Goal: Task Accomplishment & Management: Manage account settings

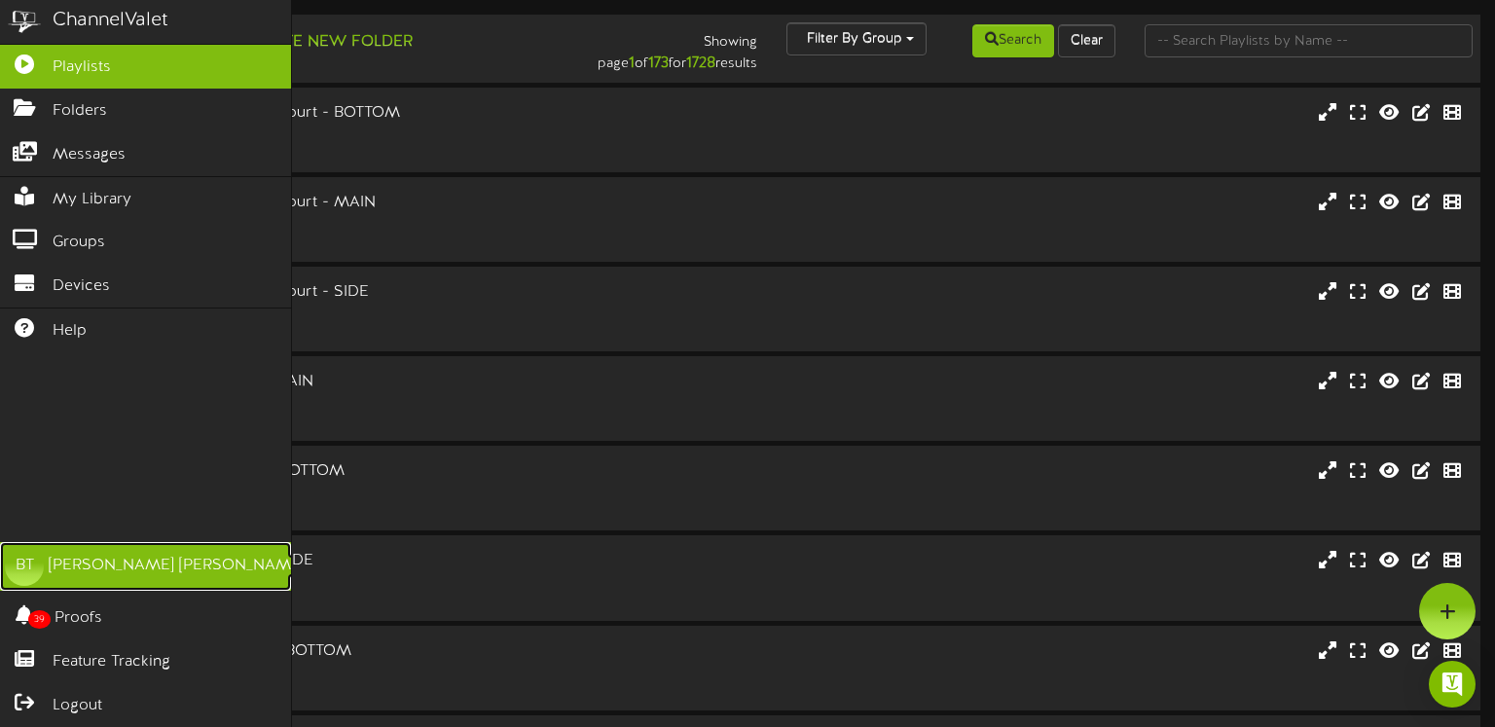
click at [177, 561] on link "BT [PERSON_NAME]" at bounding box center [145, 566] width 291 height 49
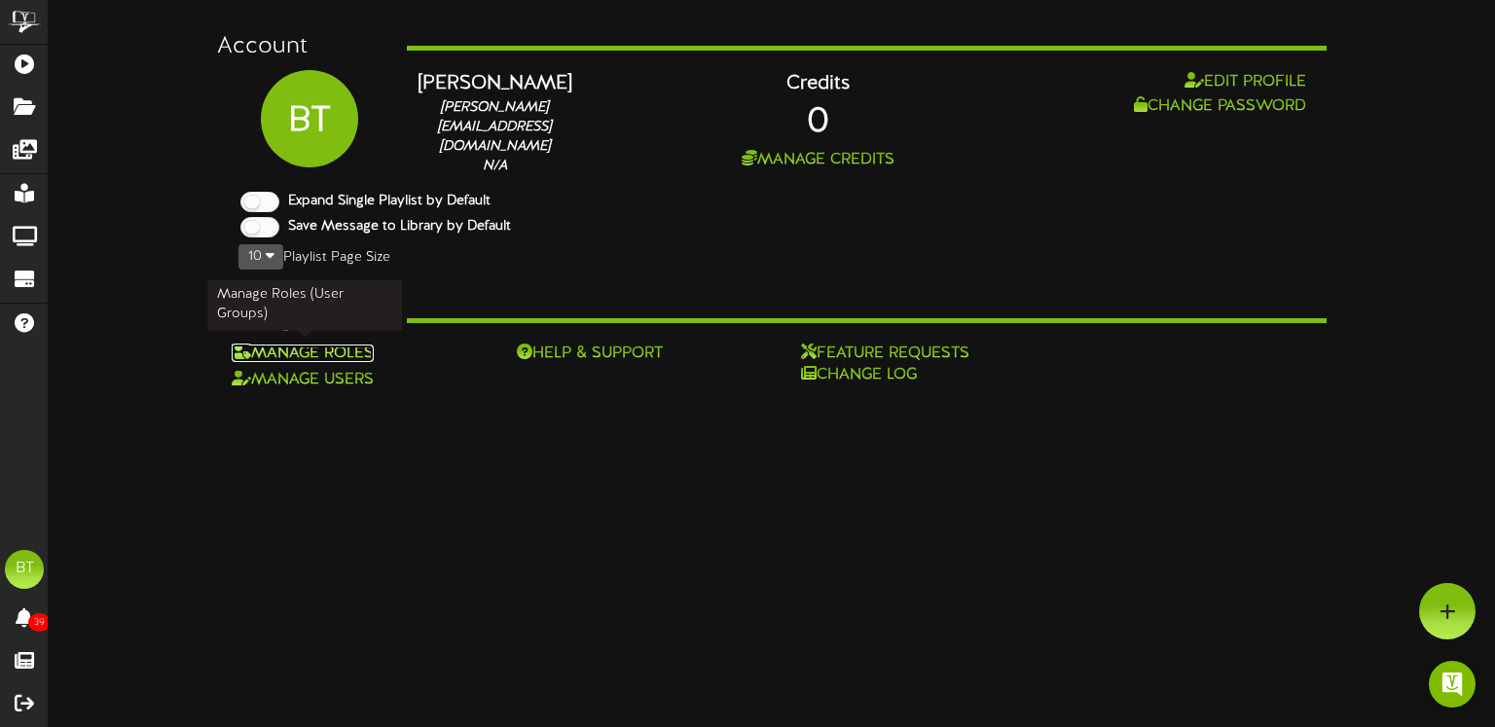
click at [281, 352] on link "Manage Roles" at bounding box center [303, 354] width 142 height 18
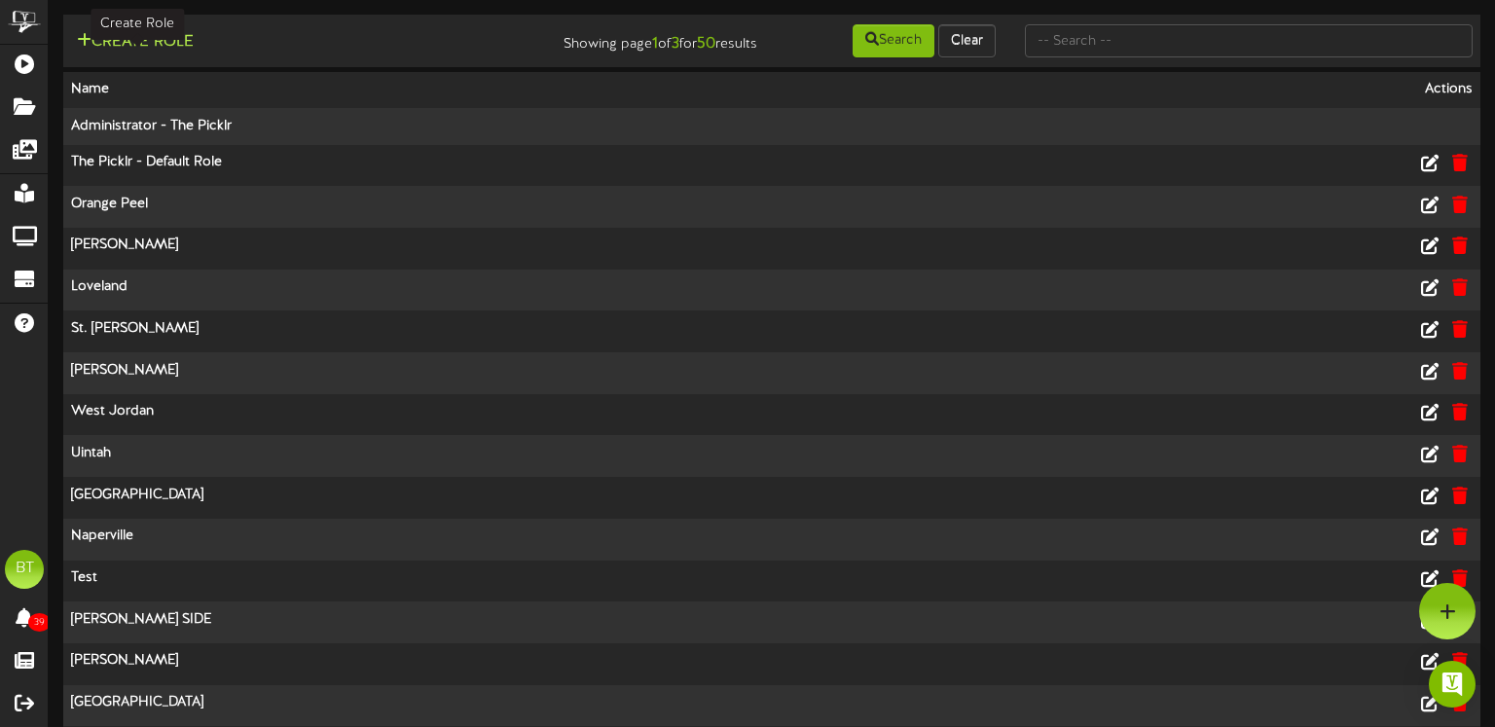
click at [152, 38] on button "Create Role" at bounding box center [135, 42] width 129 height 24
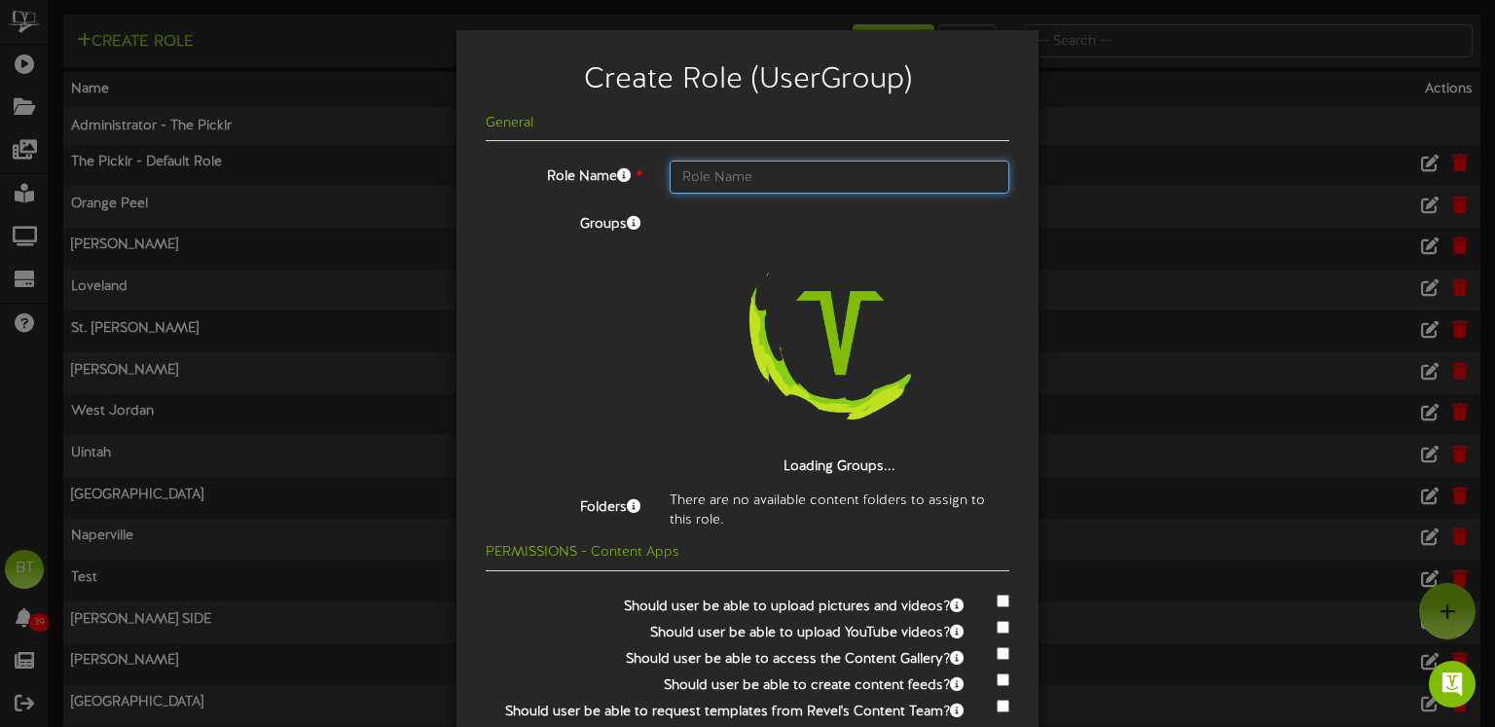
click at [712, 184] on input "text" at bounding box center [840, 177] width 340 height 33
type input "C"
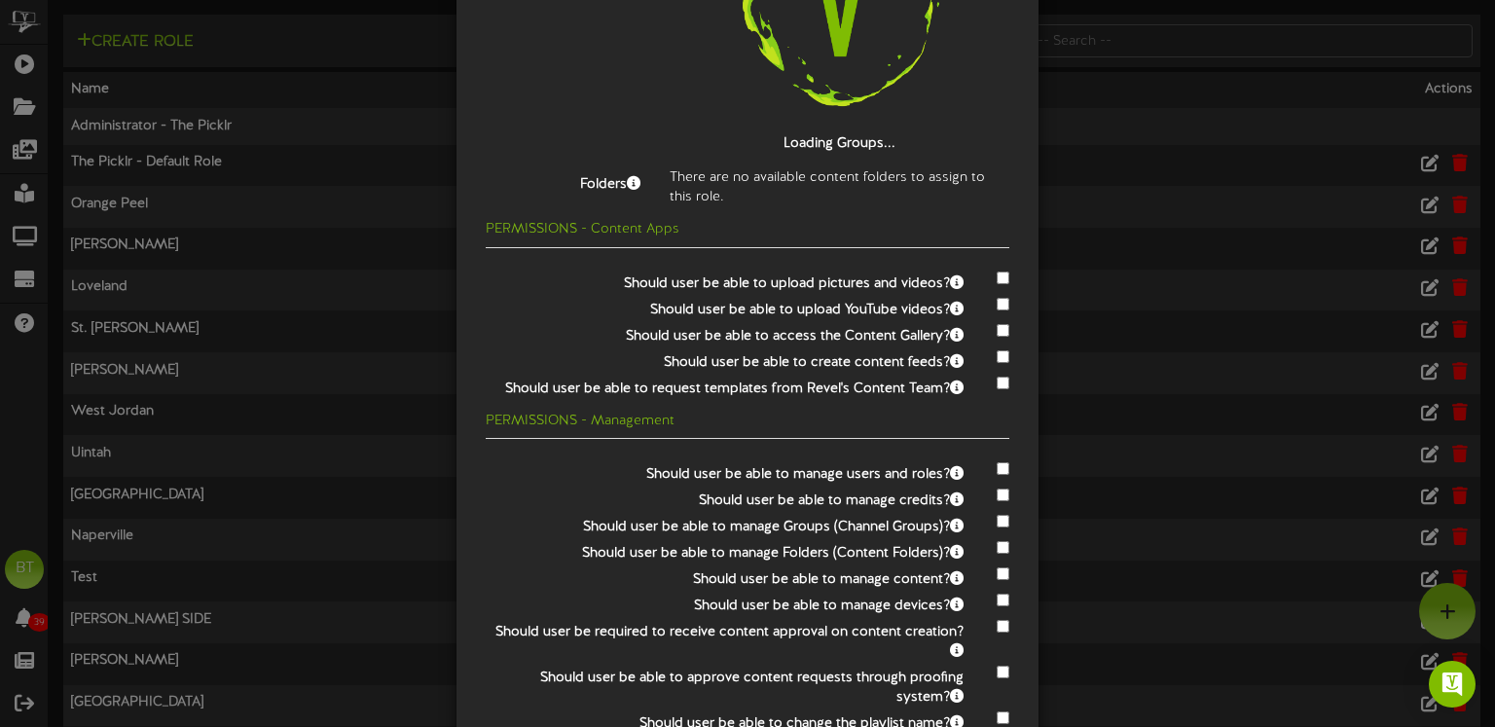
scroll to position [387, 0]
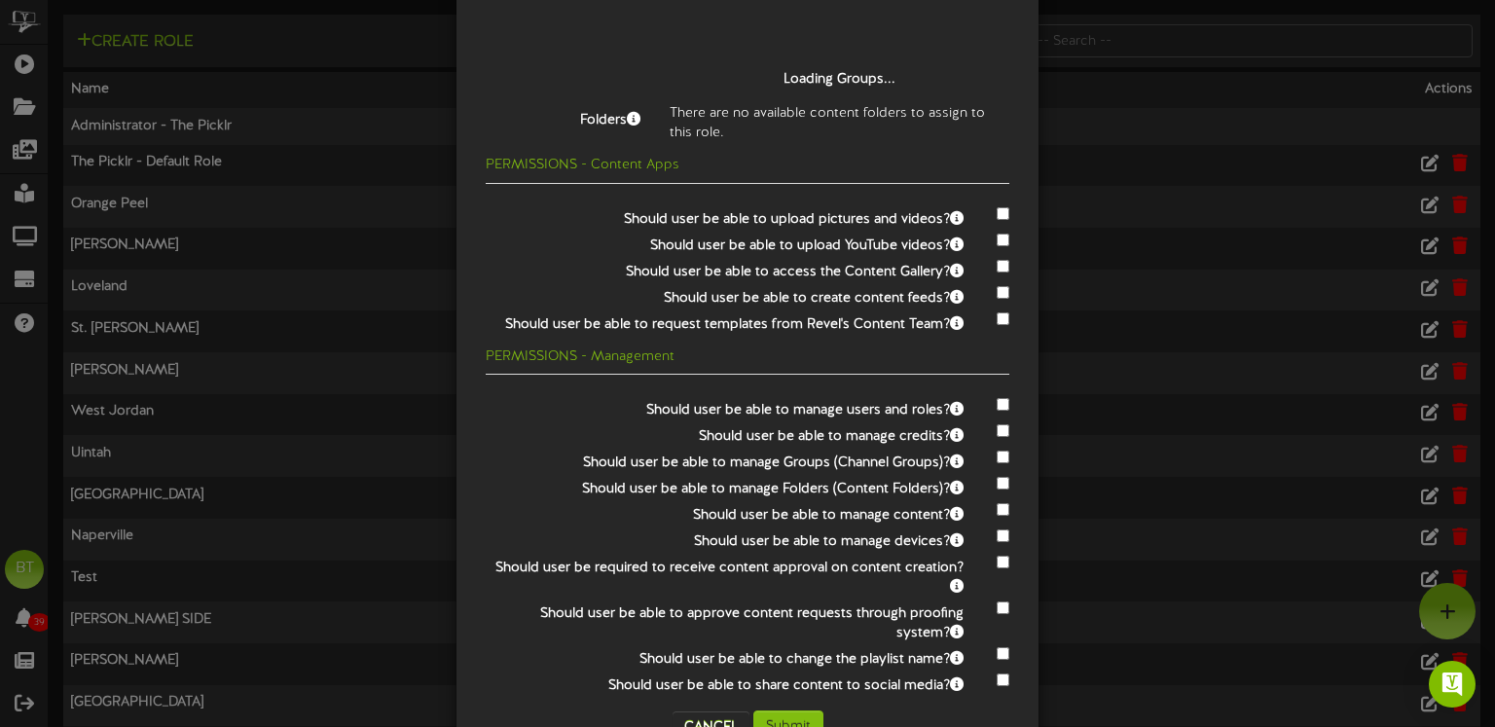
type input "Club Name"
click at [1004, 219] on div at bounding box center [1001, 214] width 17 height 23
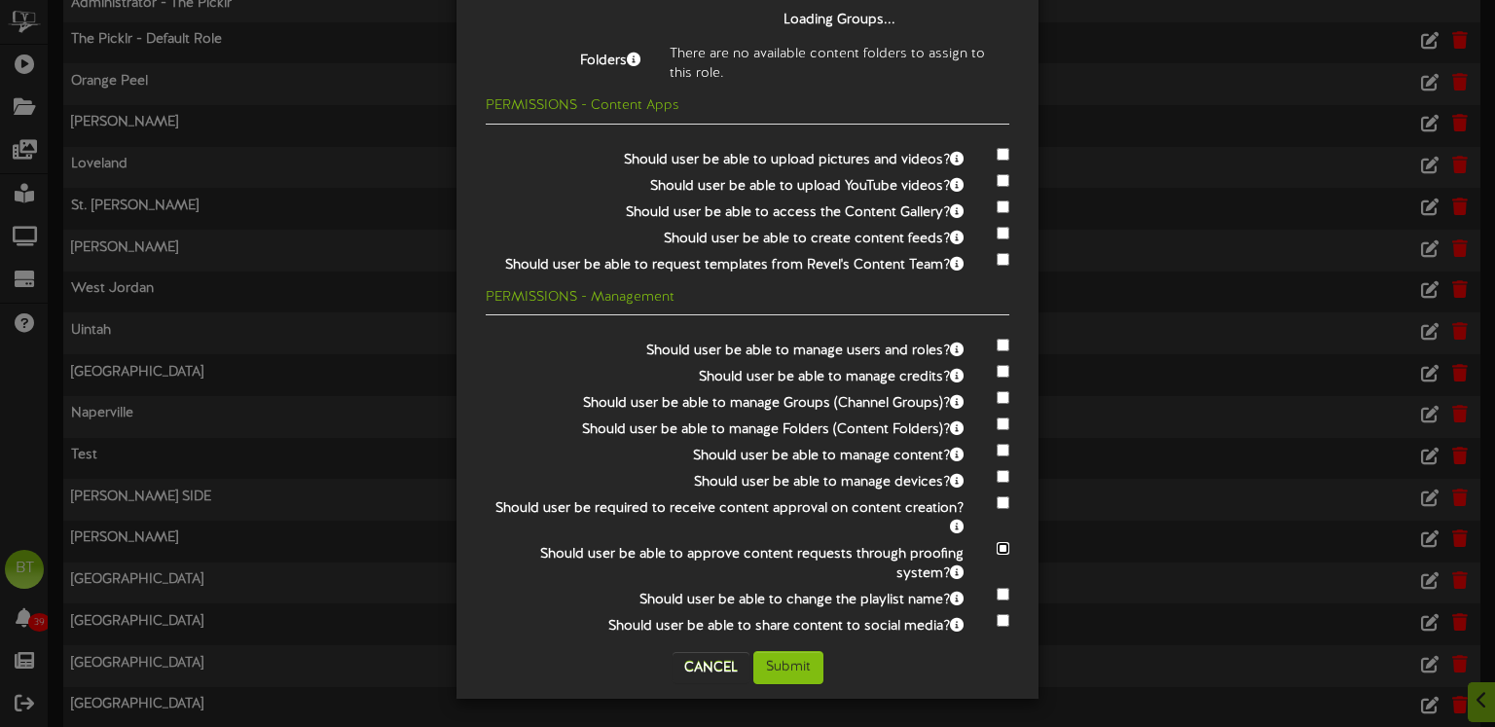
scroll to position [128, 0]
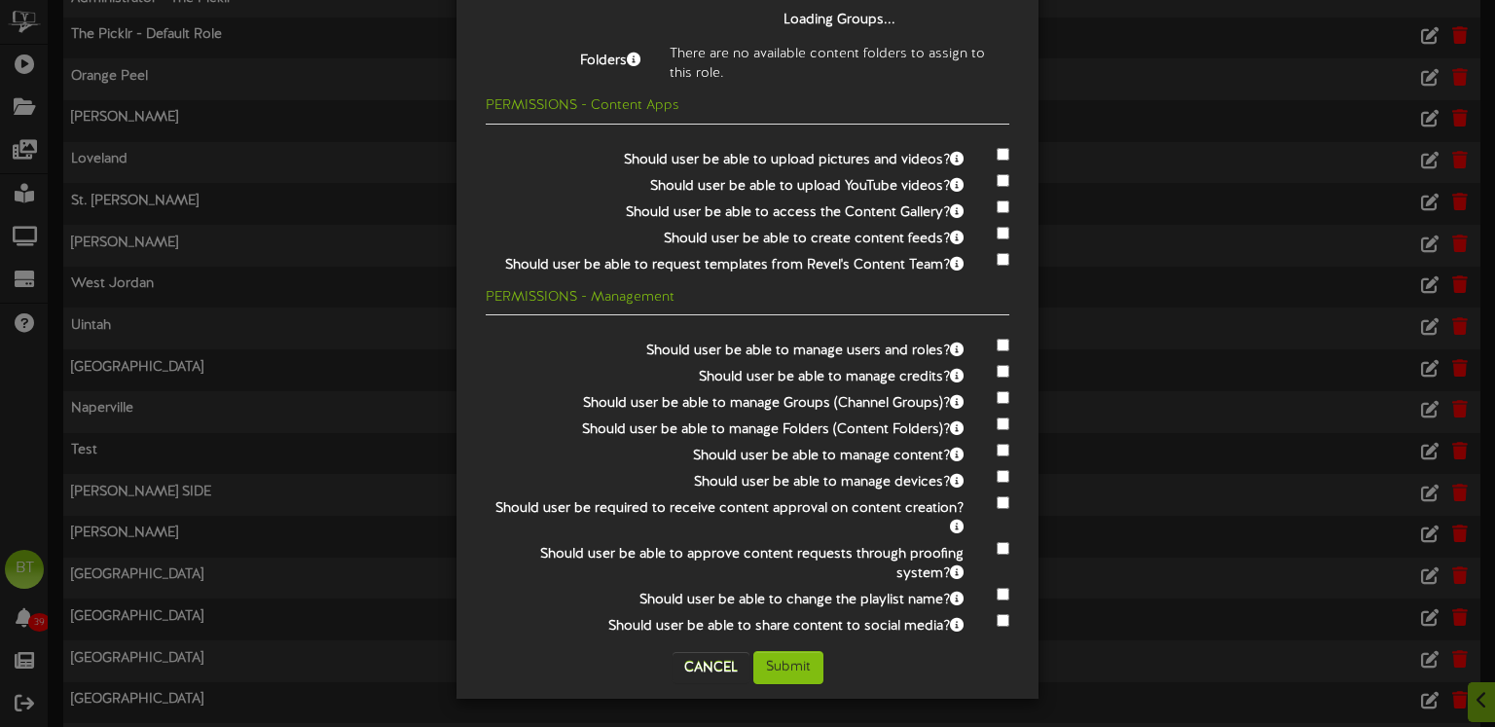
click at [1010, 546] on div at bounding box center [1001, 549] width 46 height 23
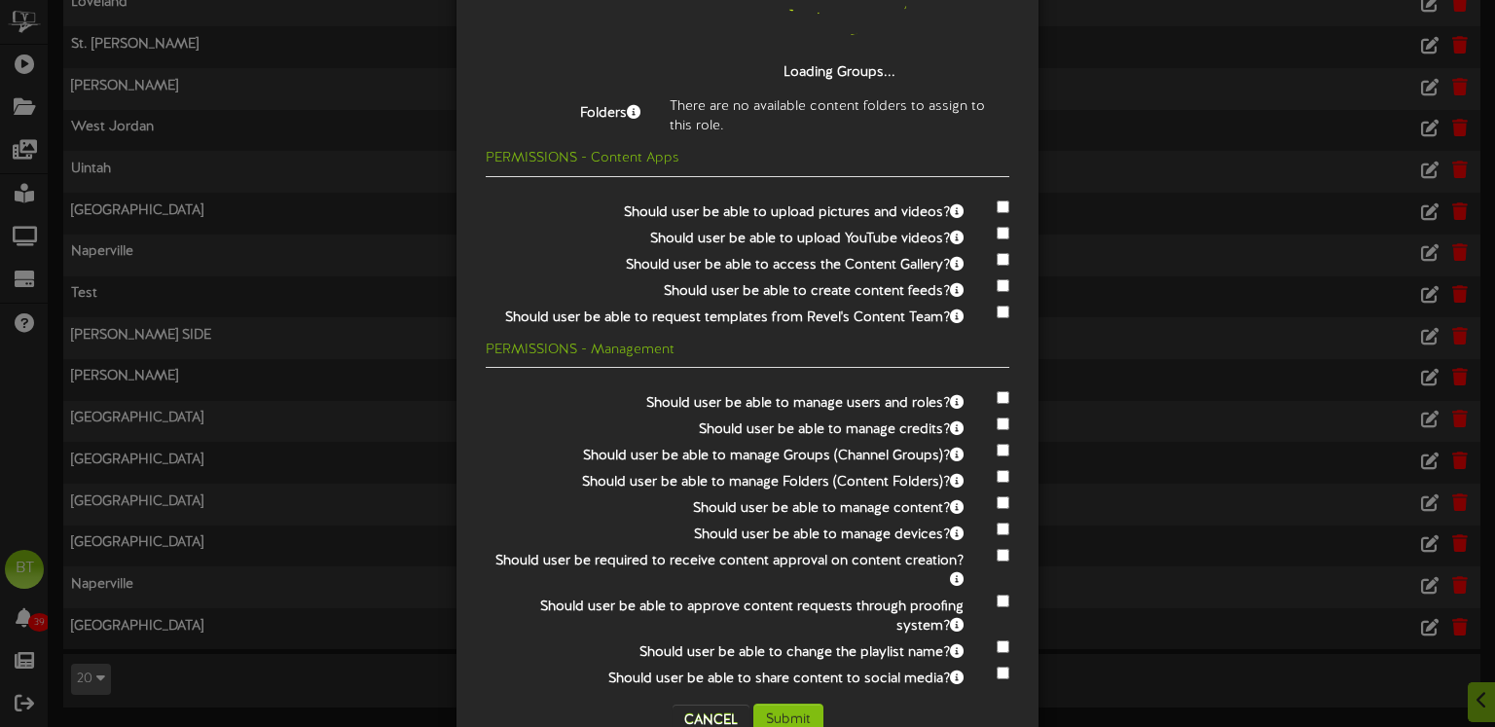
scroll to position [447, 0]
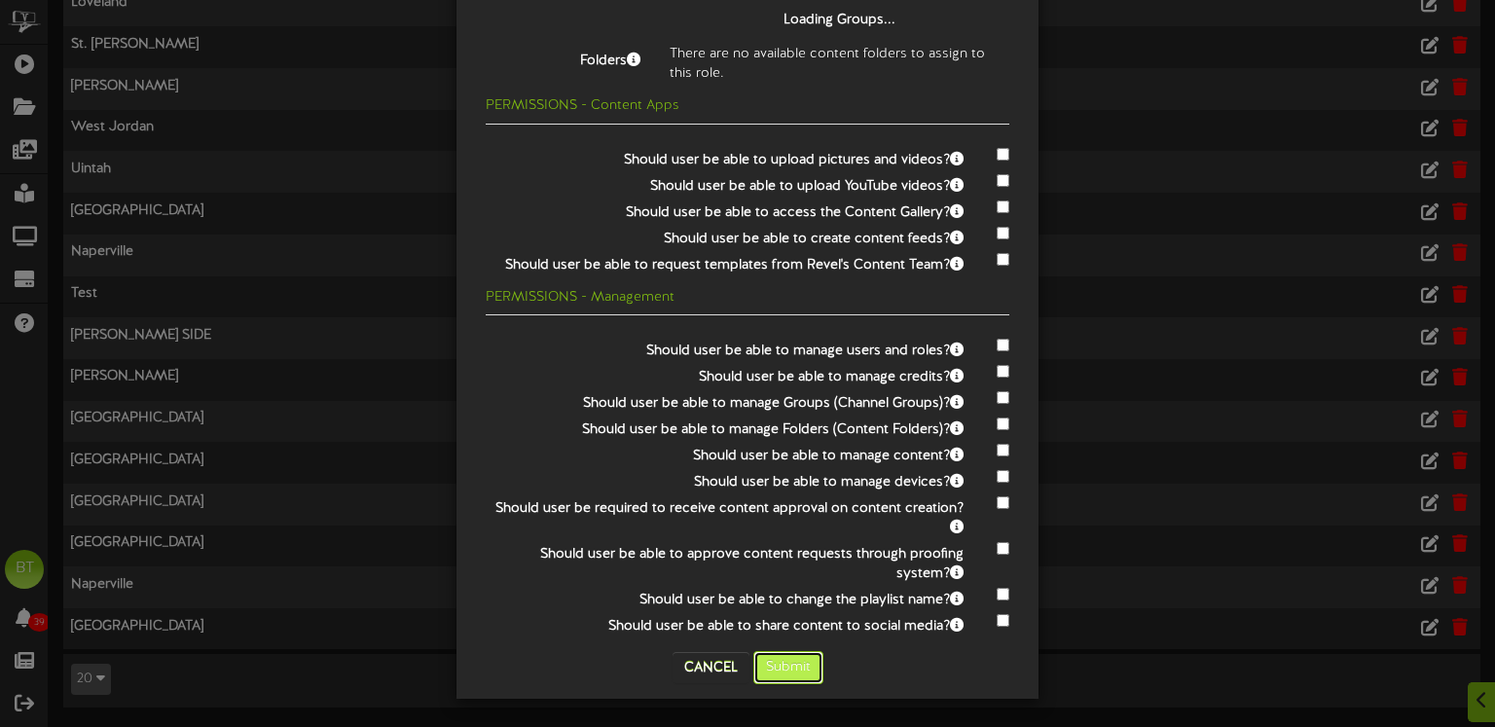
click at [785, 664] on button "Submit" at bounding box center [789, 667] width 70 height 33
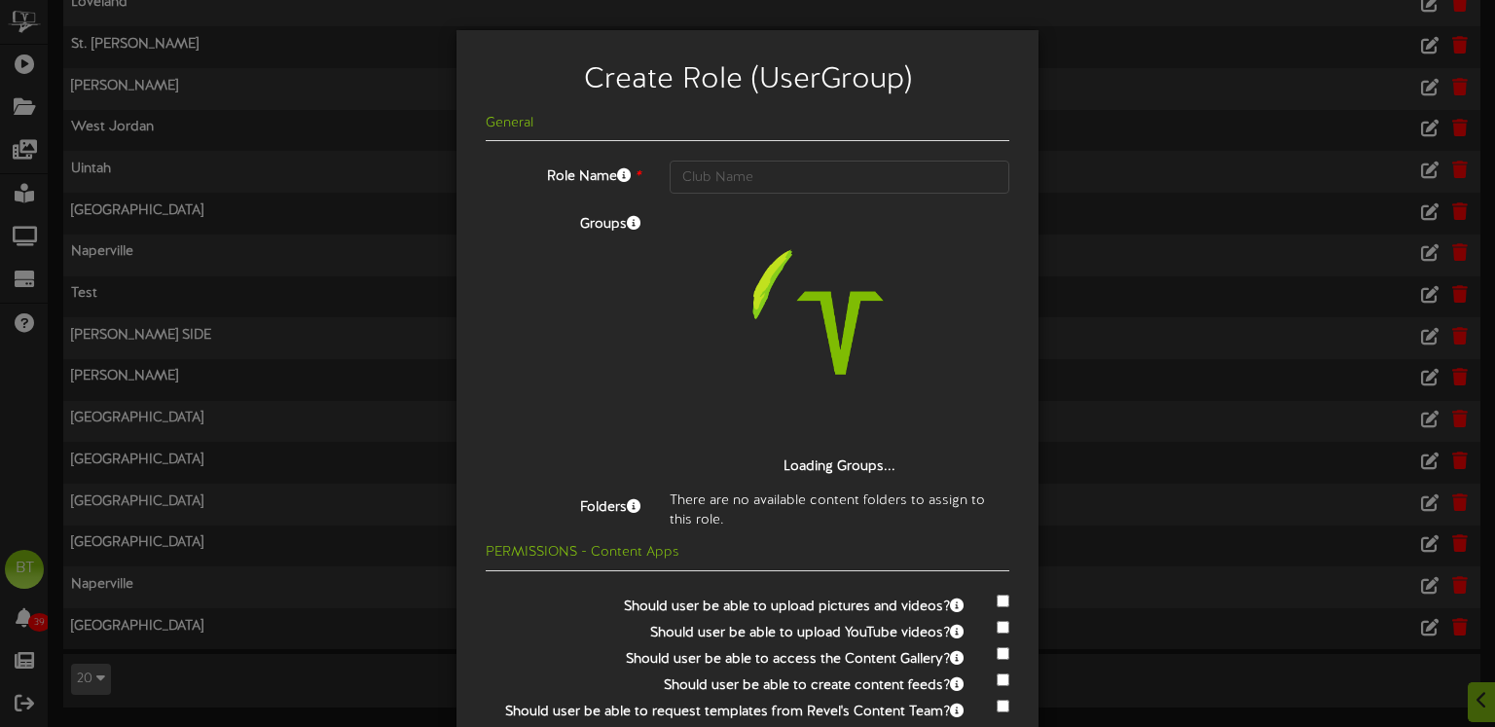
scroll to position [0, 0]
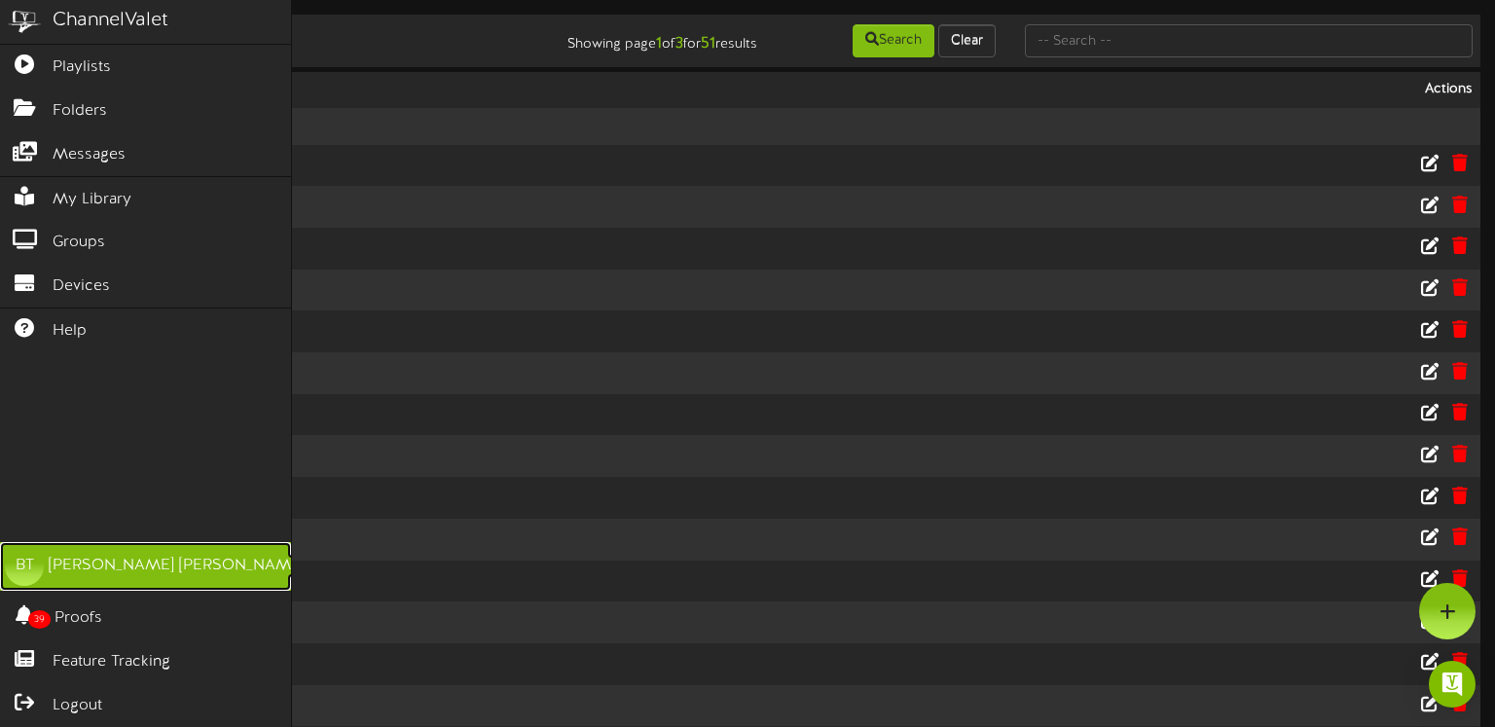
click at [132, 574] on div "[PERSON_NAME]" at bounding box center [177, 566] width 256 height 22
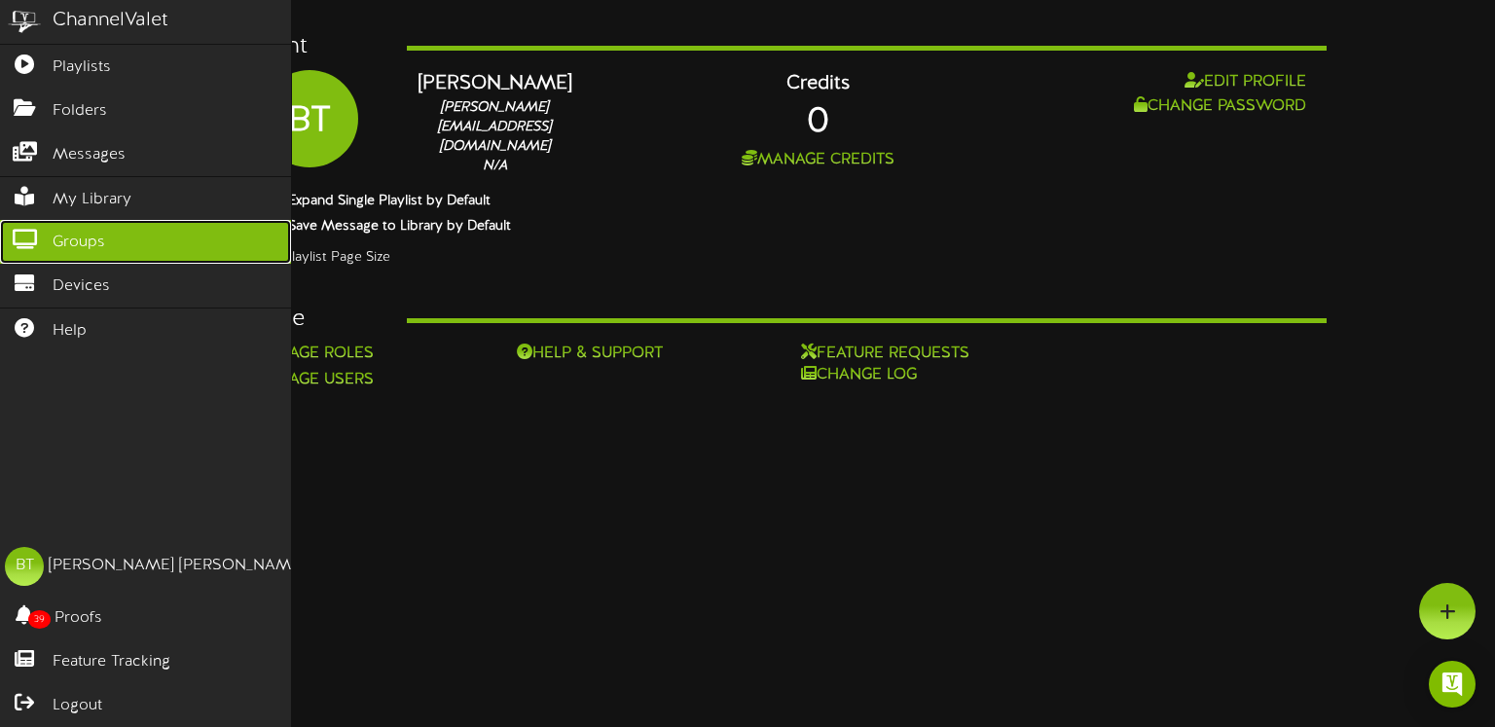
click at [60, 235] on span "Groups" at bounding box center [79, 243] width 53 height 22
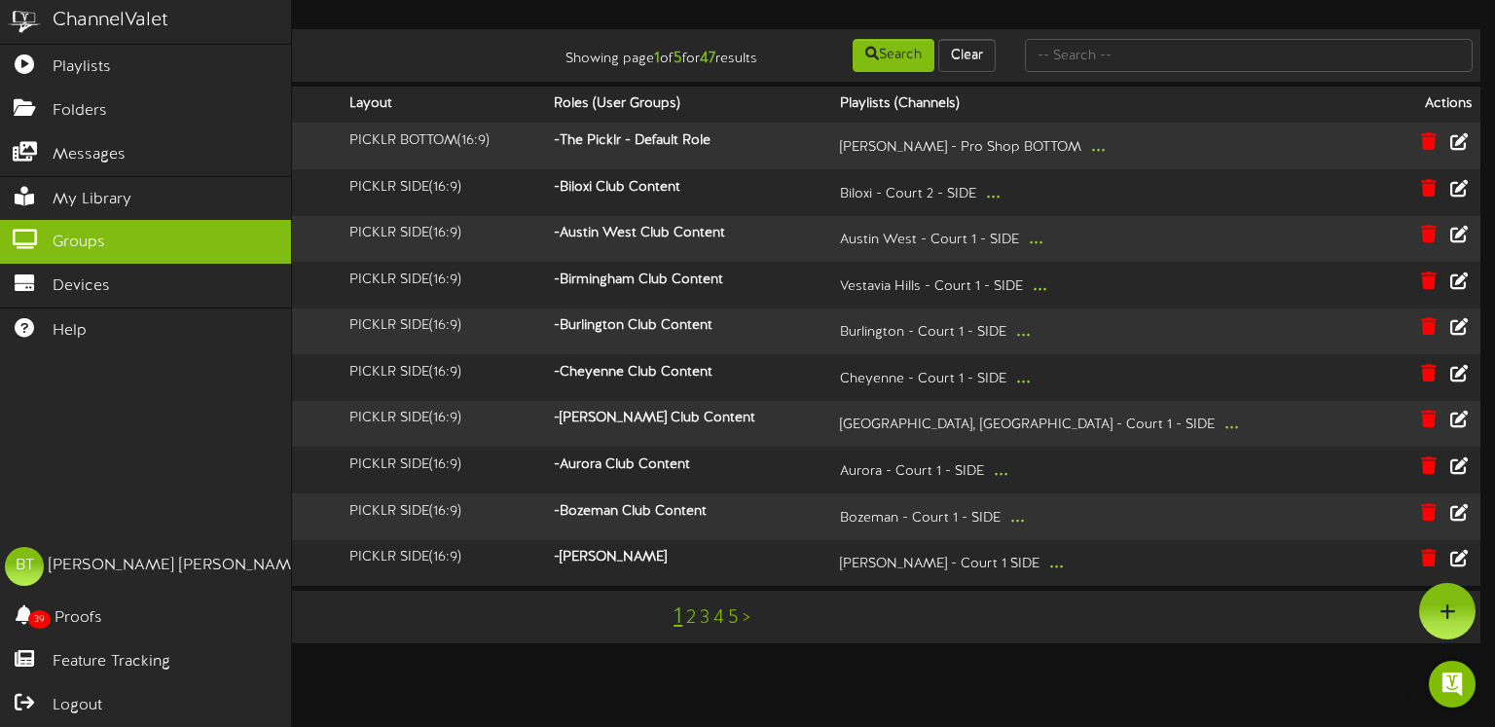
click at [44, 498] on div "ChannelValet Playlists Folders Messages My Library Groups Devices Help BT [PERS…" at bounding box center [146, 363] width 292 height 727
click at [37, 239] on icon at bounding box center [24, 237] width 49 height 15
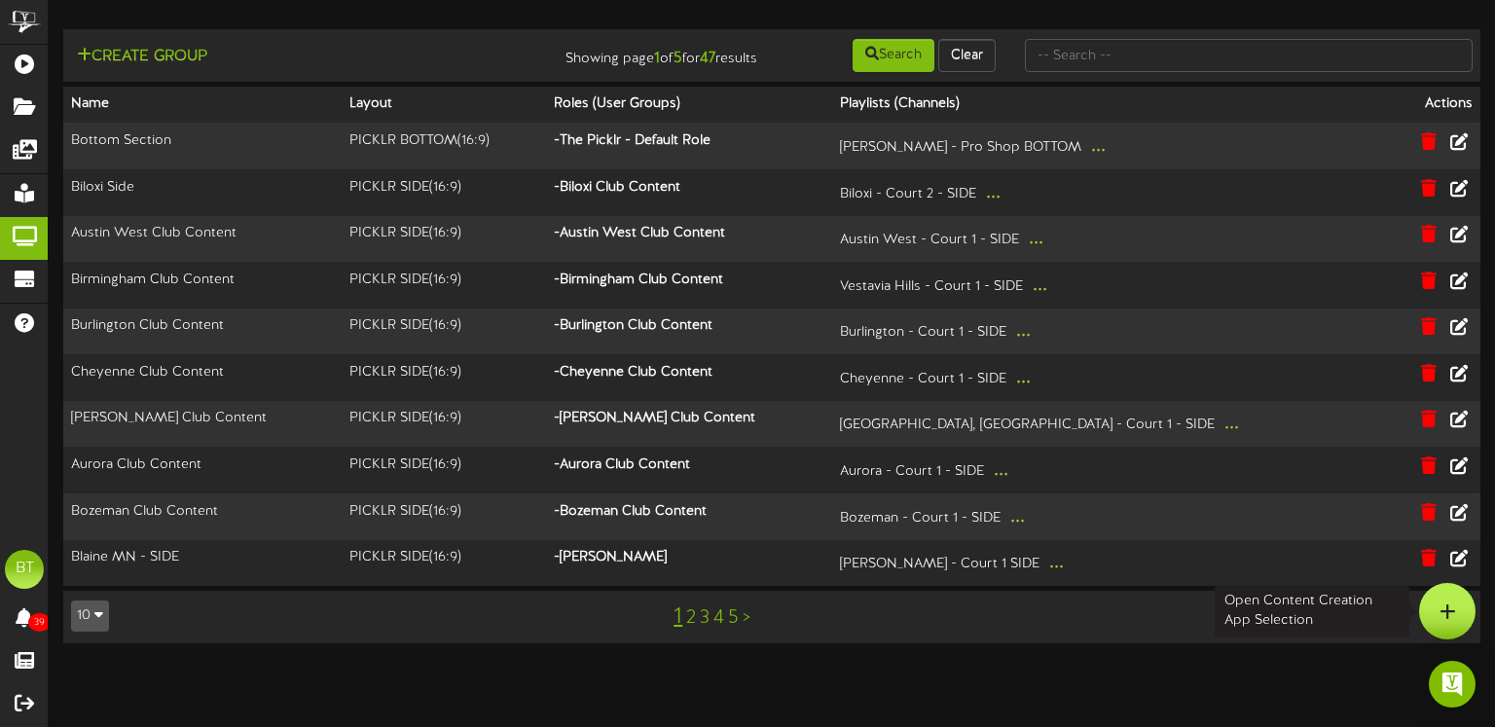
click at [1460, 601] on div at bounding box center [1448, 611] width 56 height 56
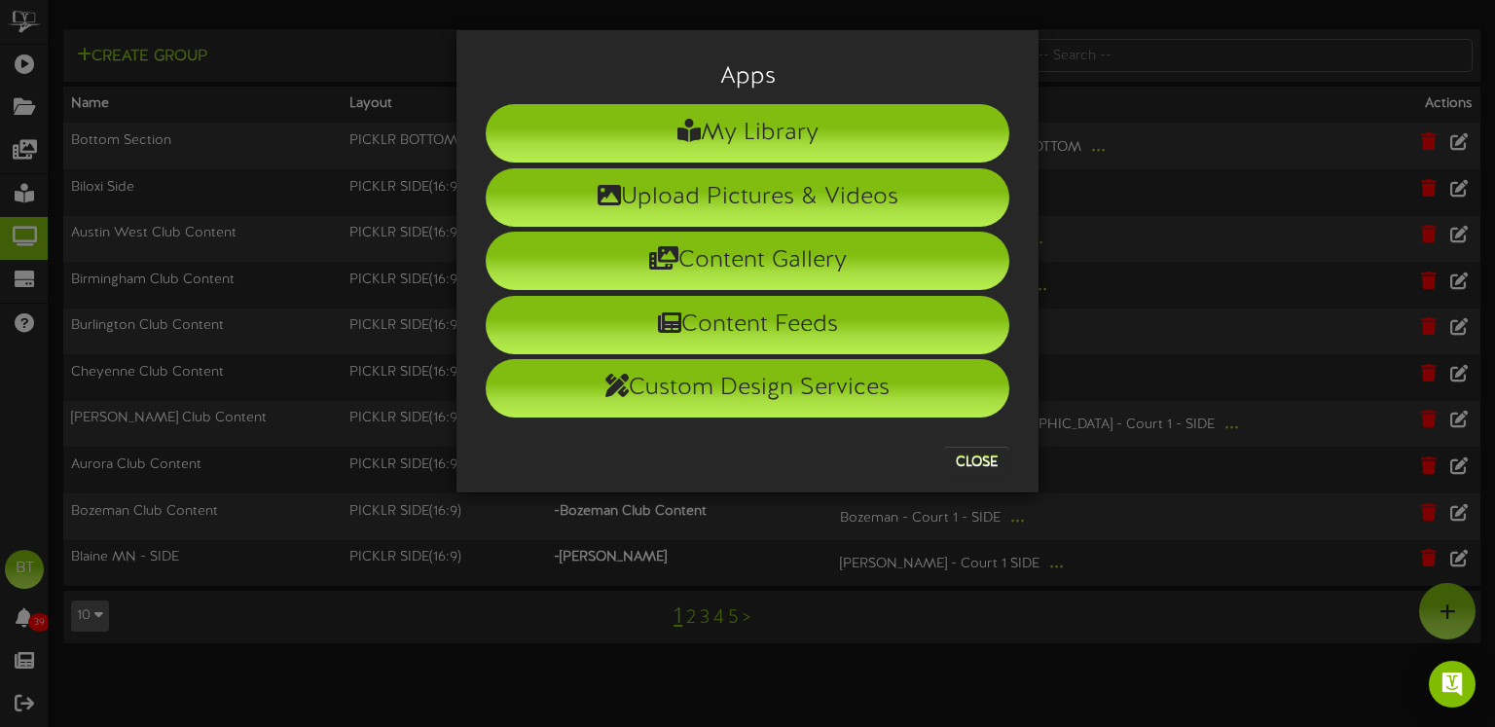
click at [887, 683] on div "Apps My Library Upload Pictures & Videos Content Gallery Content Feeds Custom D…" at bounding box center [747, 363] width 1495 height 727
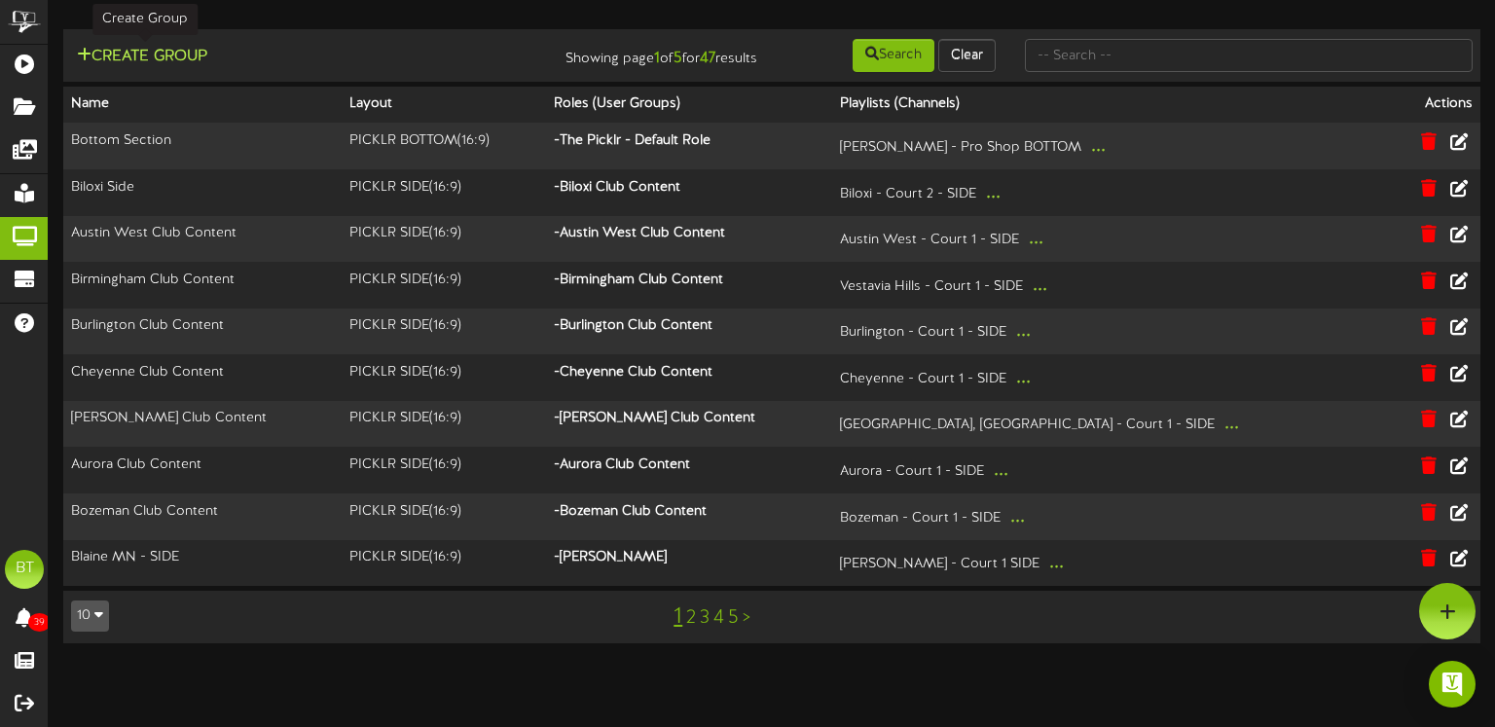
click at [127, 51] on button "Create Group" at bounding box center [142, 57] width 142 height 24
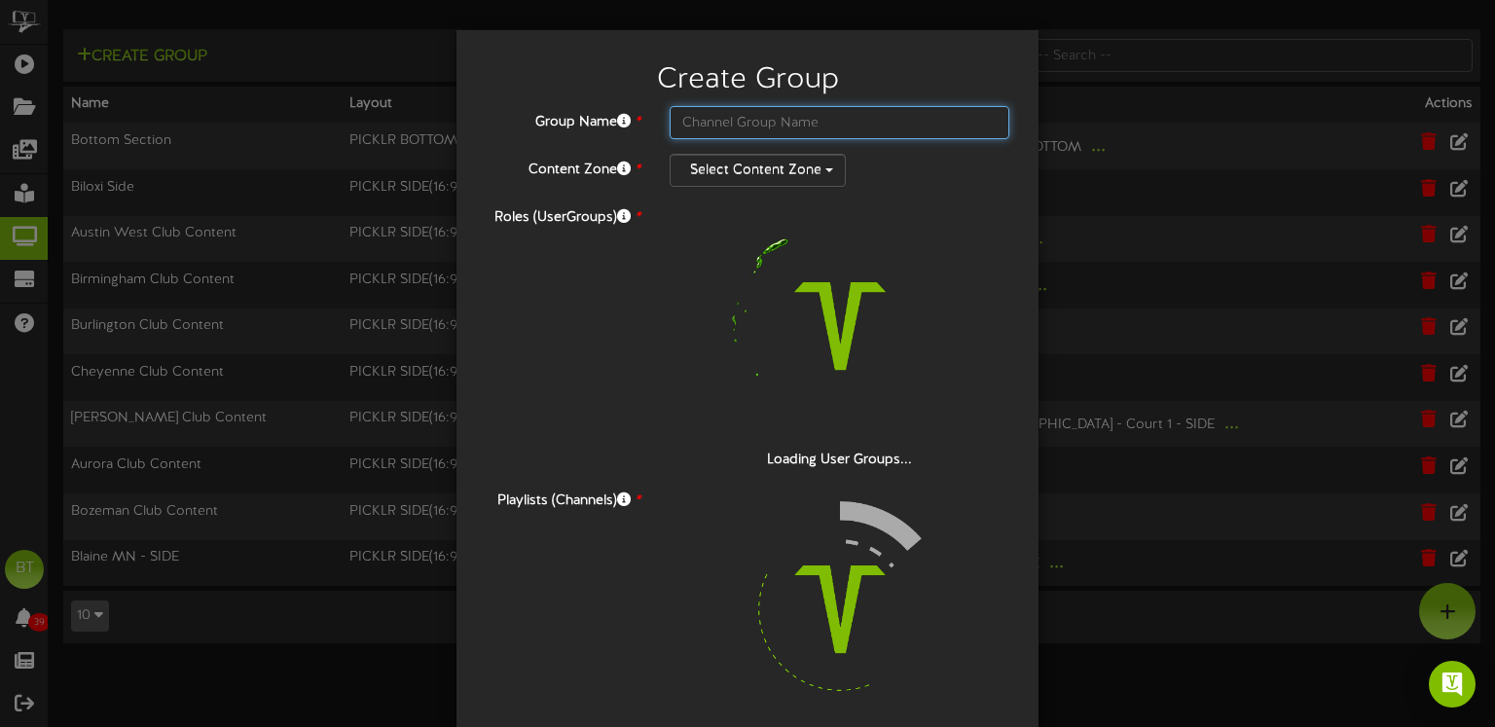
click at [758, 126] on input "text" at bounding box center [840, 122] width 340 height 33
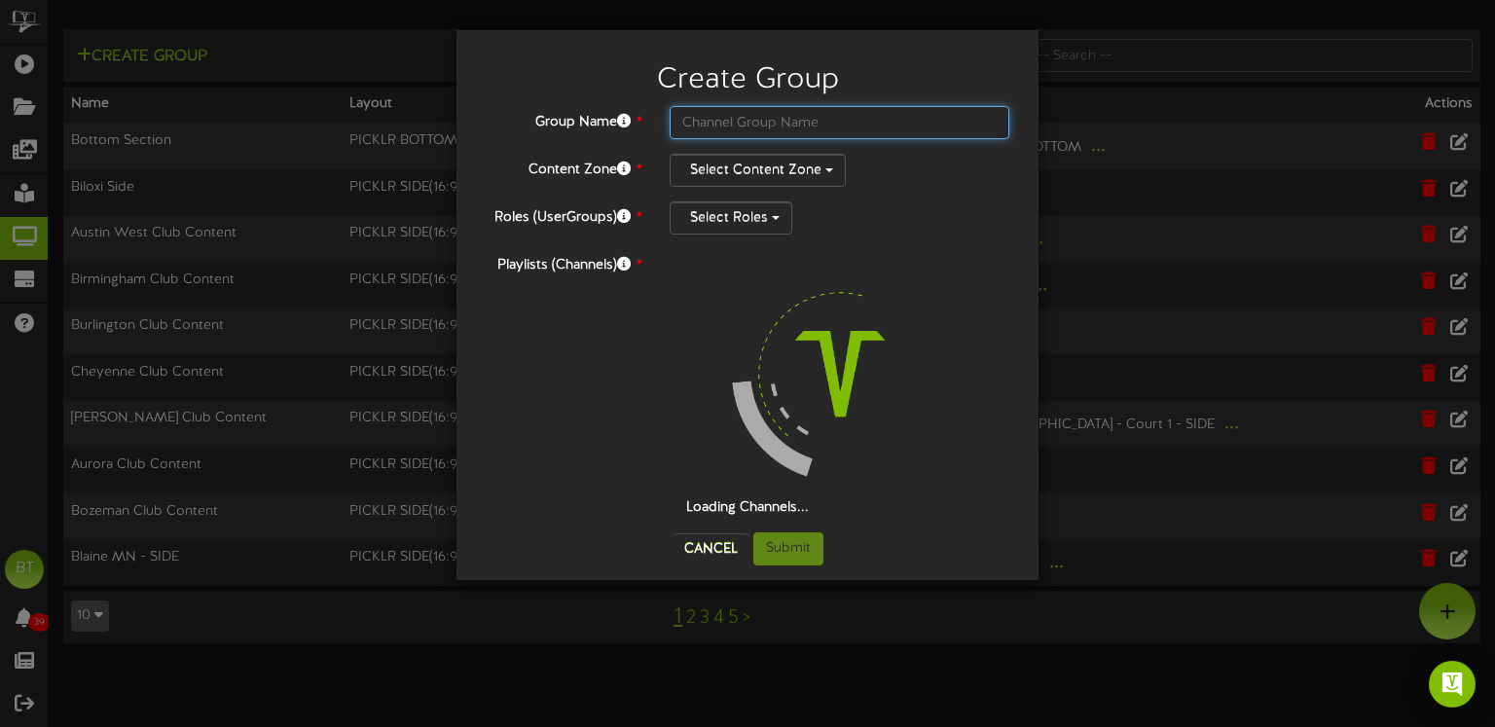
type input "M"
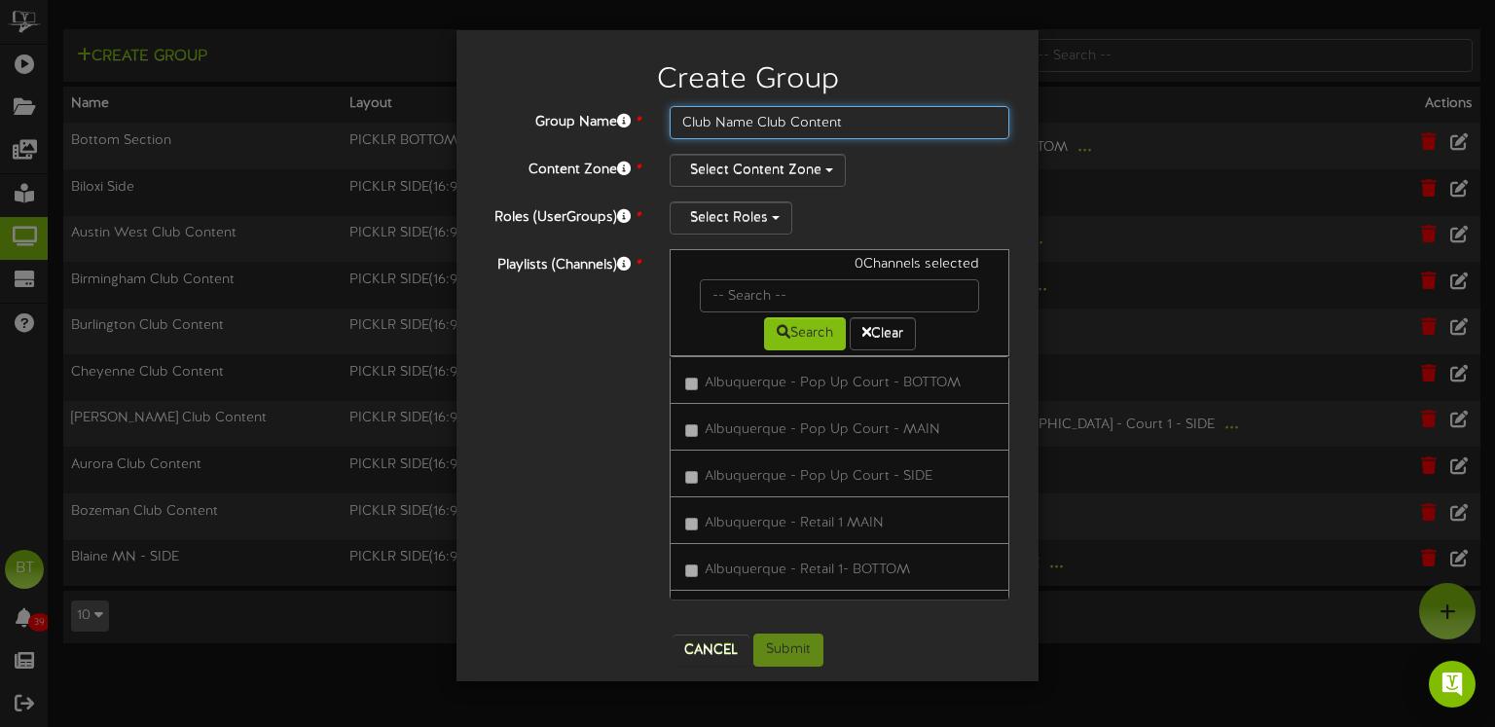
type input "Club Name Club Content"
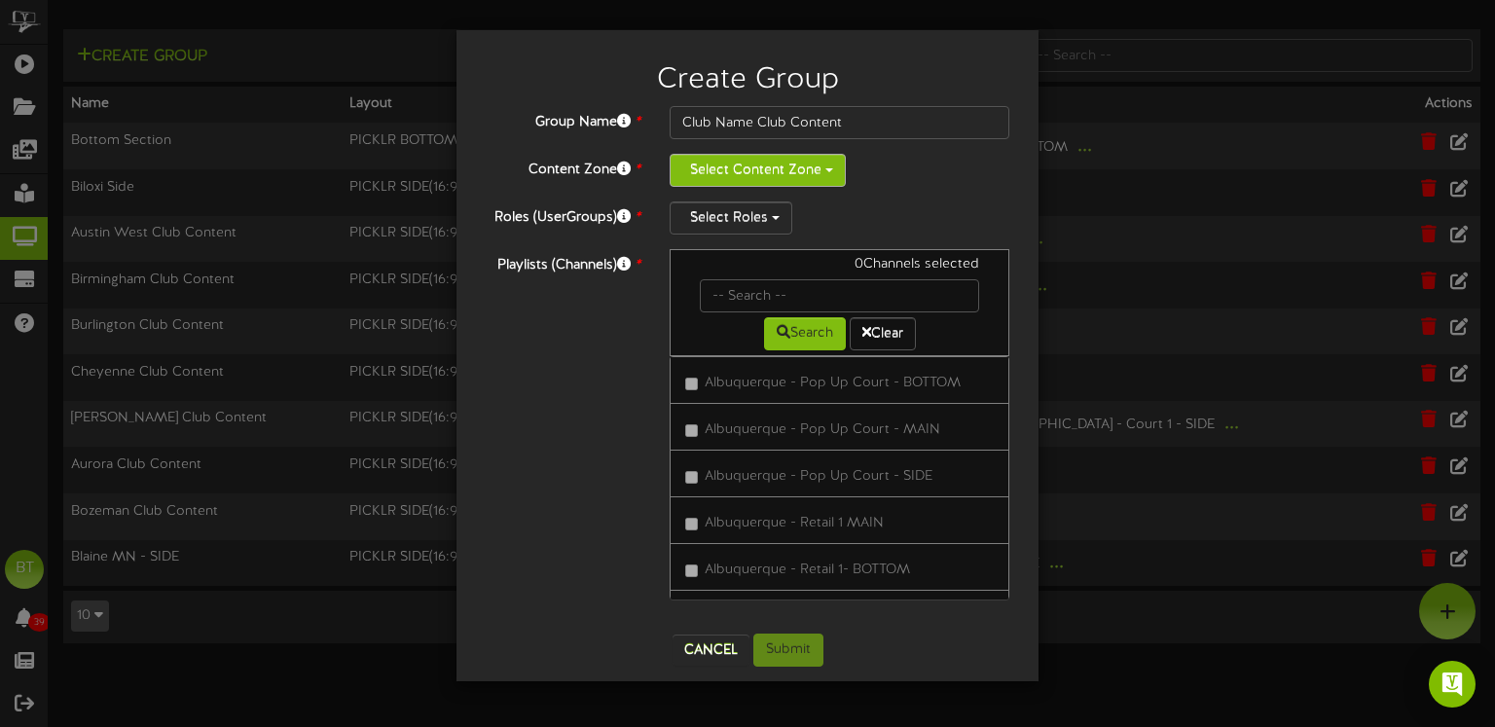
click at [777, 168] on button "Select Content Zone" at bounding box center [758, 170] width 176 height 33
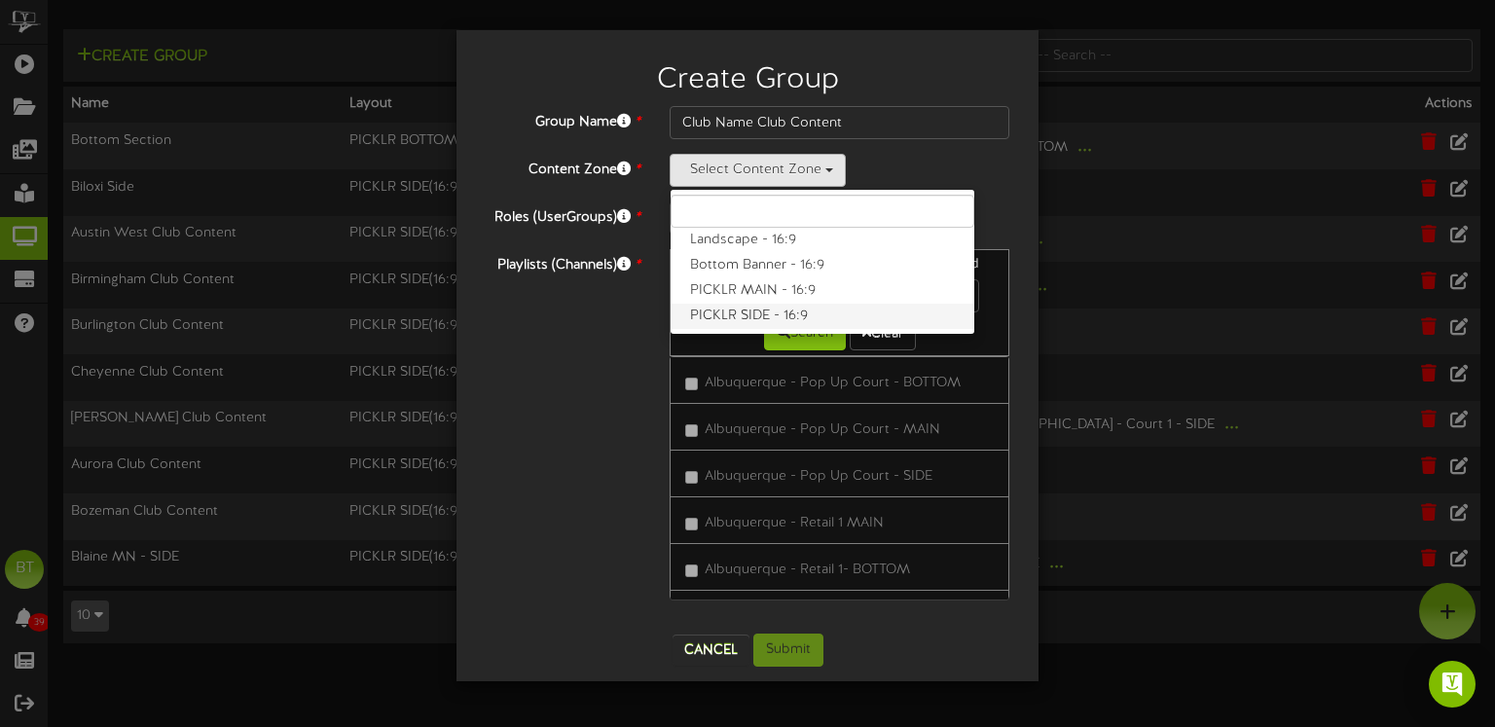
click at [786, 306] on label "PICKLR SIDE - 16:9" at bounding box center [823, 316] width 304 height 25
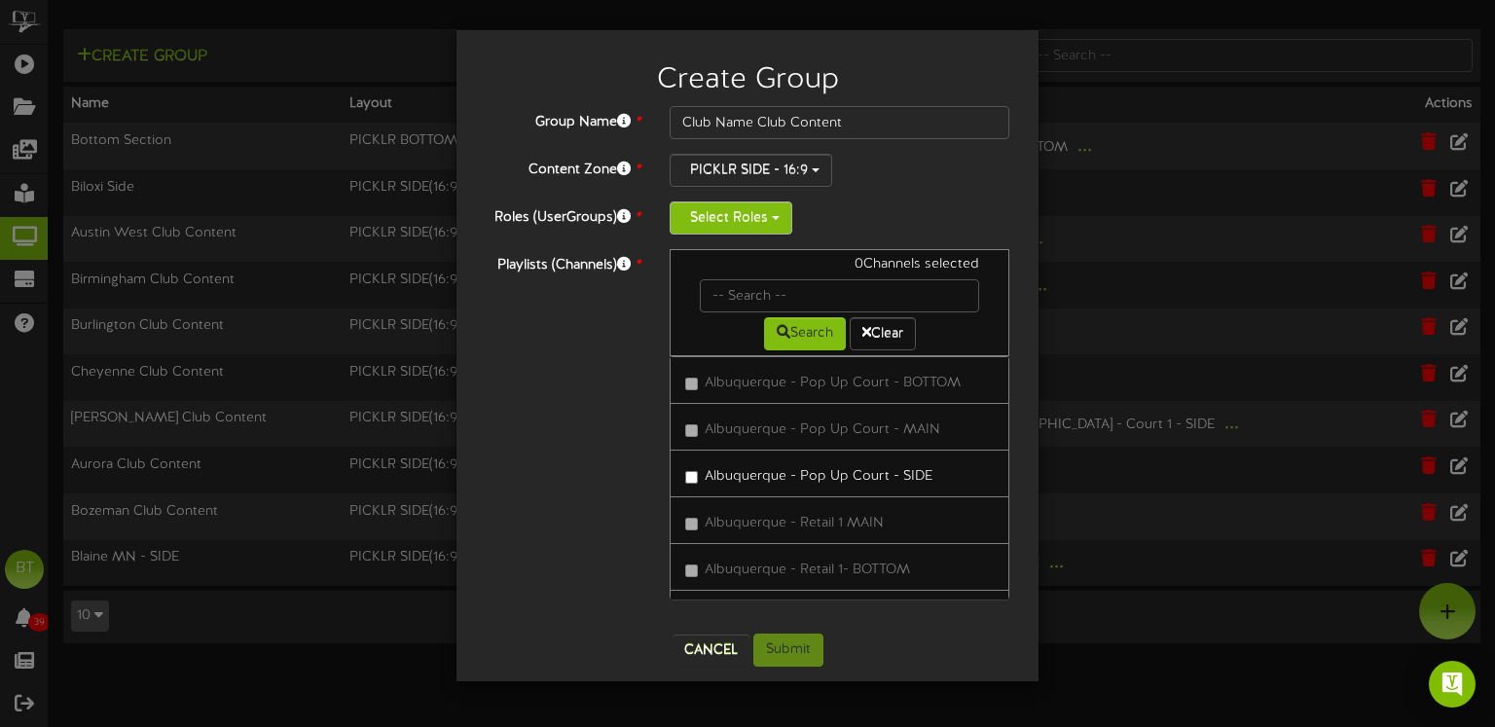
click at [728, 210] on button "Select Roles" at bounding box center [731, 218] width 123 height 33
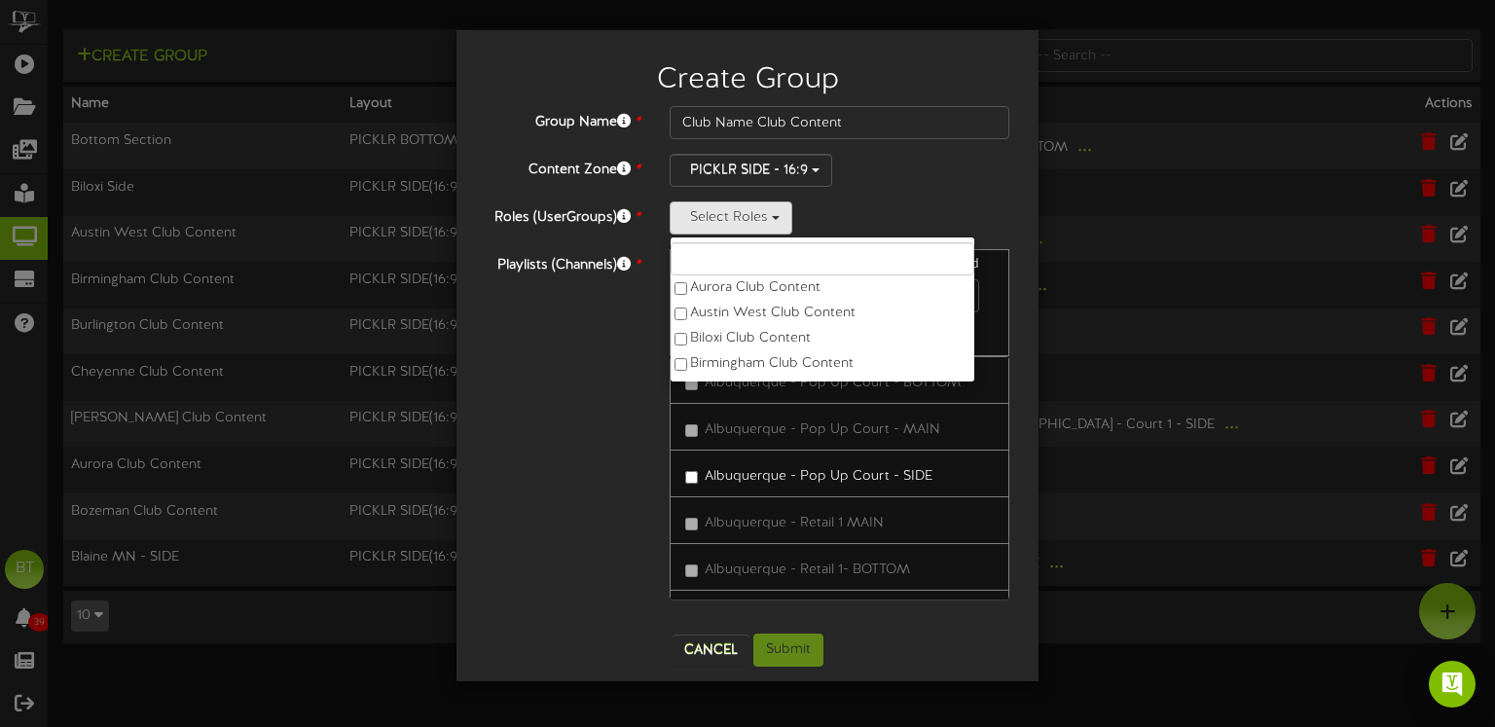
click at [727, 257] on input "text" at bounding box center [823, 258] width 304 height 33
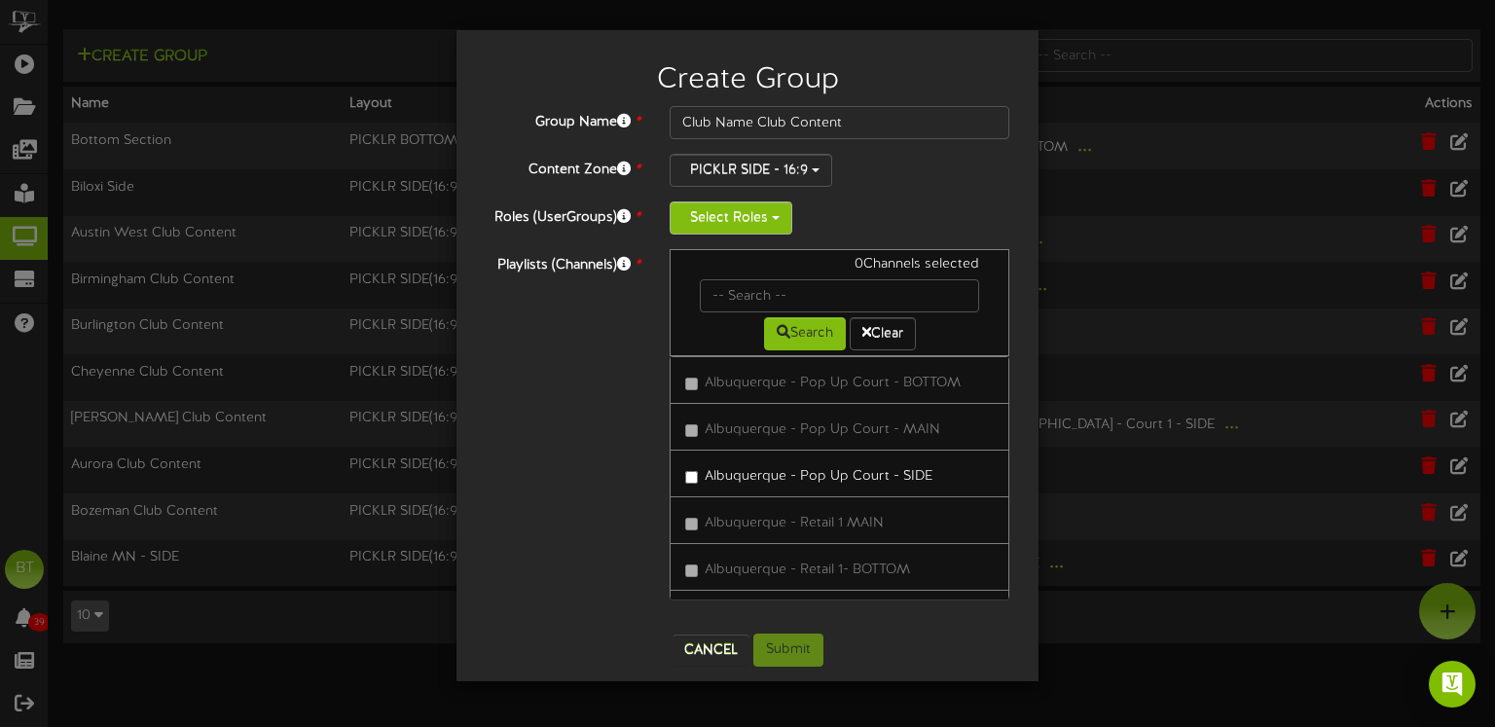
click at [733, 230] on button "Select Roles" at bounding box center [731, 218] width 123 height 33
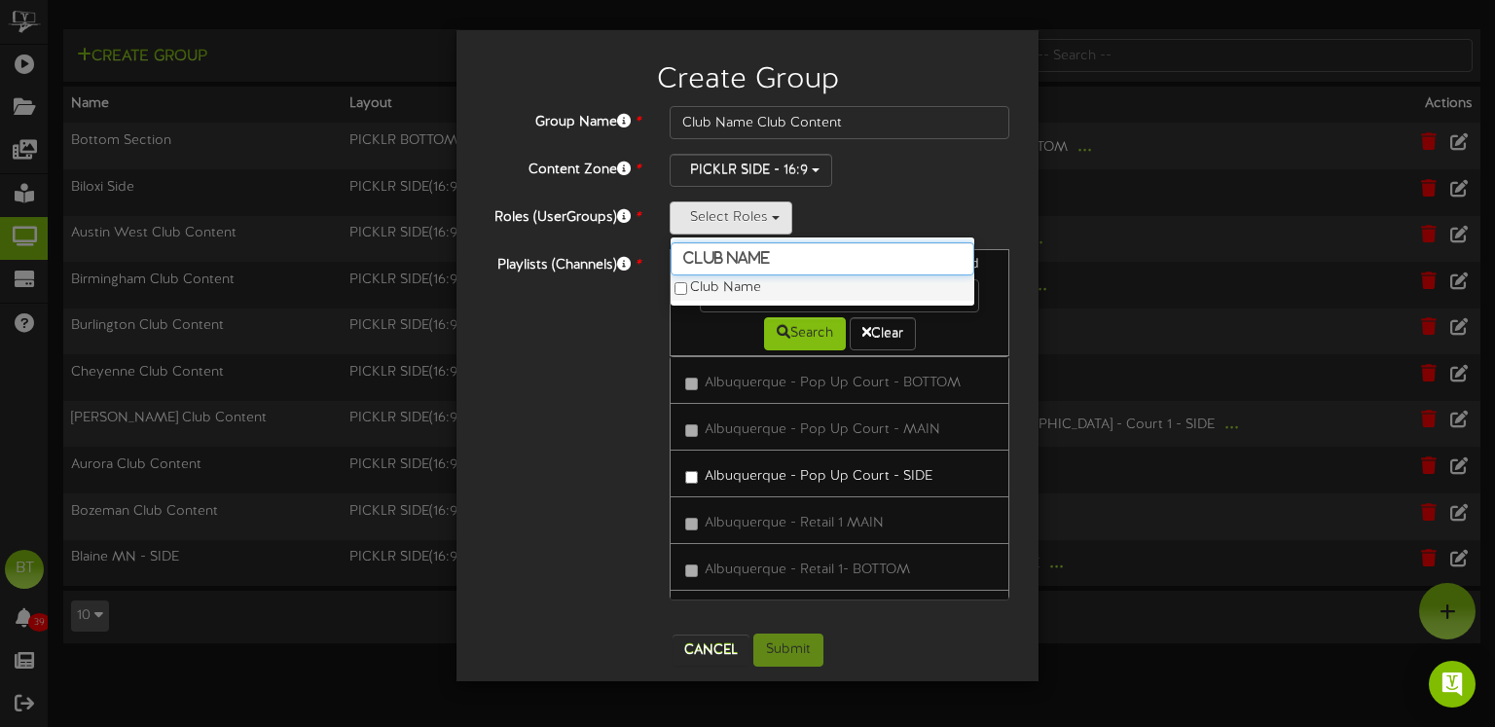
type input "club name"
click at [701, 291] on label "Club Name" at bounding box center [823, 288] width 304 height 25
click at [875, 179] on div "PICKLR SIDE - 16:9 Landscape - 16:9 Bottom Banner - 16:9 PICKLR MAIN - 16:9 PIC…" at bounding box center [840, 170] width 340 height 33
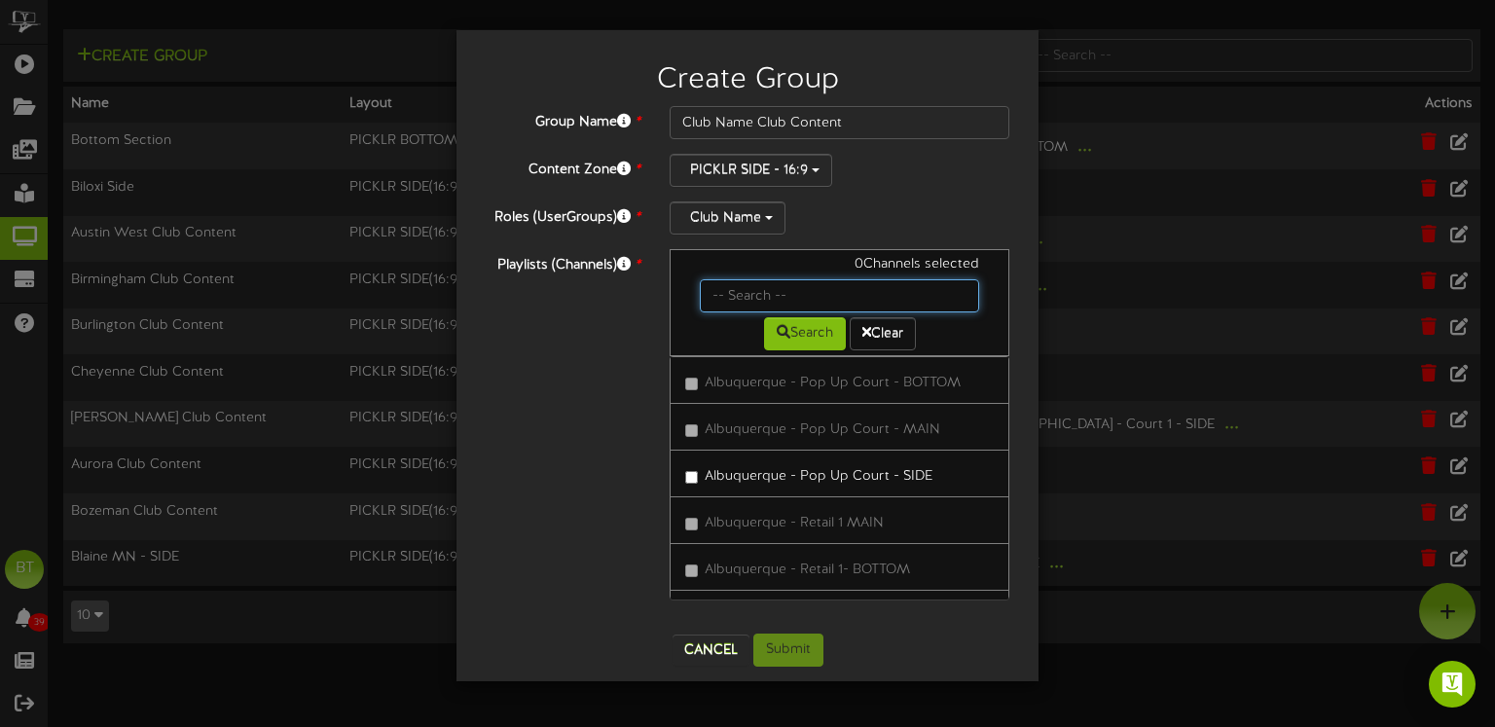
click at [746, 292] on input "text" at bounding box center [839, 295] width 279 height 33
type input "[GEOGRAPHIC_DATA]"
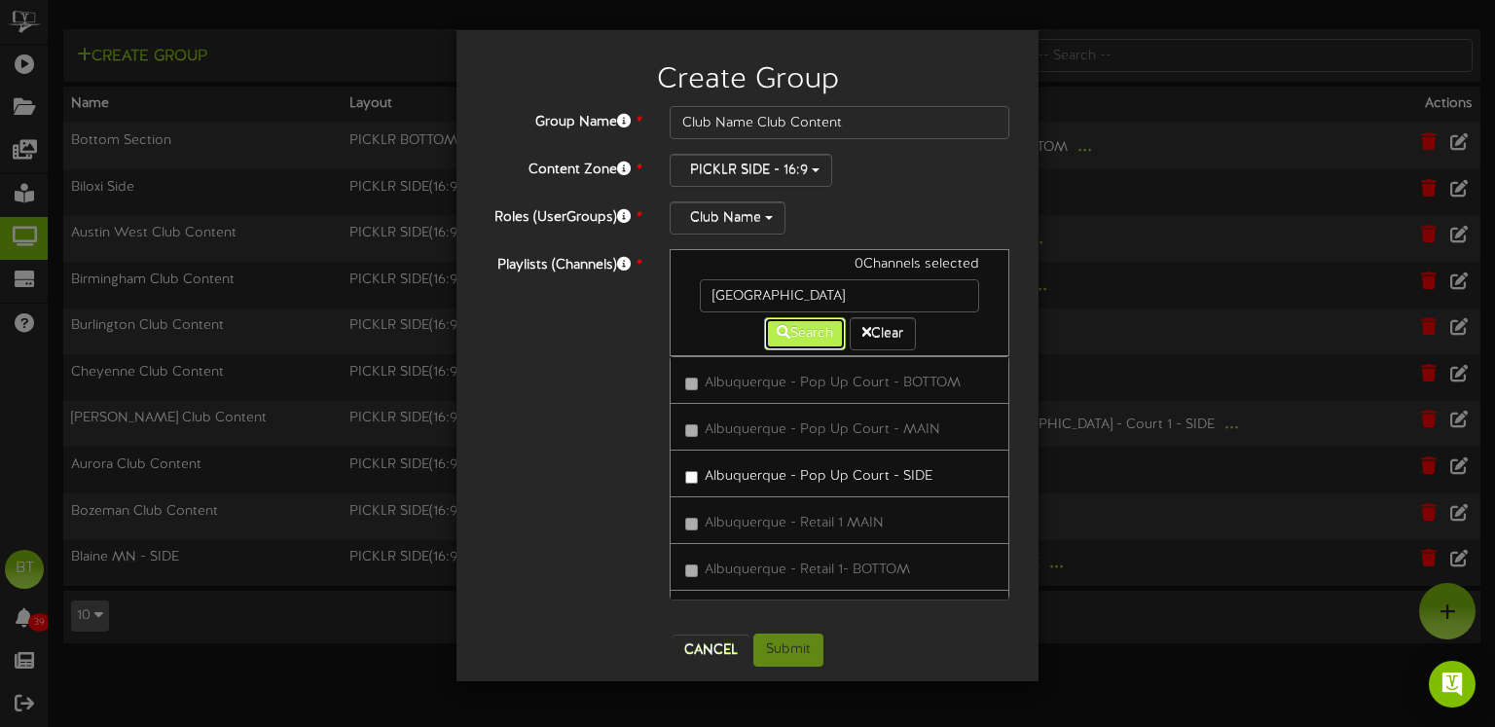
click at [777, 330] on icon at bounding box center [784, 332] width 14 height 14
drag, startPoint x: 711, startPoint y: 486, endPoint x: 709, endPoint y: 498, distance: 11.8
click at [710, 487] on label "Kaysville - Court 13 SIDE" at bounding box center [771, 489] width 172 height 26
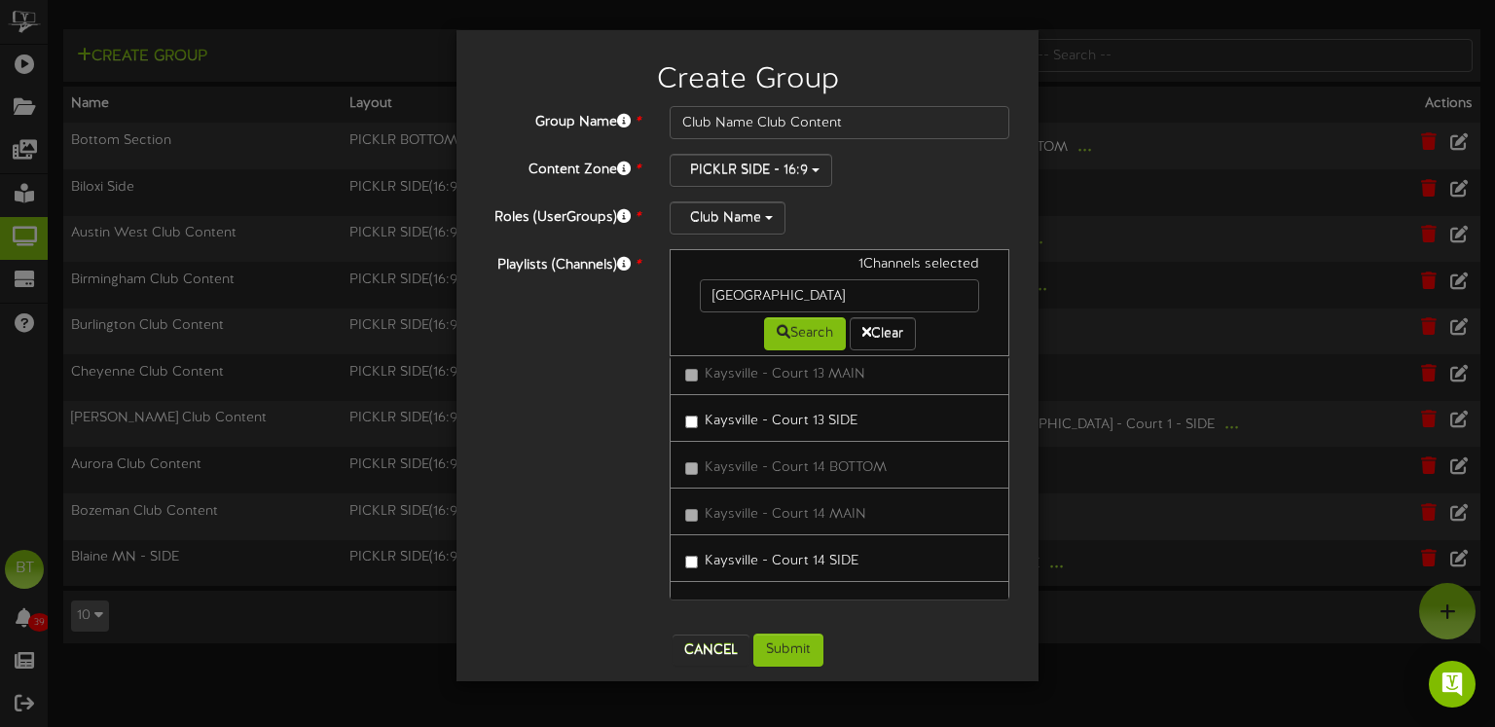
click at [714, 569] on link "Kaysville - Court 14 SIDE" at bounding box center [840, 559] width 340 height 48
click at [717, 557] on label "Kaysville - Court 14 SIDE" at bounding box center [771, 558] width 173 height 26
click at [700, 476] on label "Kaysville - Court 14 SIDE" at bounding box center [771, 472] width 173 height 26
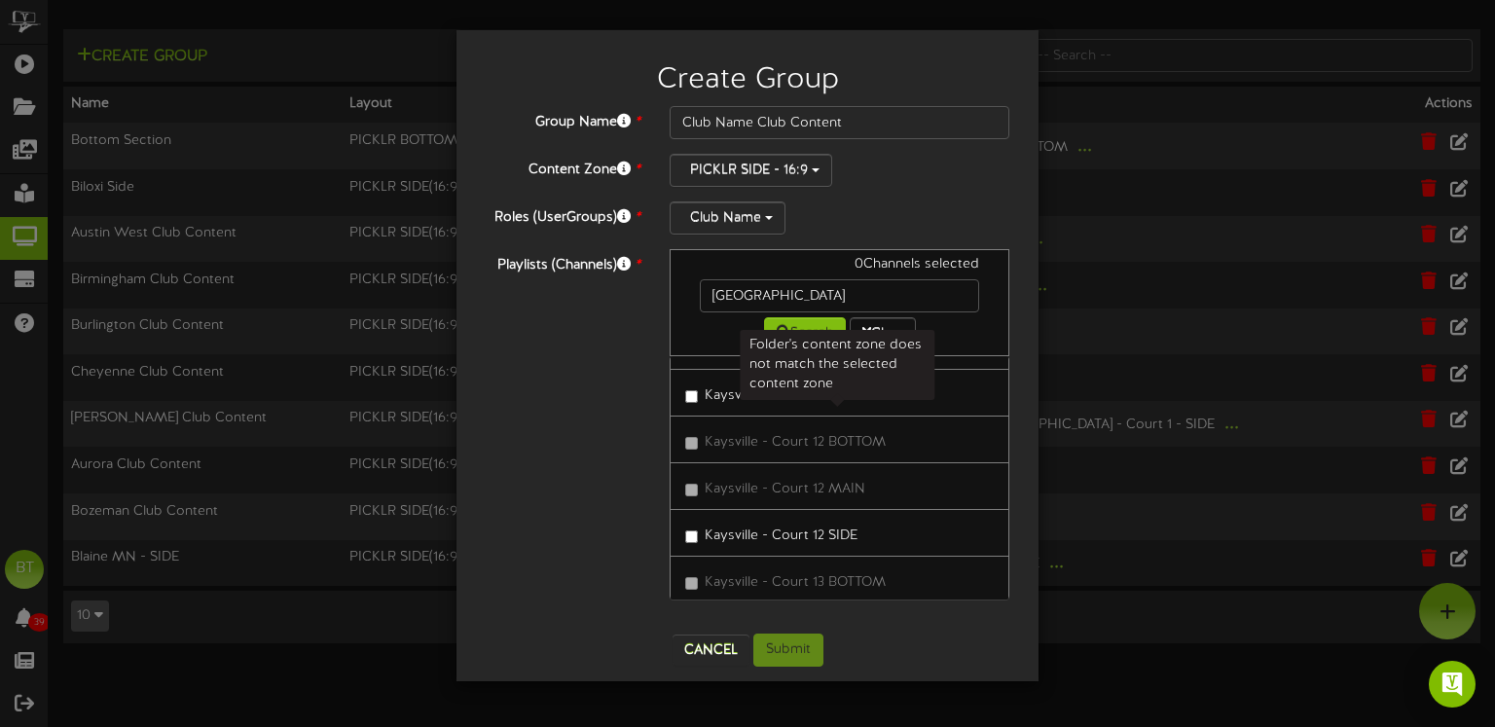
scroll to position [222, 0]
click at [714, 391] on label "Kaysville - Court 11 SIDE" at bounding box center [770, 392] width 170 height 26
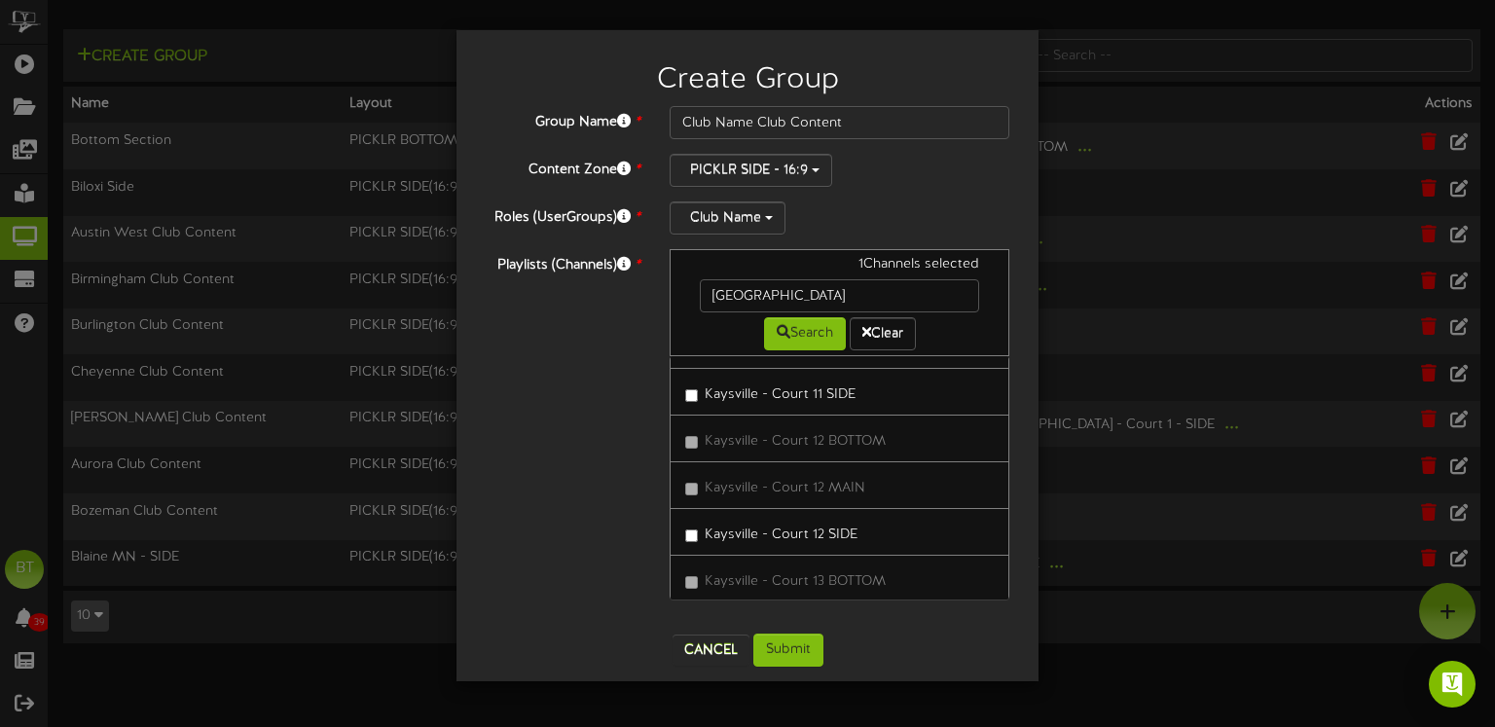
click at [725, 525] on label "Kaysville - Court 12 SIDE" at bounding box center [771, 532] width 172 height 26
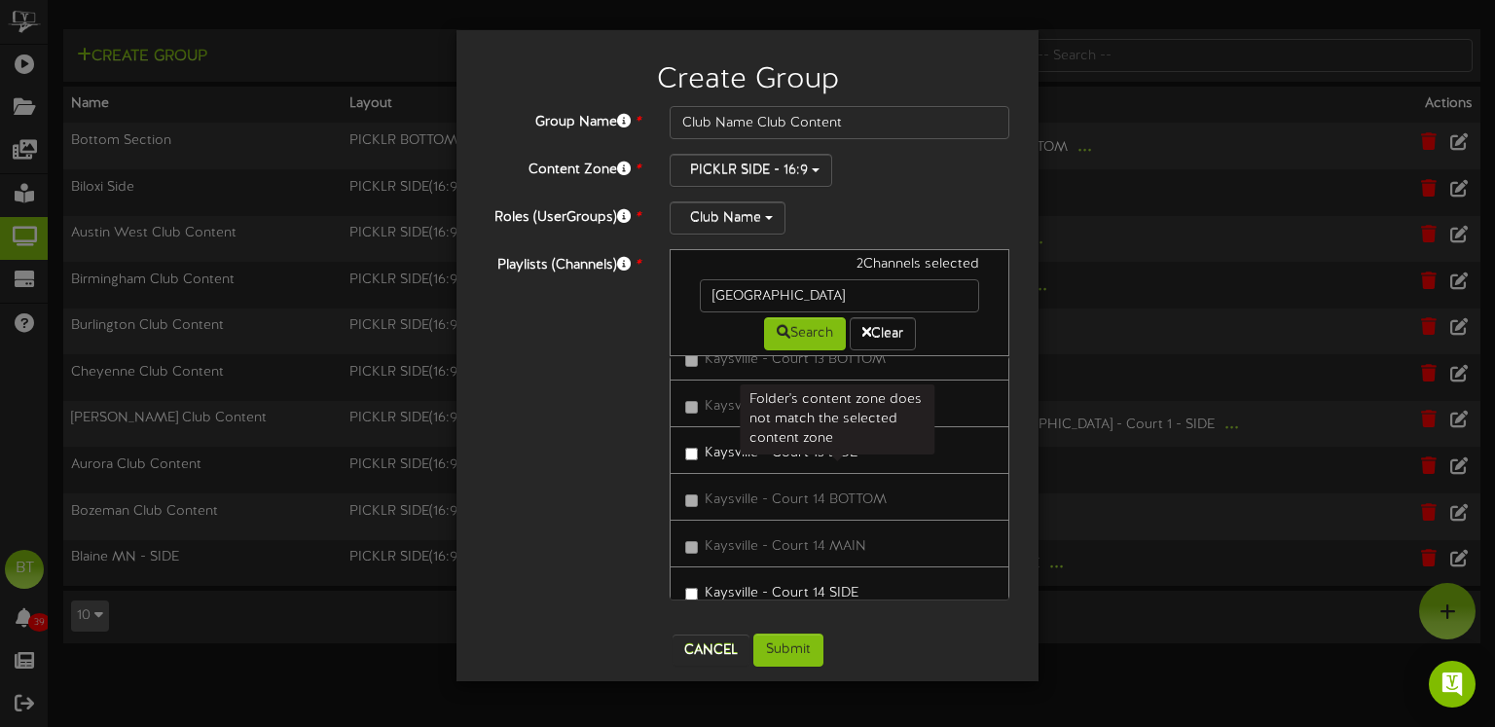
scroll to position [447, 0]
click at [730, 440] on label "Kaysville - Court 13 SIDE" at bounding box center [771, 447] width 172 height 26
click at [725, 574] on label "Kaysville - Court 14 SIDE" at bounding box center [771, 587] width 173 height 26
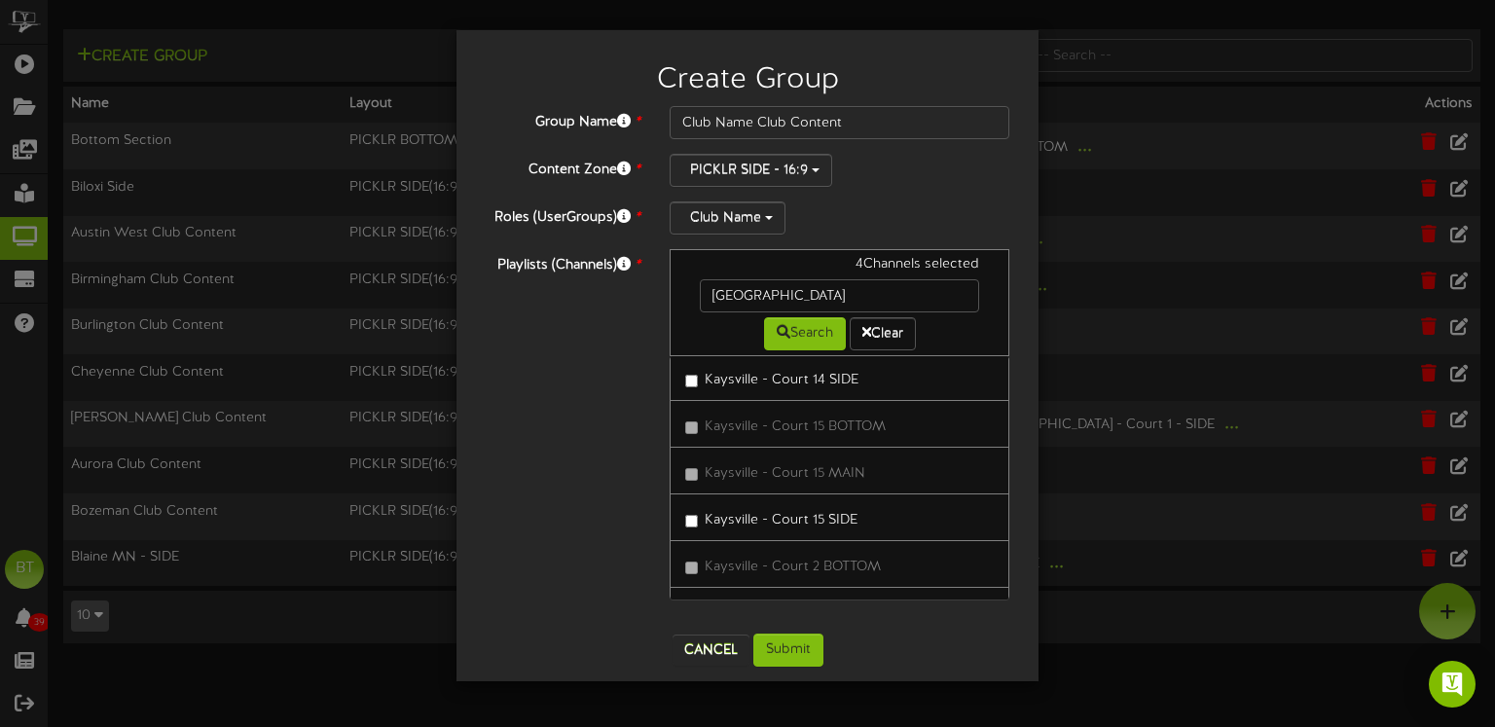
click at [731, 511] on label "Kaysville - Court 15 SIDE" at bounding box center [771, 517] width 172 height 26
click at [733, 482] on label "Kaysville - Court 2 SIDE" at bounding box center [768, 486] width 167 height 26
click at [733, 522] on label "Kaysville - Court 3 SIDE" at bounding box center [768, 533] width 167 height 26
click at [718, 428] on label "Kaysville - Court 4 SIDE" at bounding box center [769, 436] width 168 height 26
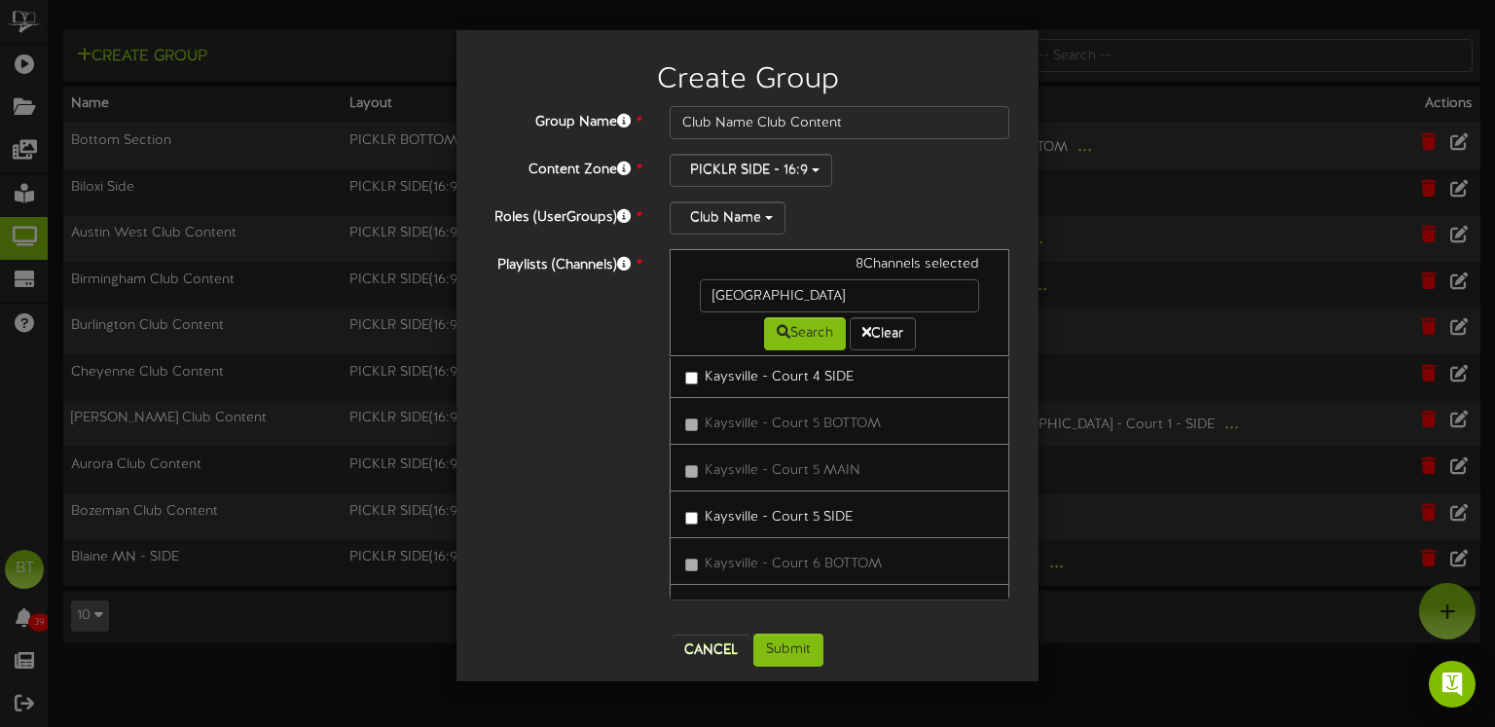
drag, startPoint x: 740, startPoint y: 506, endPoint x: 728, endPoint y: 494, distance: 17.2
click at [740, 506] on label "Kaysville - Court 5 SIDE" at bounding box center [768, 514] width 167 height 26
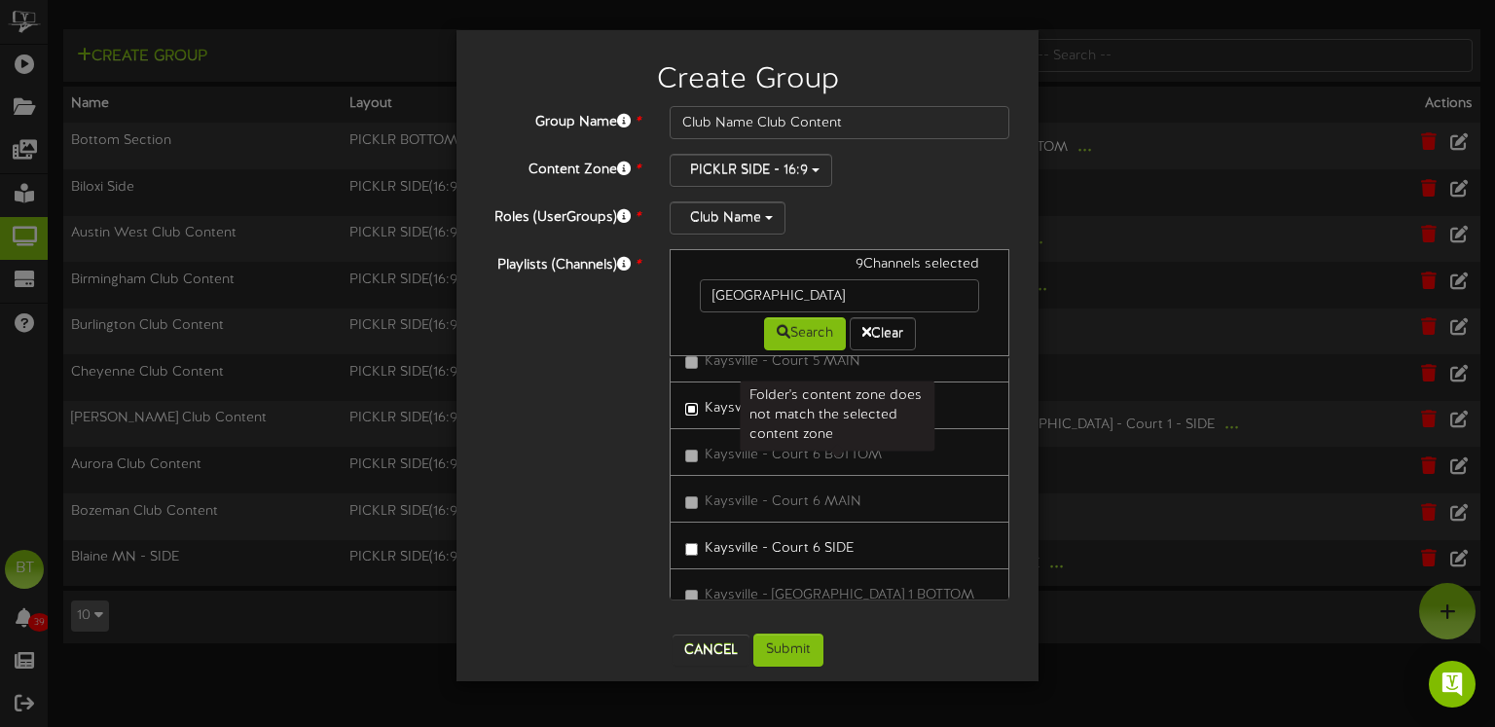
scroll to position [1340, 0]
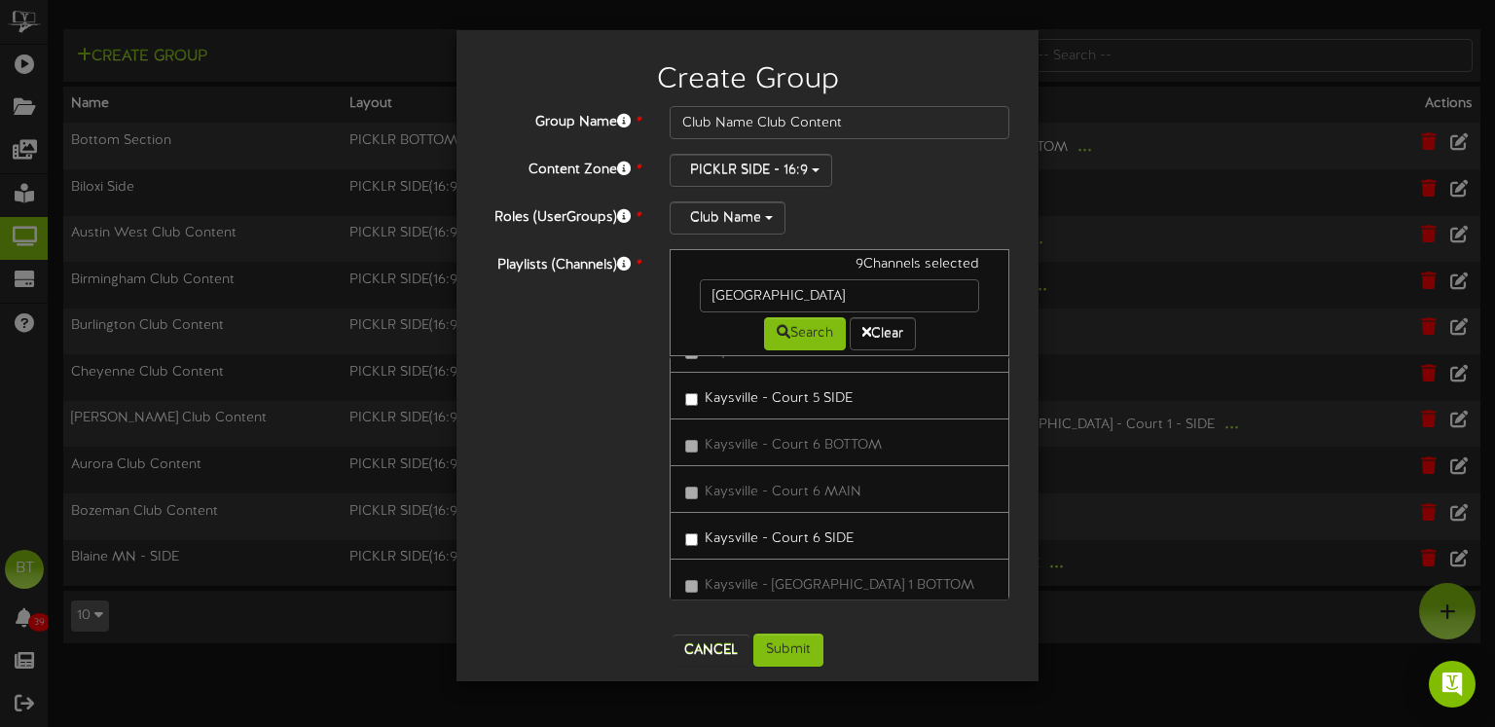
click at [729, 532] on label "Kaysville - Court 6 SIDE" at bounding box center [769, 536] width 168 height 26
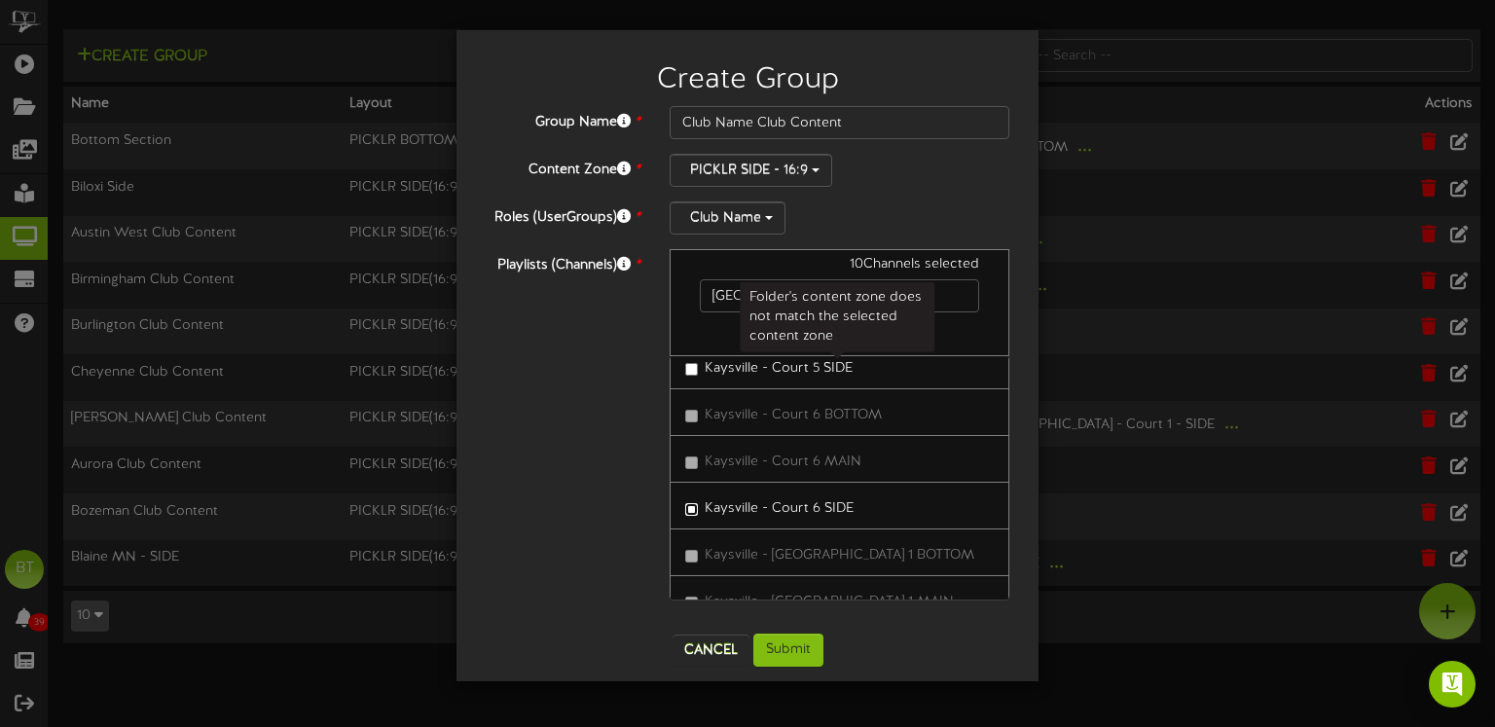
scroll to position [1431, 0]
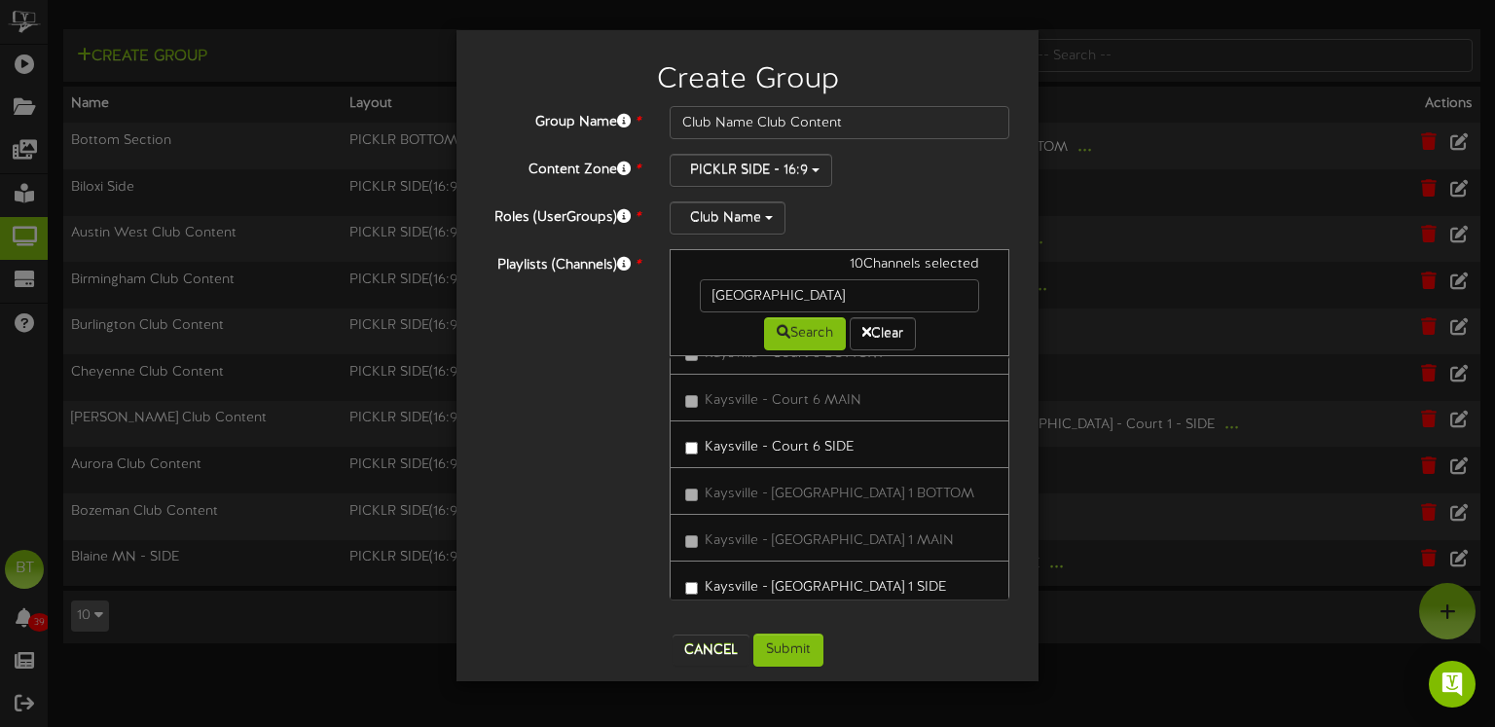
click at [727, 572] on label "Kaysville - [GEOGRAPHIC_DATA] 1 SIDE" at bounding box center [815, 585] width 261 height 26
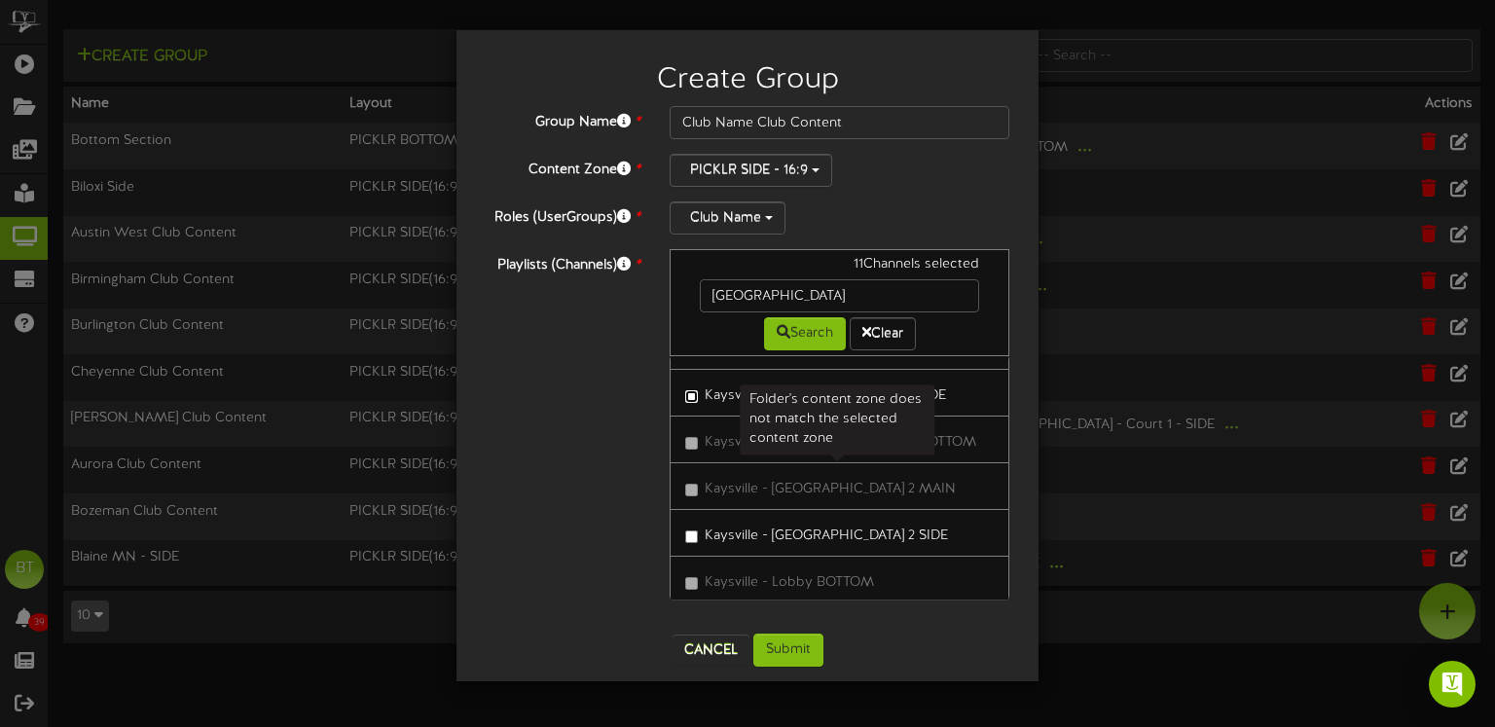
scroll to position [1626, 0]
click at [731, 517] on label "Kaysville - [GEOGRAPHIC_DATA] 2 SIDE" at bounding box center [816, 530] width 263 height 26
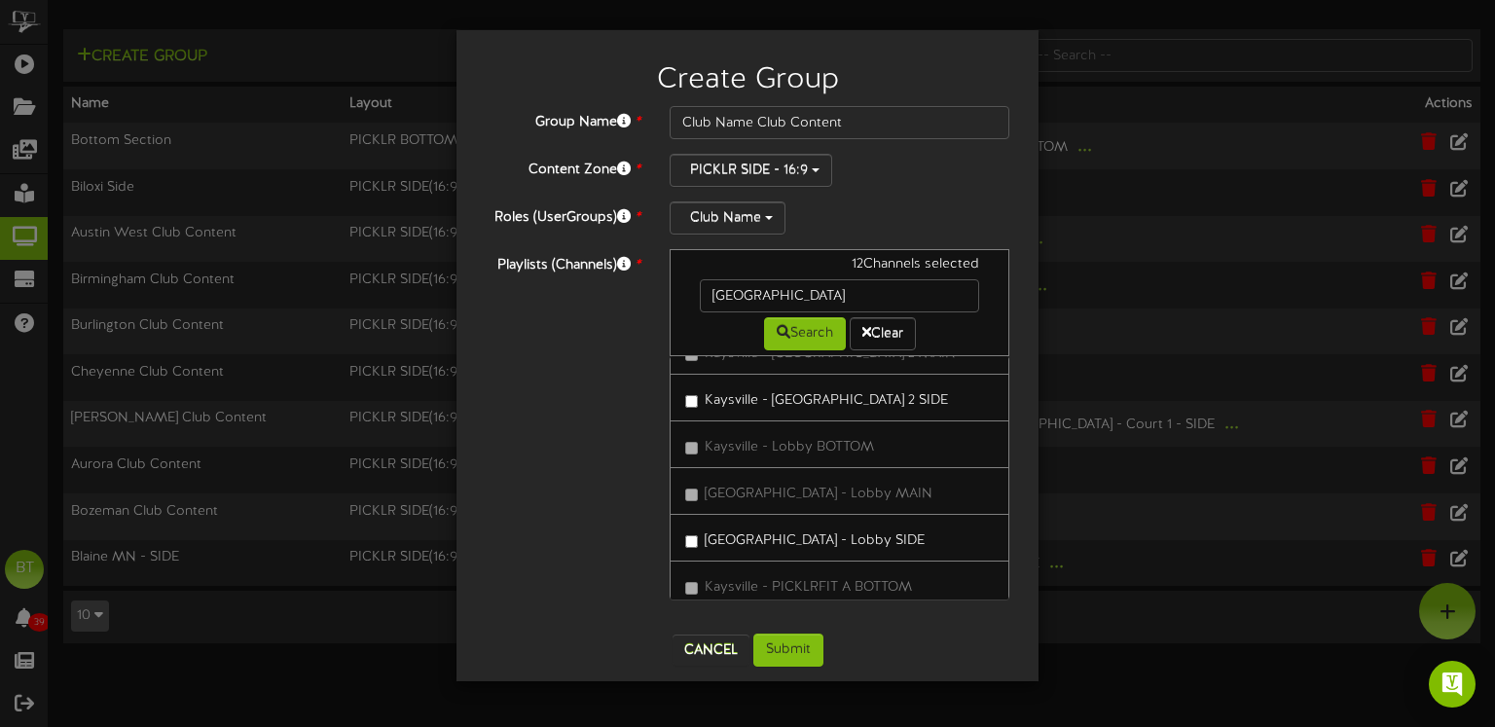
click at [731, 525] on label "[GEOGRAPHIC_DATA] - Lobby SIDE" at bounding box center [805, 538] width 240 height 26
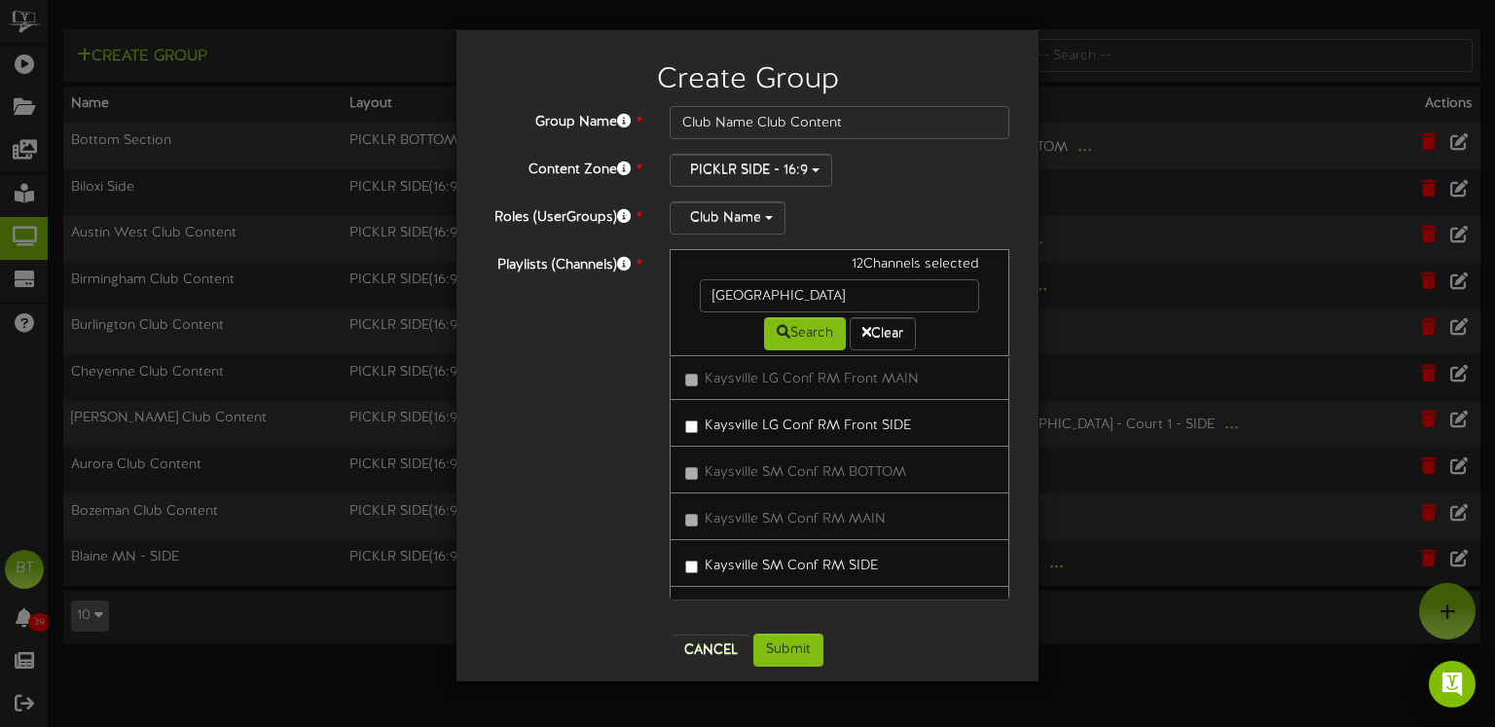
scroll to position [2464, 0]
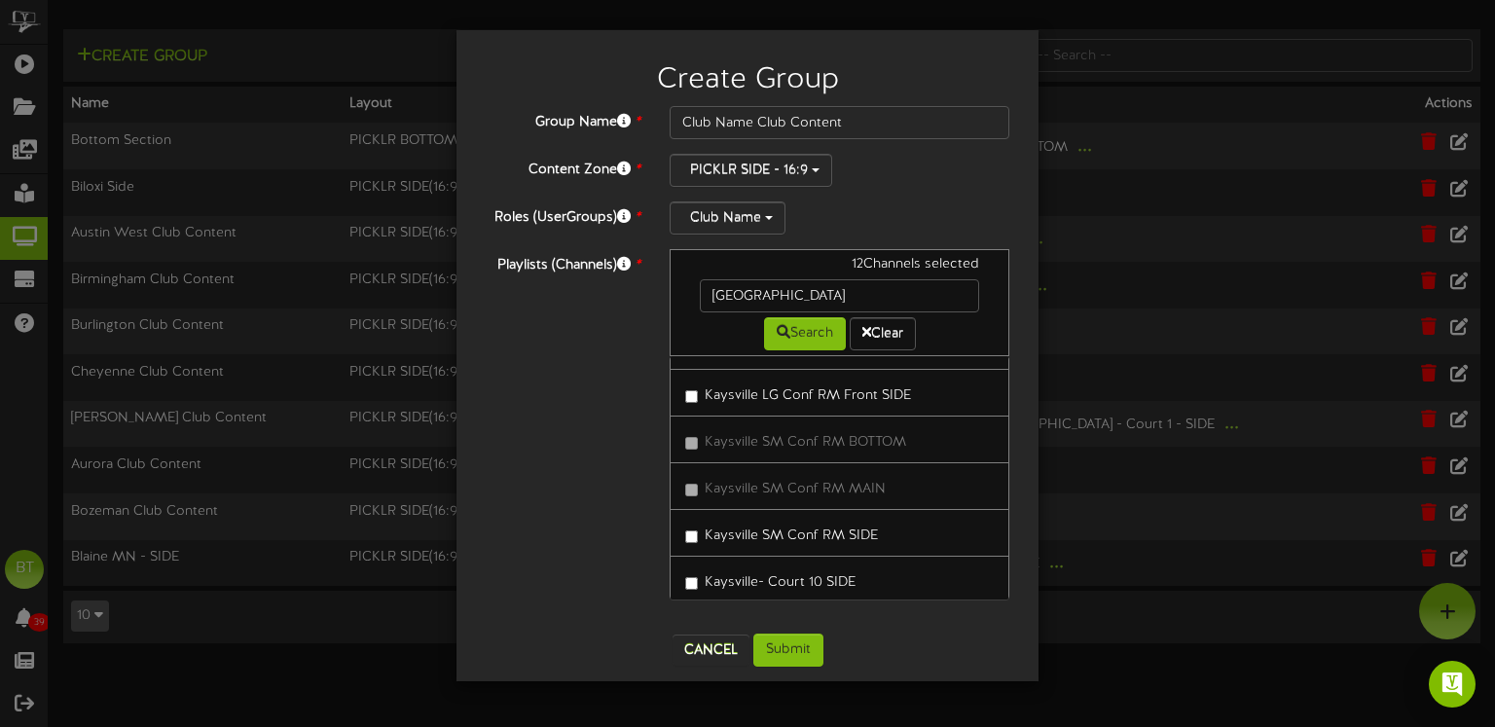
click at [747, 567] on label "Kaysville- Court 10 SIDE" at bounding box center [770, 580] width 170 height 26
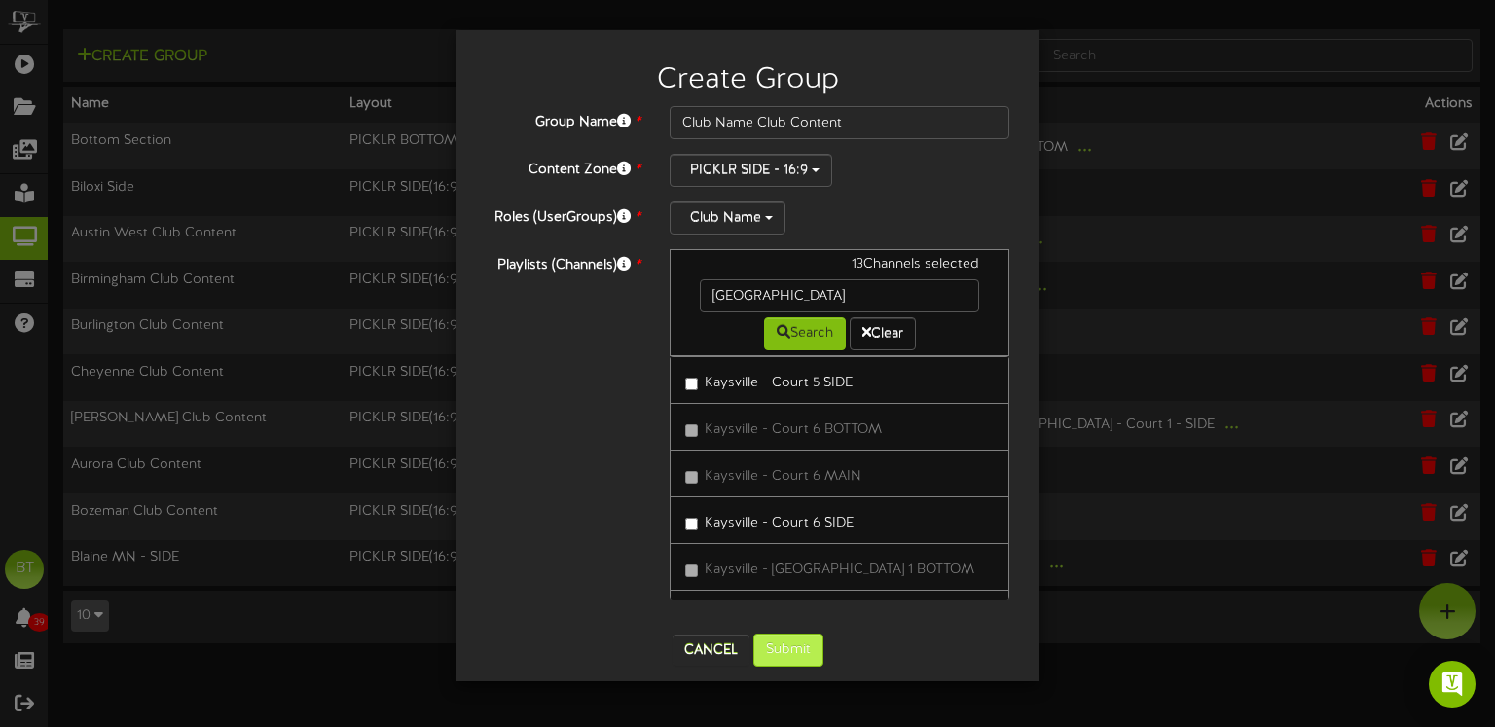
scroll to position [6, 0]
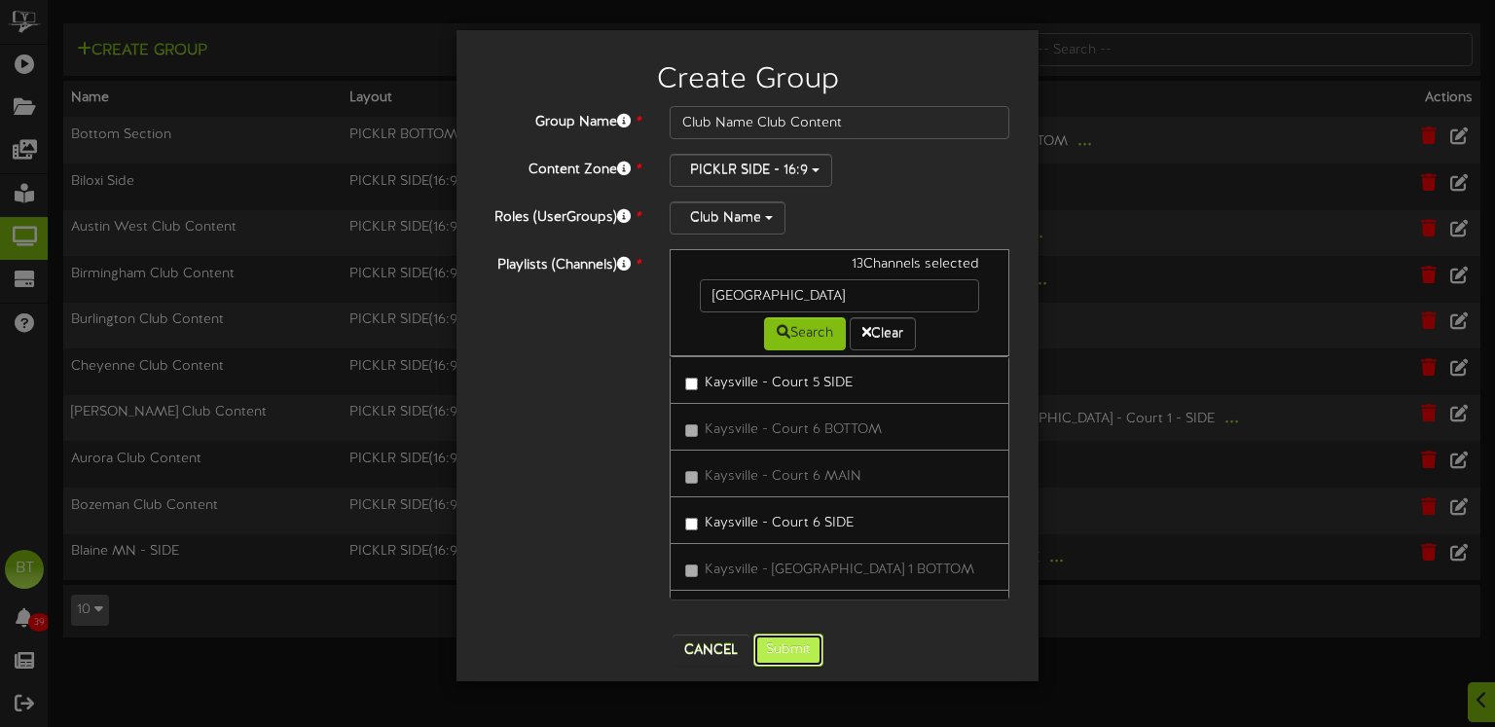
click at [791, 646] on button "Submit" at bounding box center [789, 650] width 70 height 33
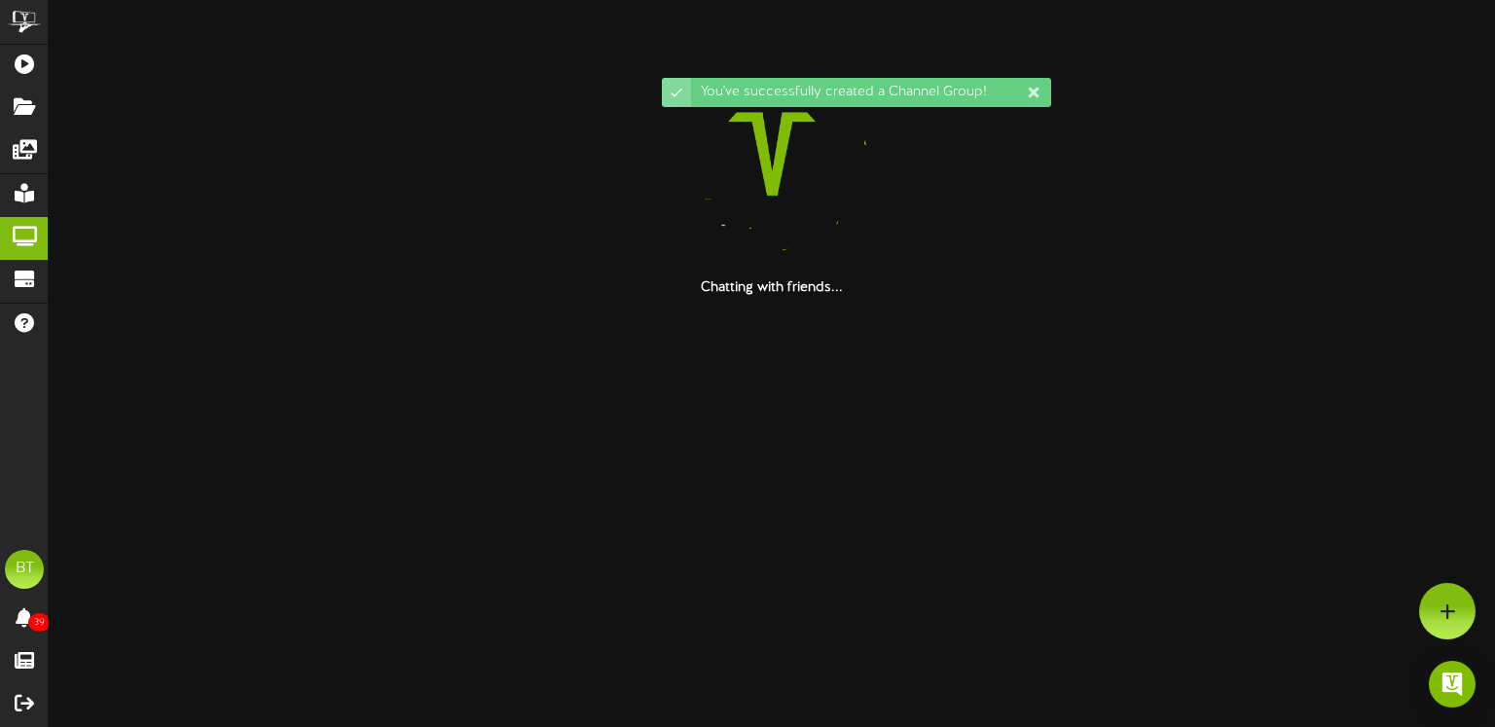
scroll to position [0, 0]
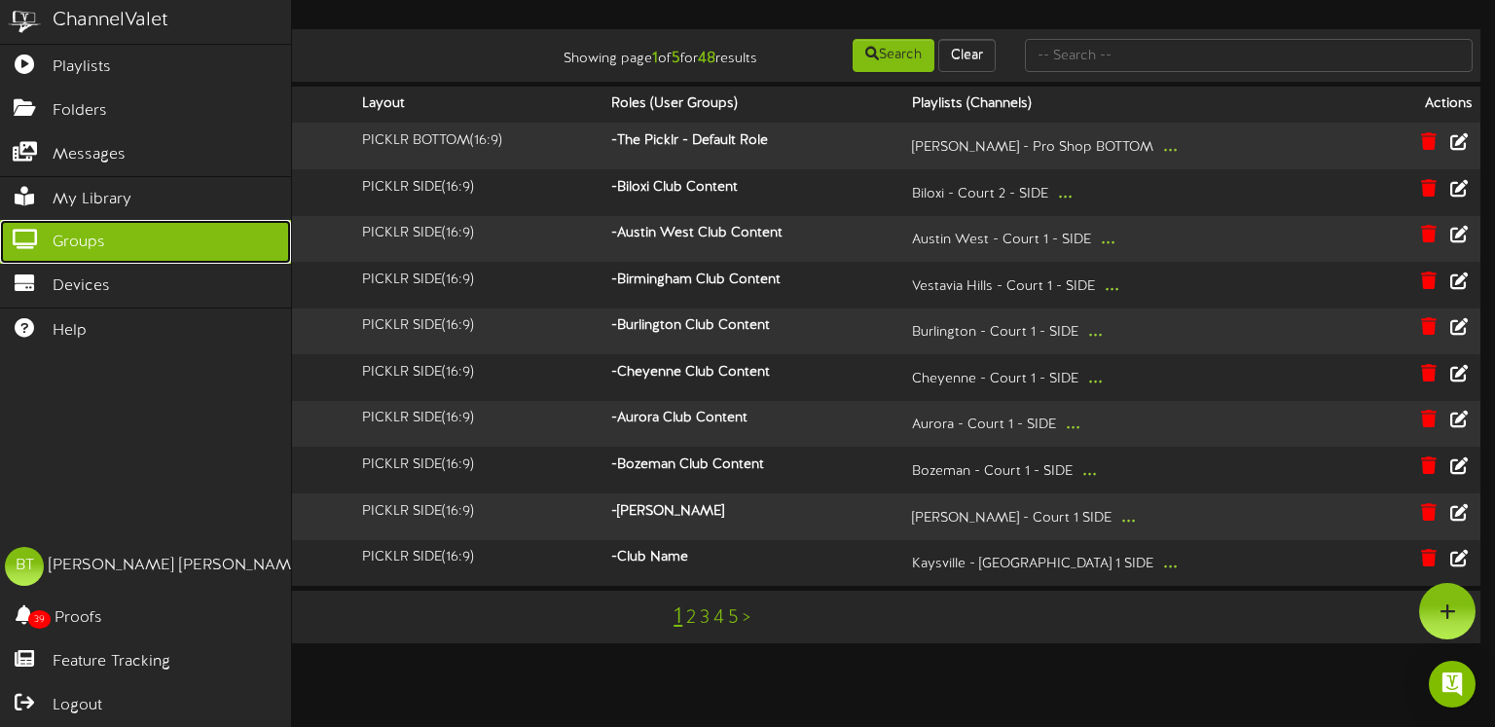
click at [58, 240] on span "Groups" at bounding box center [79, 243] width 53 height 22
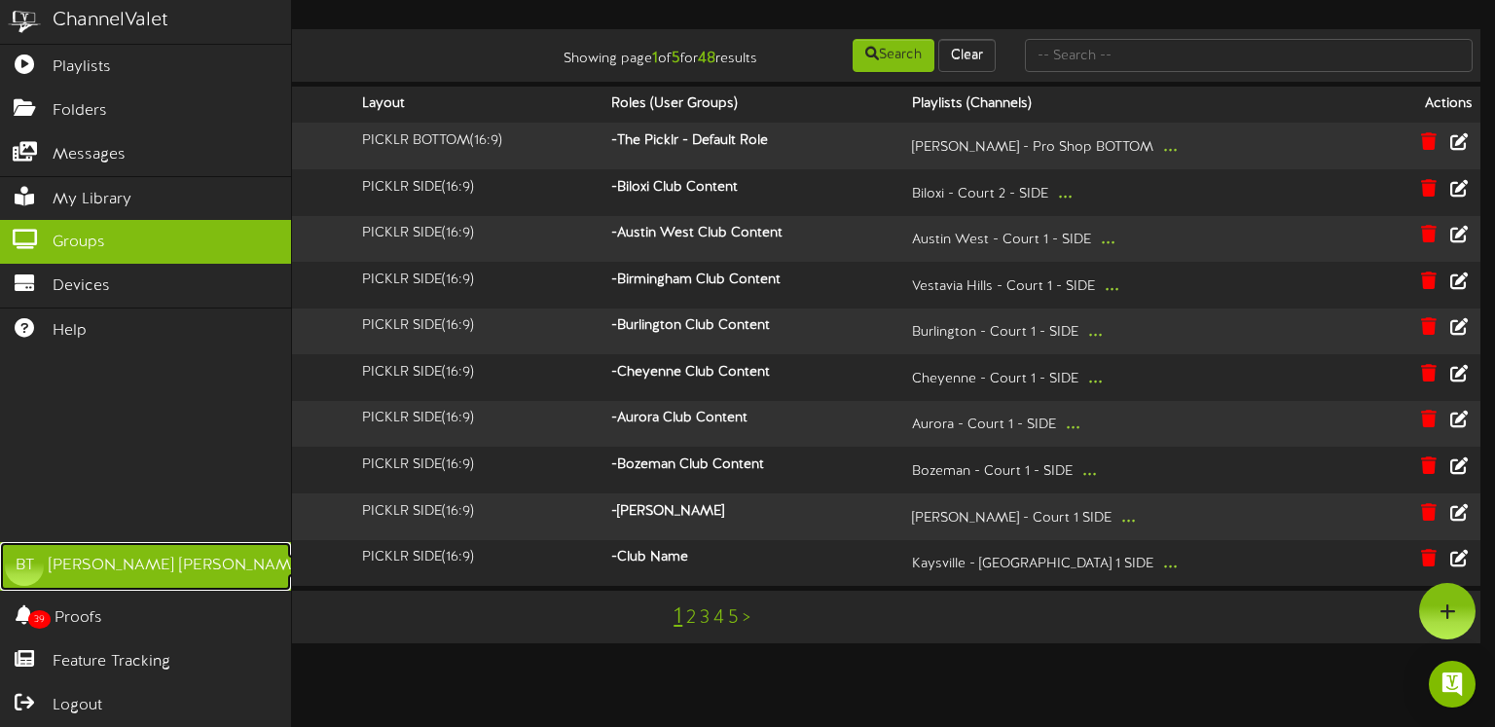
click at [141, 563] on div "[PERSON_NAME]" at bounding box center [177, 566] width 256 height 22
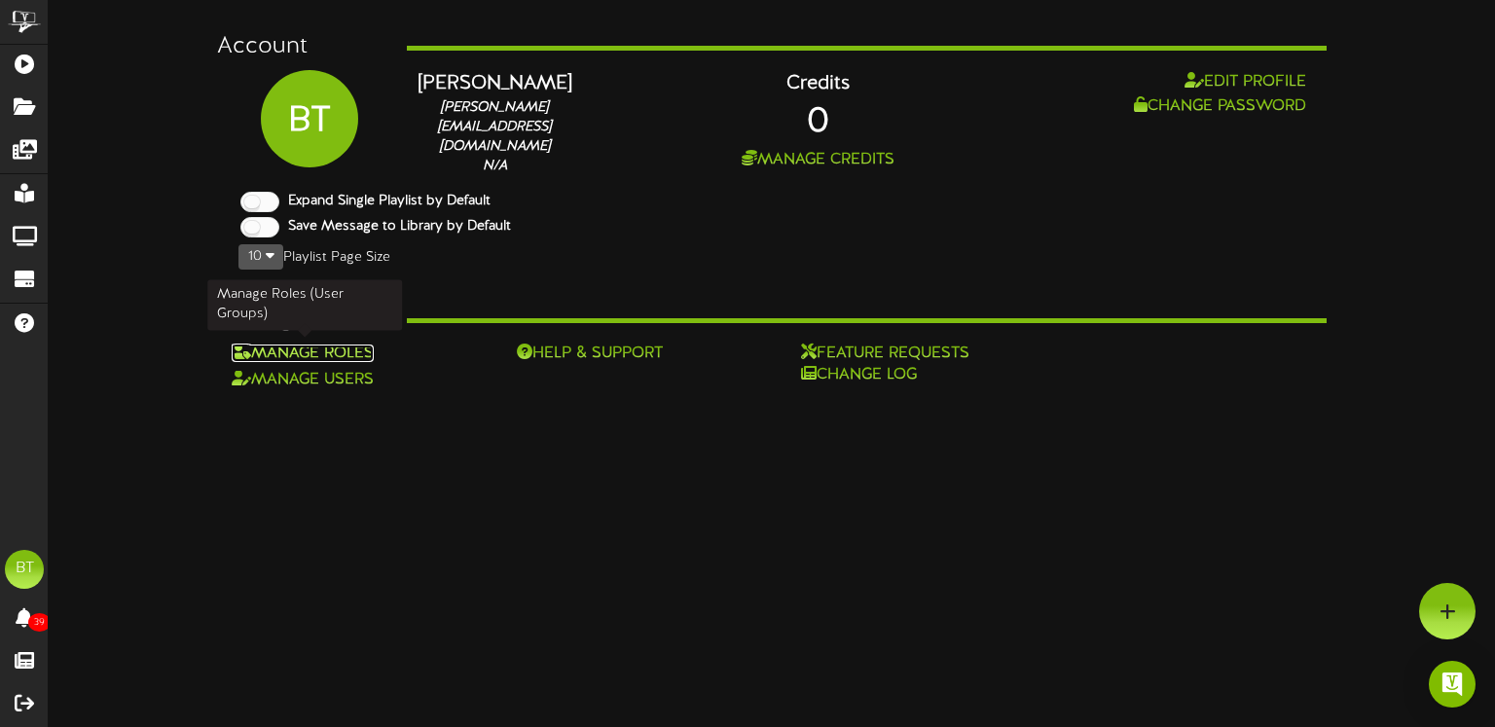
click at [309, 345] on link "Manage Roles" at bounding box center [303, 354] width 142 height 18
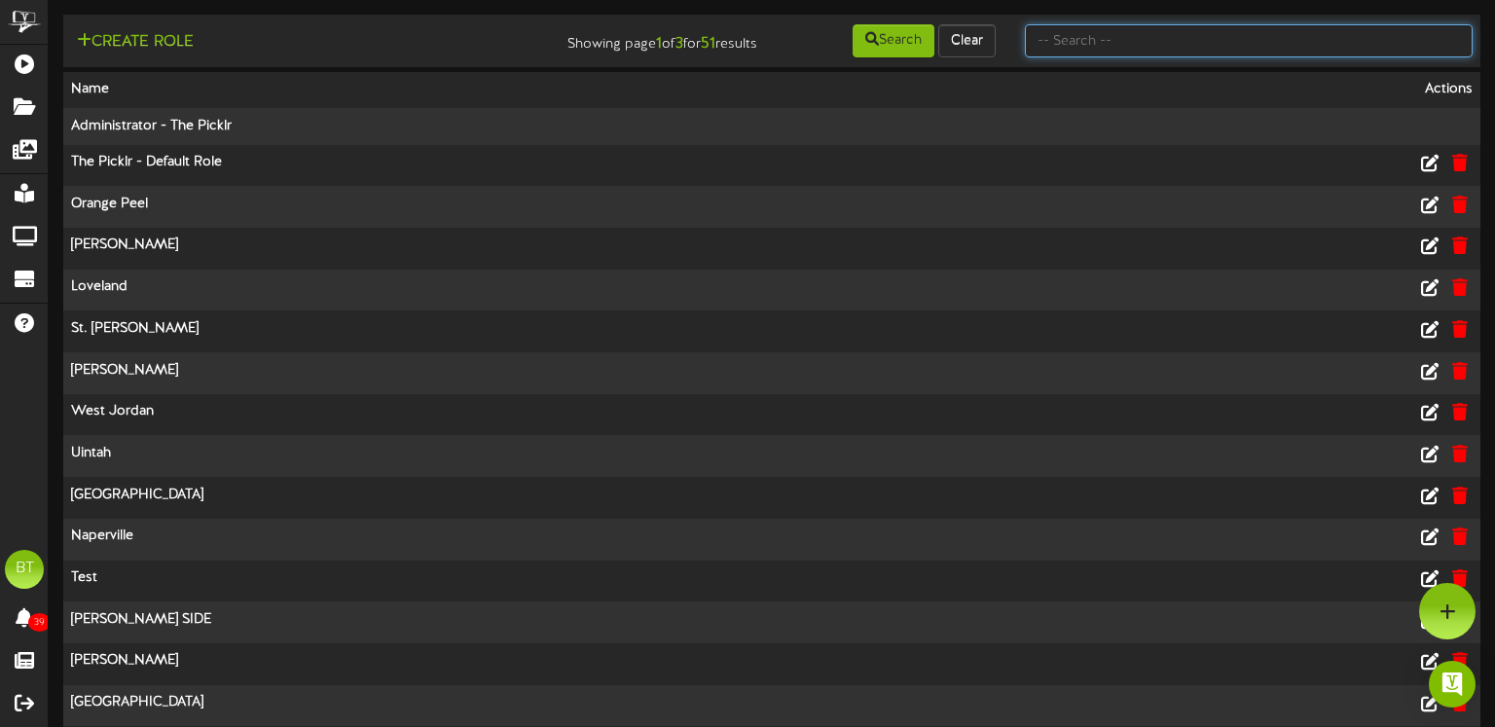
click at [1046, 53] on input "text" at bounding box center [1249, 40] width 448 height 33
type input "club"
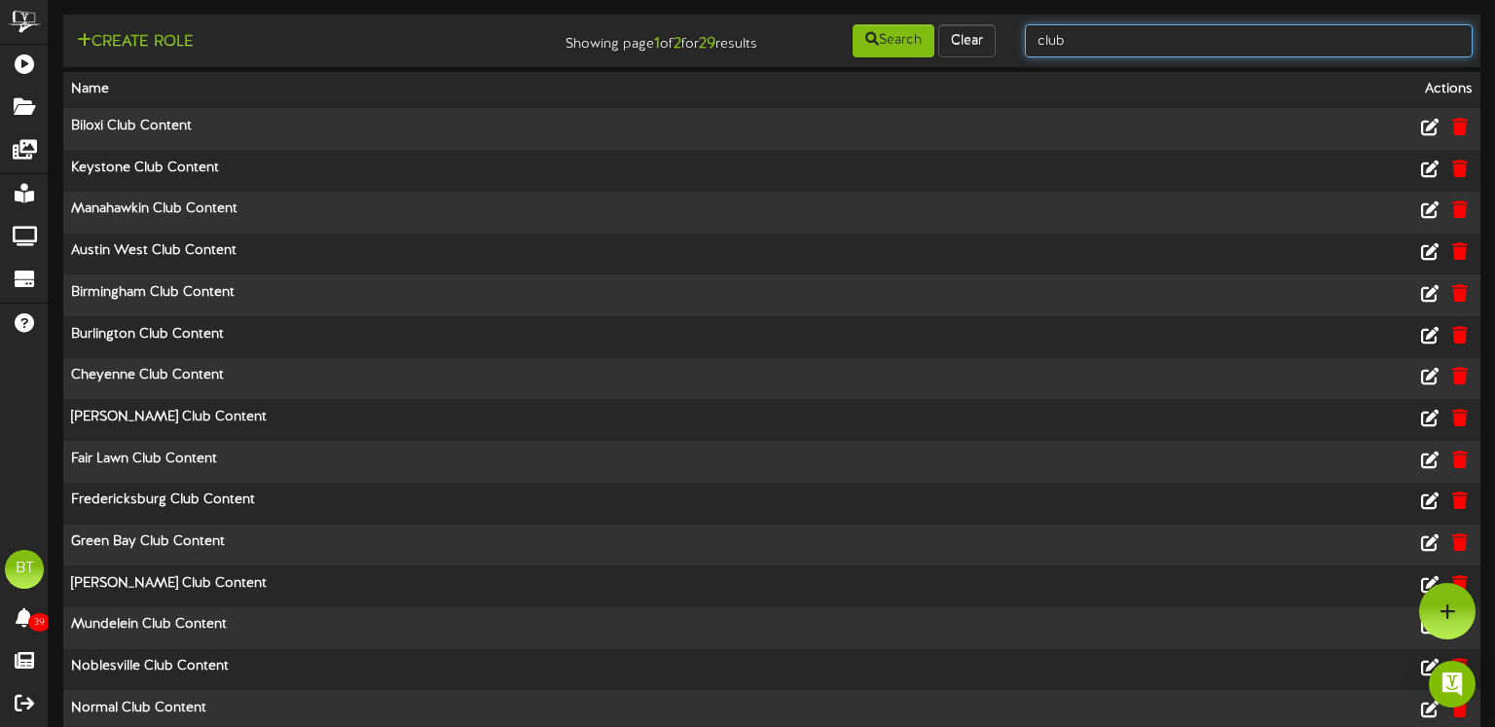
click at [1208, 51] on input "club" at bounding box center [1249, 40] width 448 height 33
type input "clubclub"
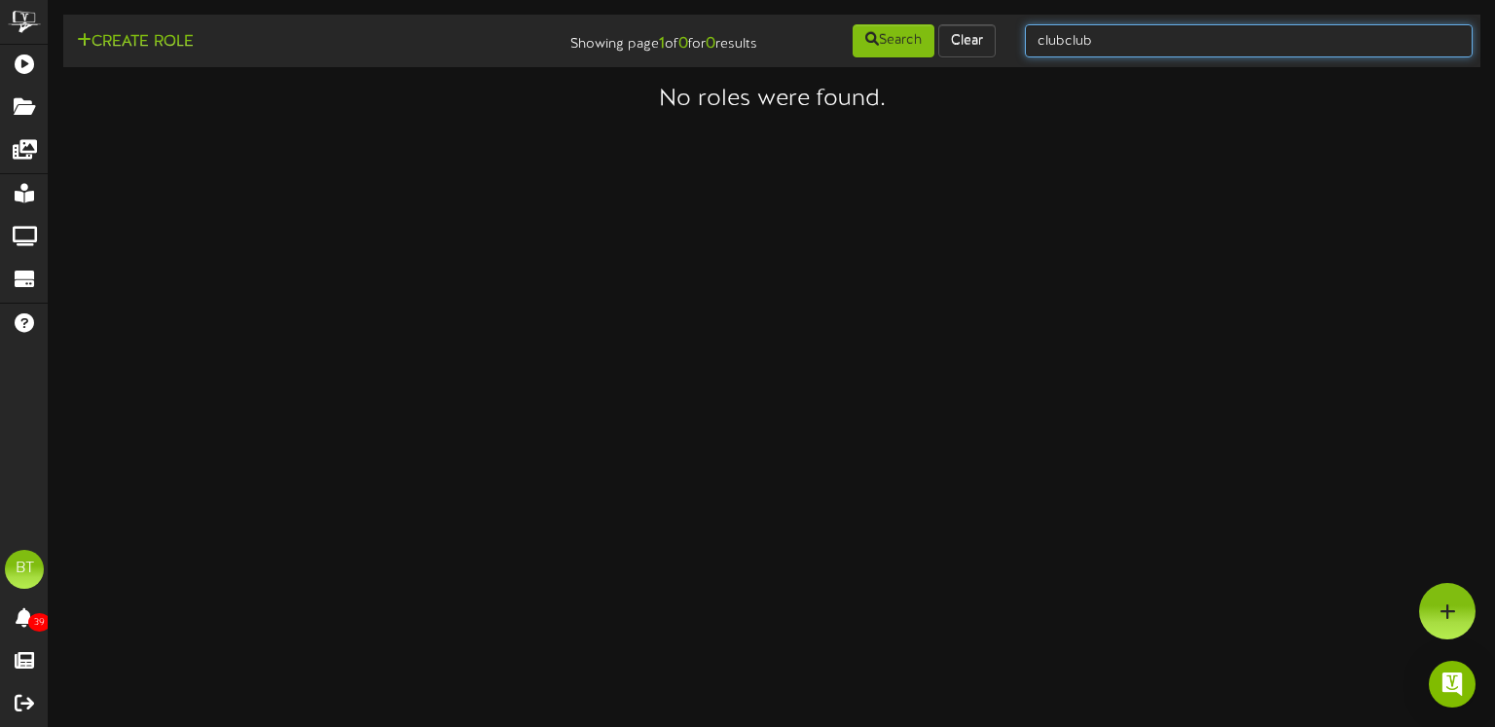
click at [1185, 44] on input "clubclub" at bounding box center [1249, 40] width 448 height 33
type input "club"
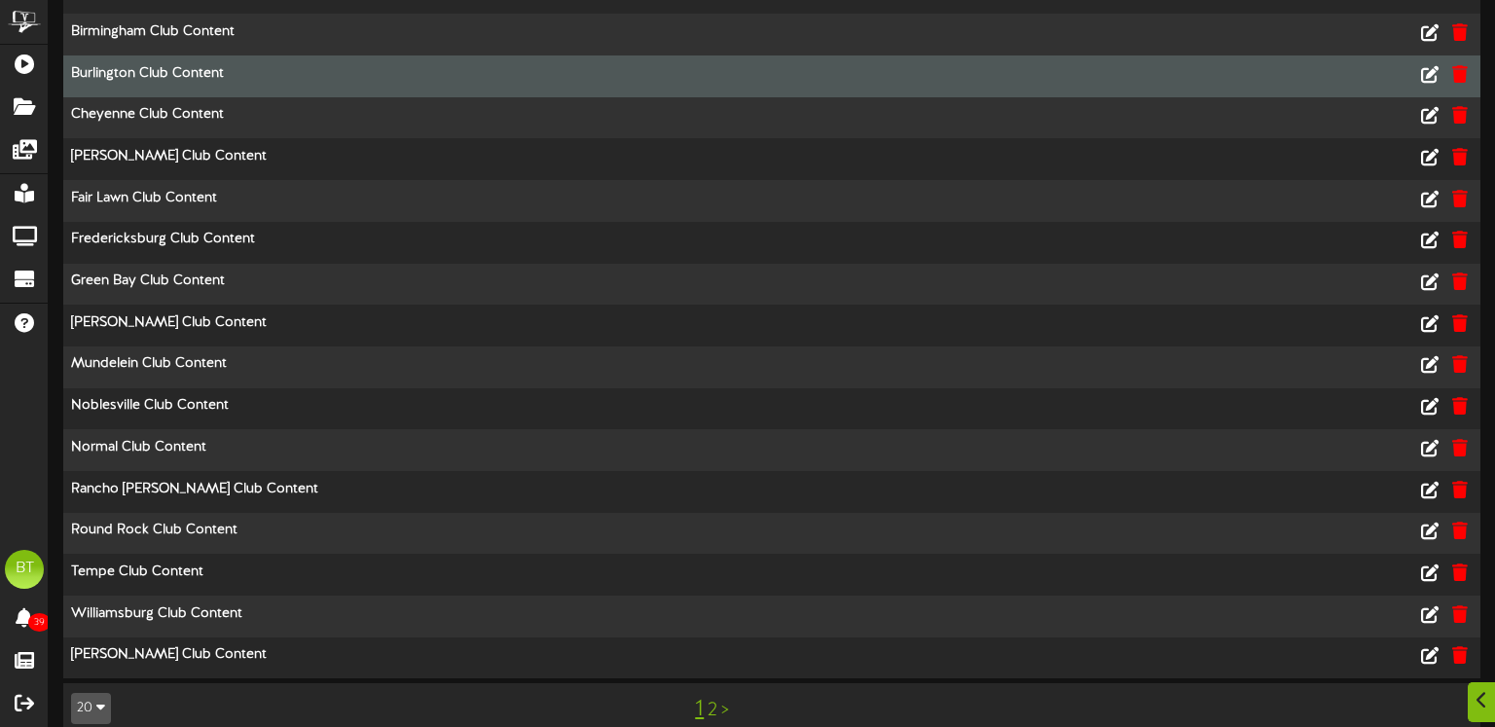
scroll to position [301, 0]
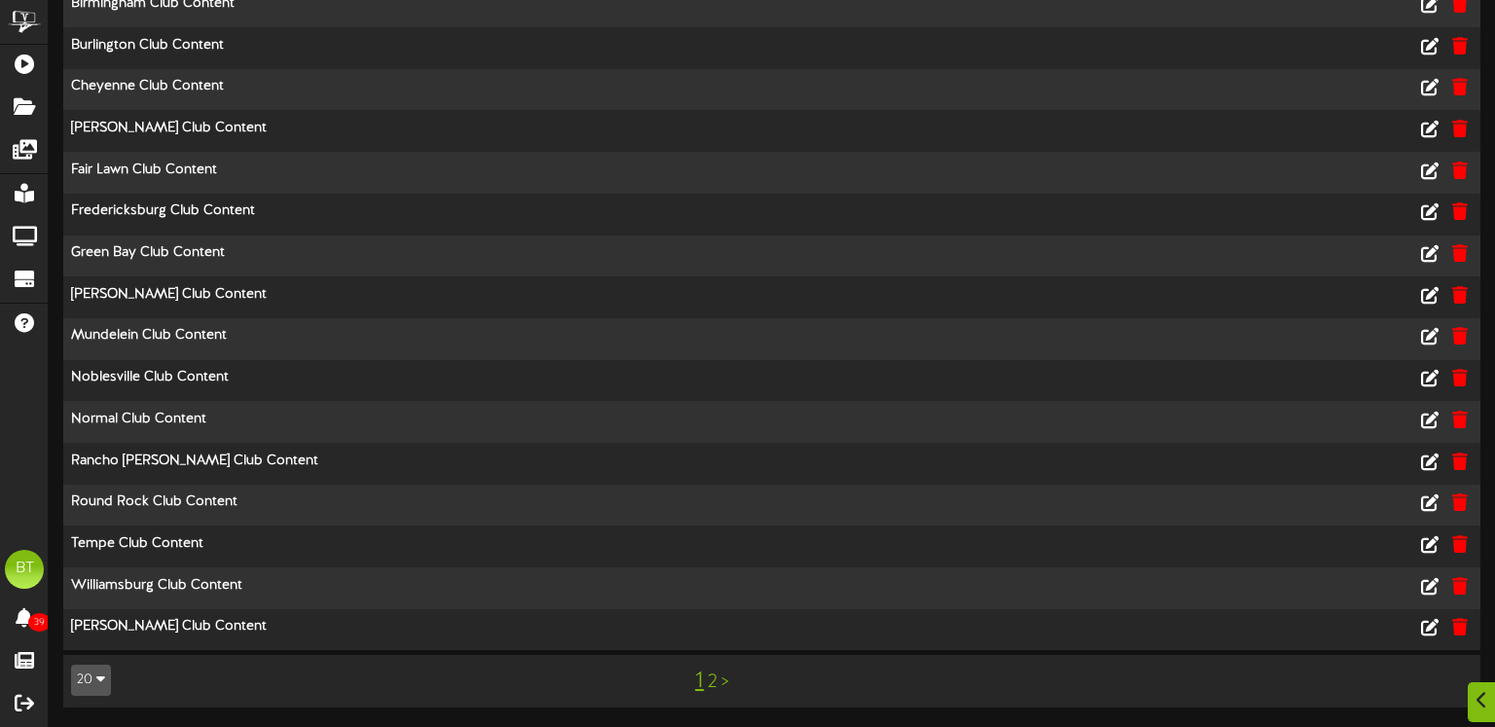
click at [713, 678] on link "2" at bounding box center [713, 682] width 10 height 21
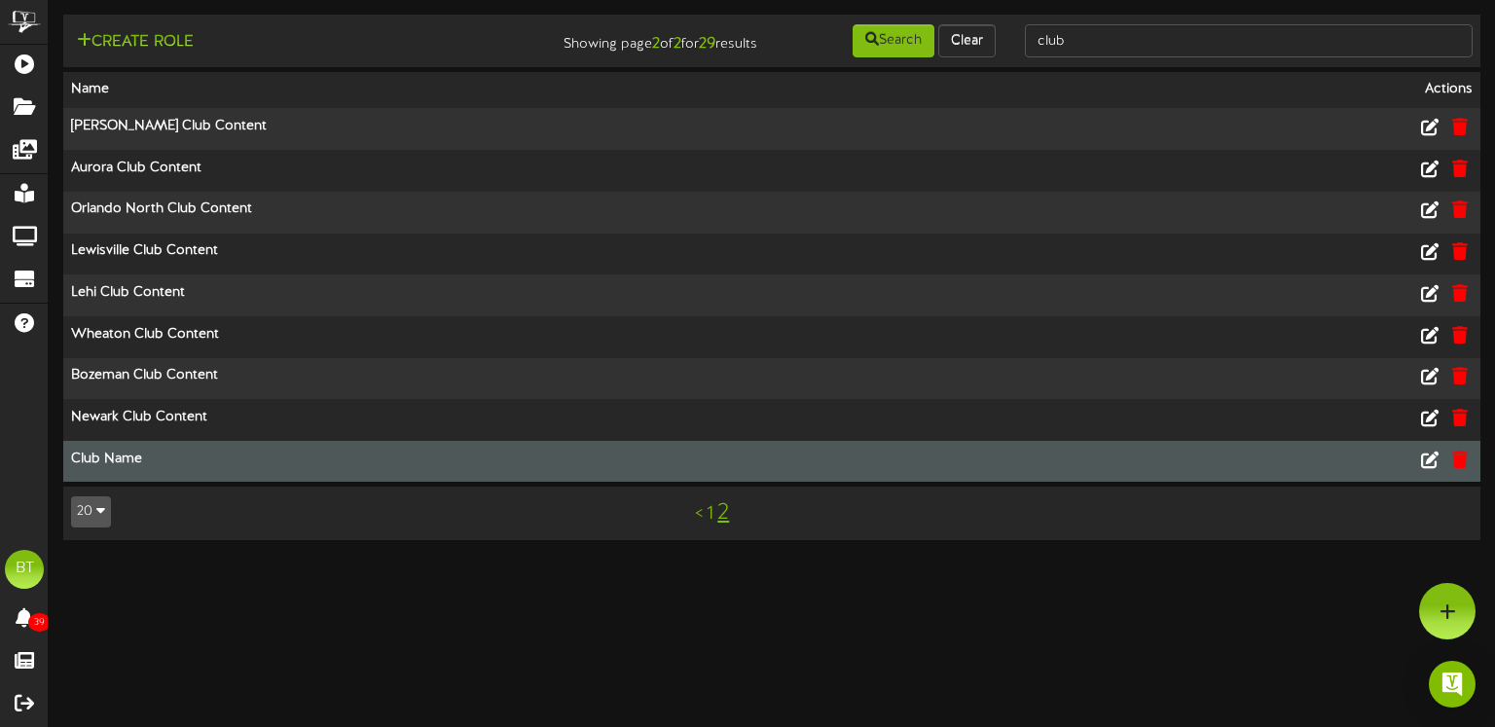
click at [212, 461] on th "Club Name" at bounding box center [591, 461] width 1057 height 41
click at [1430, 469] on icon at bounding box center [1430, 458] width 21 height 21
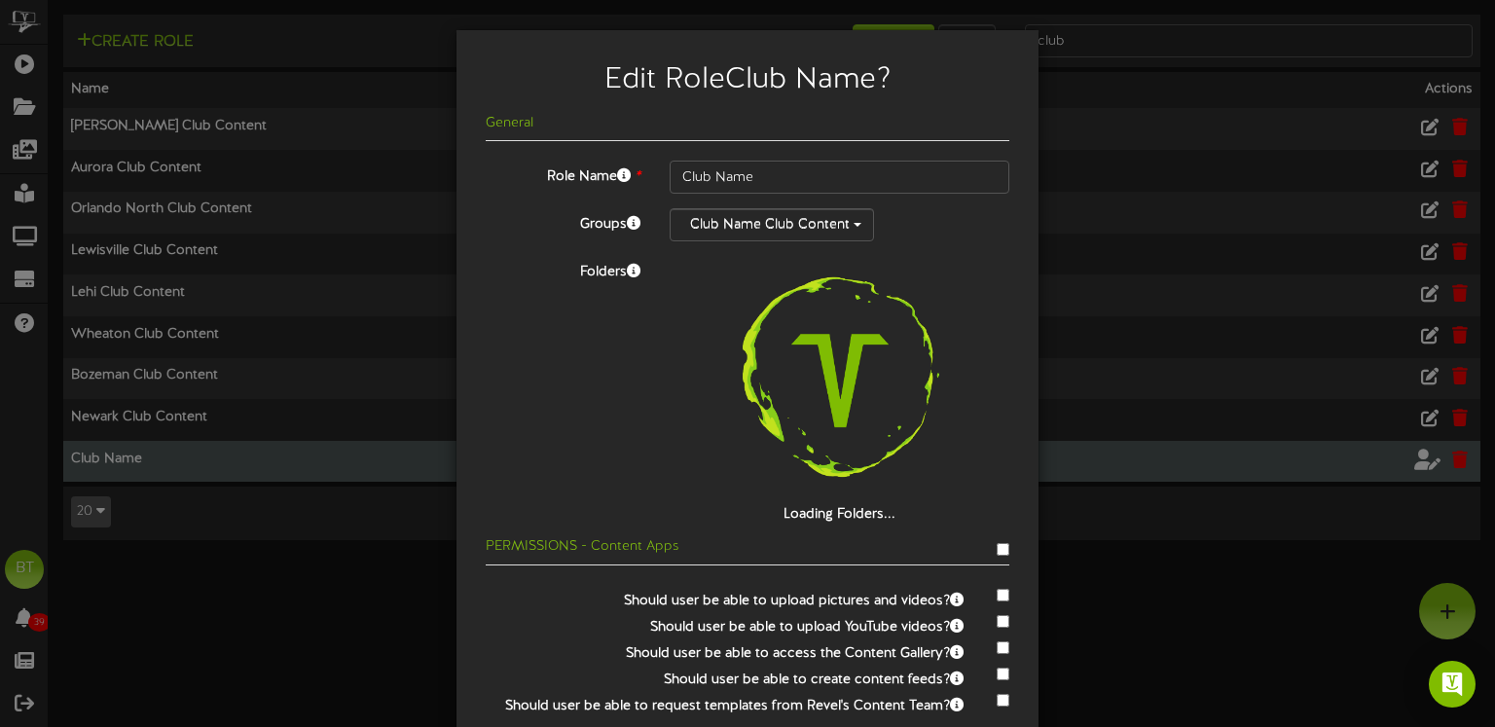
scroll to position [33, 0]
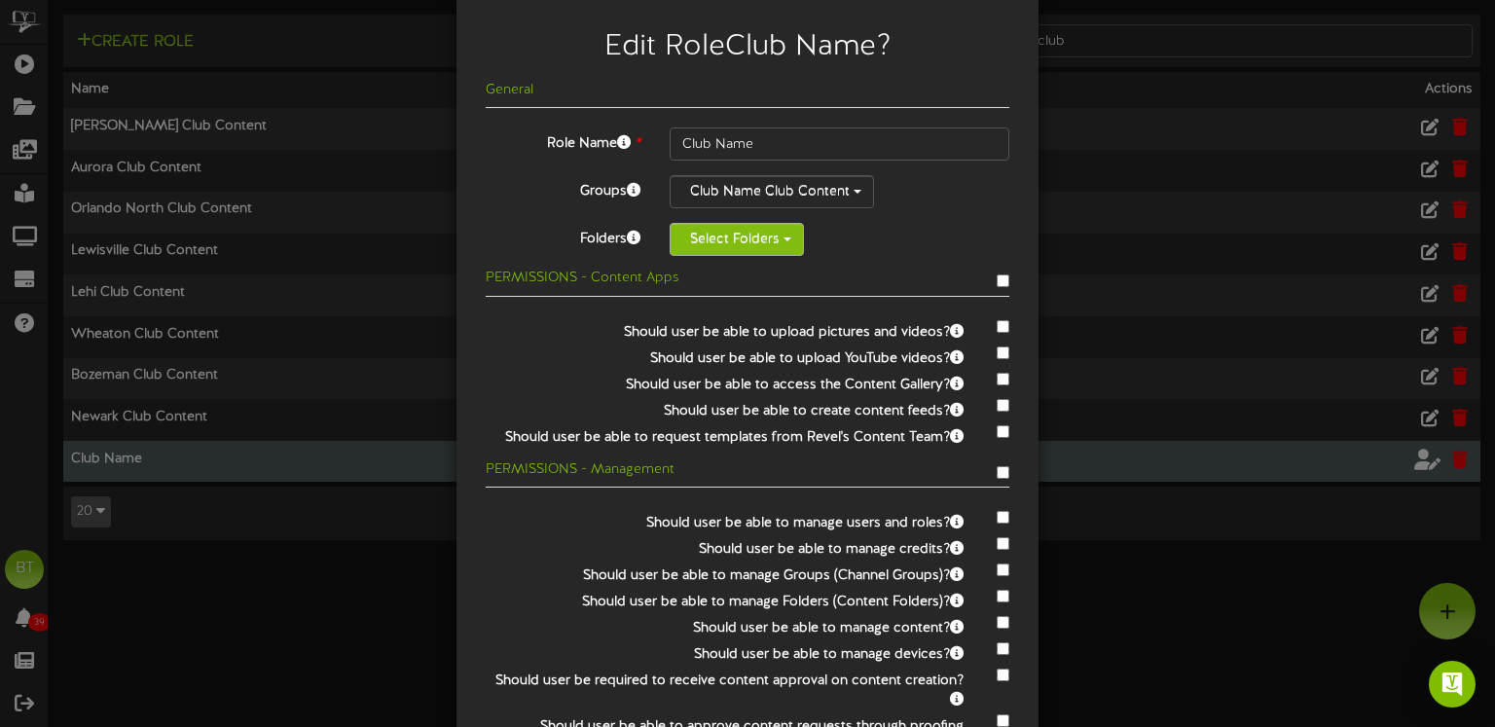
click at [749, 240] on button "Select Folders" at bounding box center [737, 239] width 134 height 33
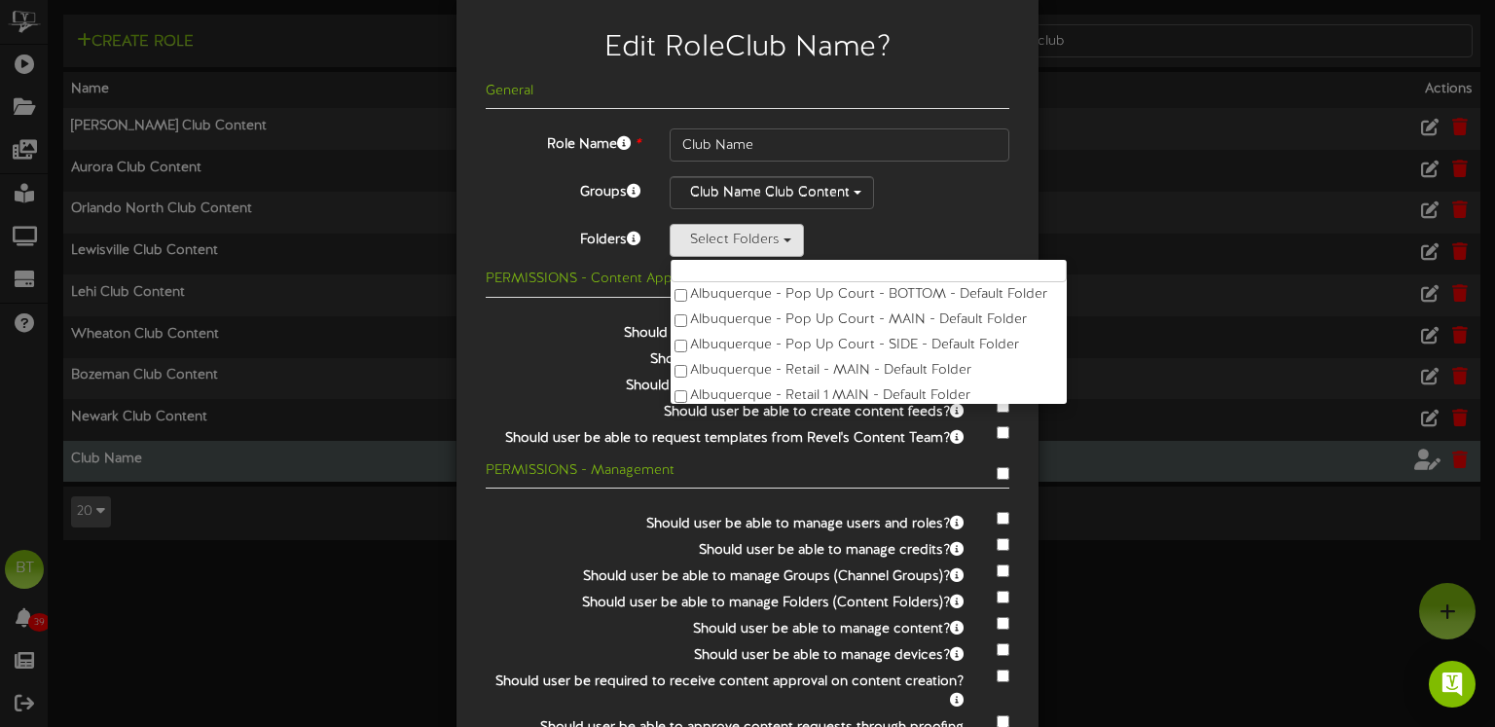
scroll to position [0, 0]
click at [774, 268] on input "text" at bounding box center [869, 281] width 396 height 33
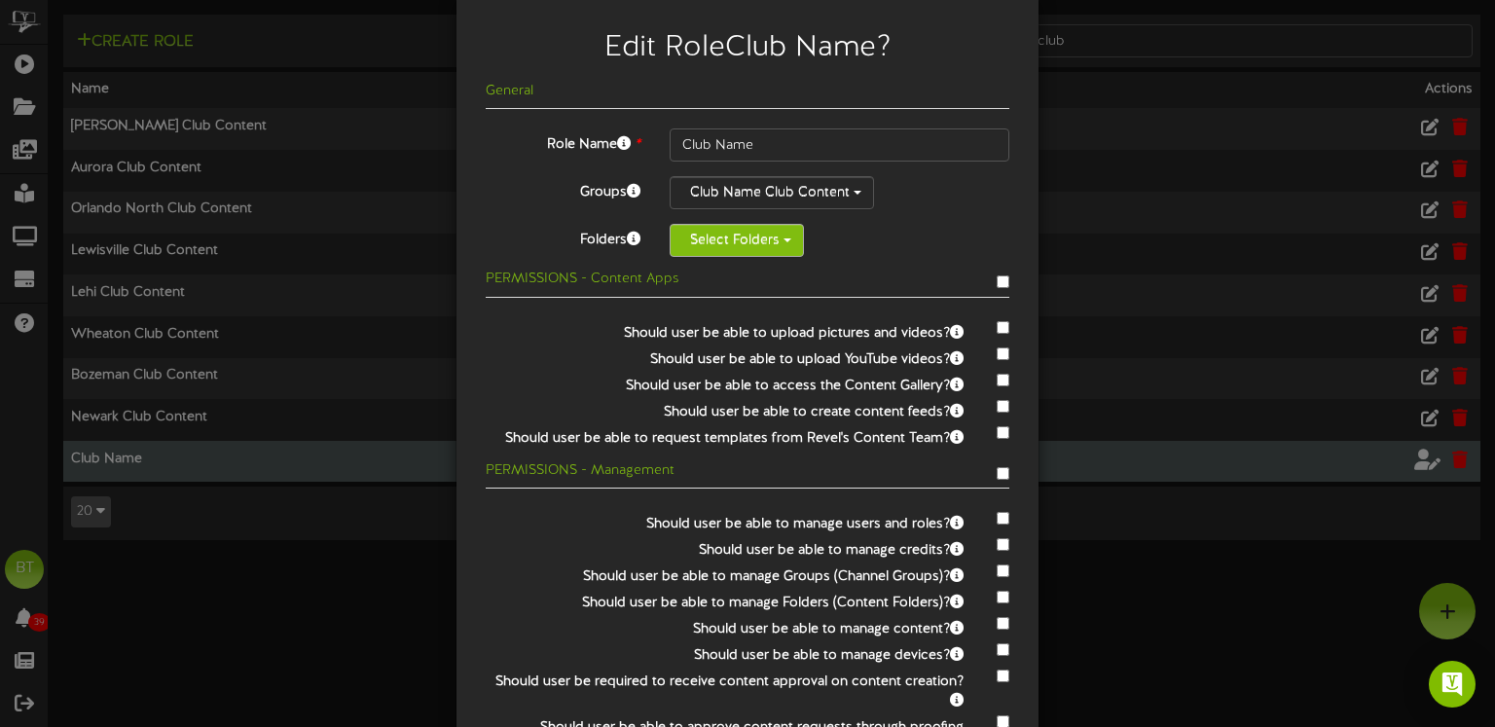
click at [774, 246] on button "Select Folders" at bounding box center [737, 240] width 134 height 33
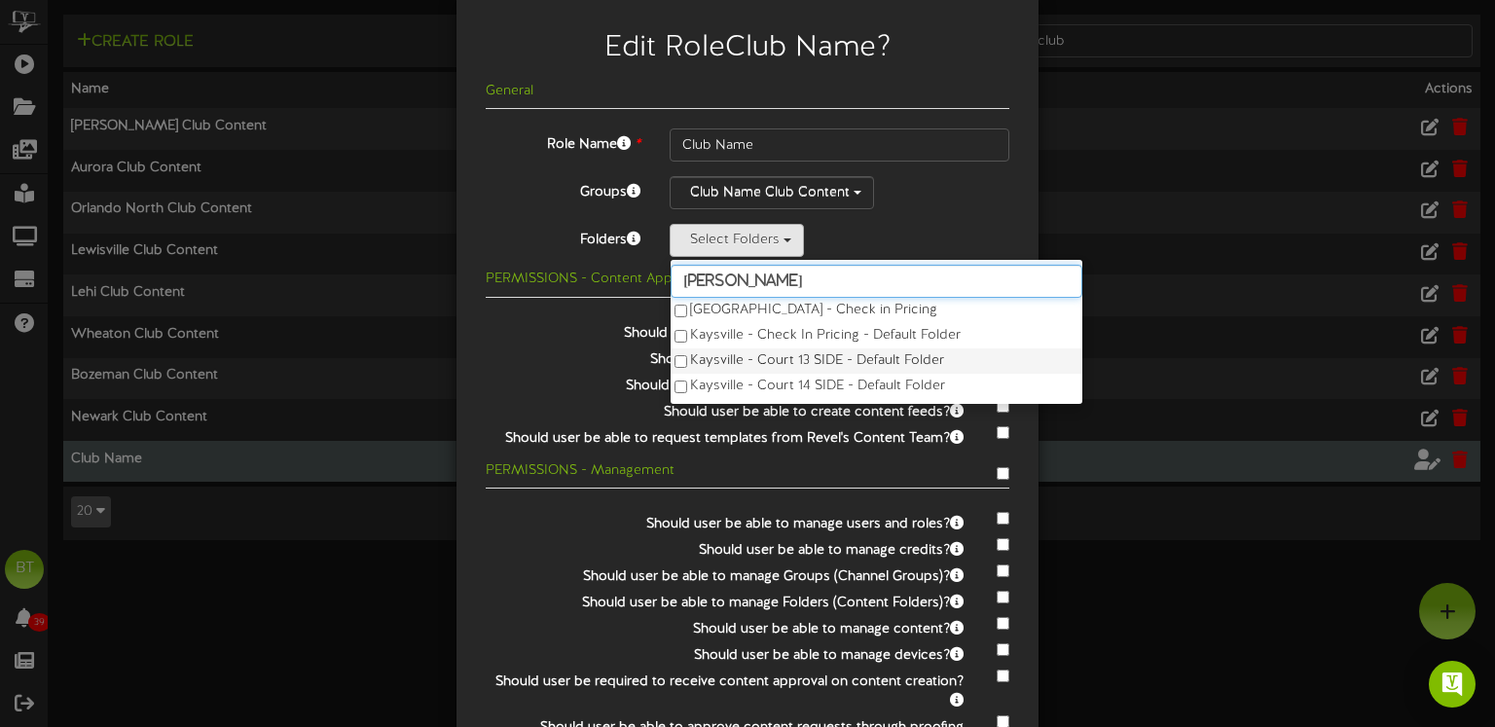
type input "[PERSON_NAME]"
click at [704, 359] on label "Kaysville - Court 13 SIDE - Default Folder" at bounding box center [877, 361] width 412 height 25
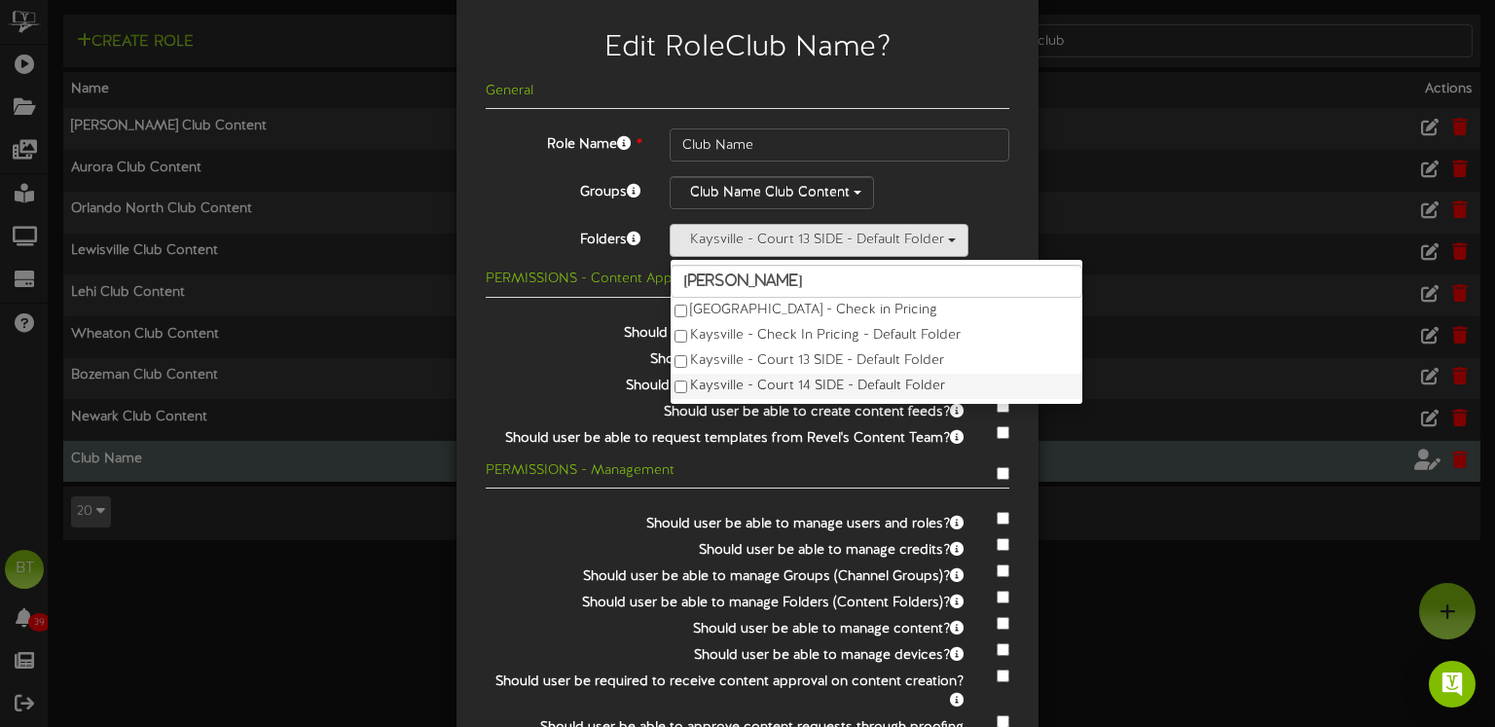
click at [696, 388] on label "Kaysville - Court 14 SIDE - Default Folder" at bounding box center [877, 386] width 412 height 25
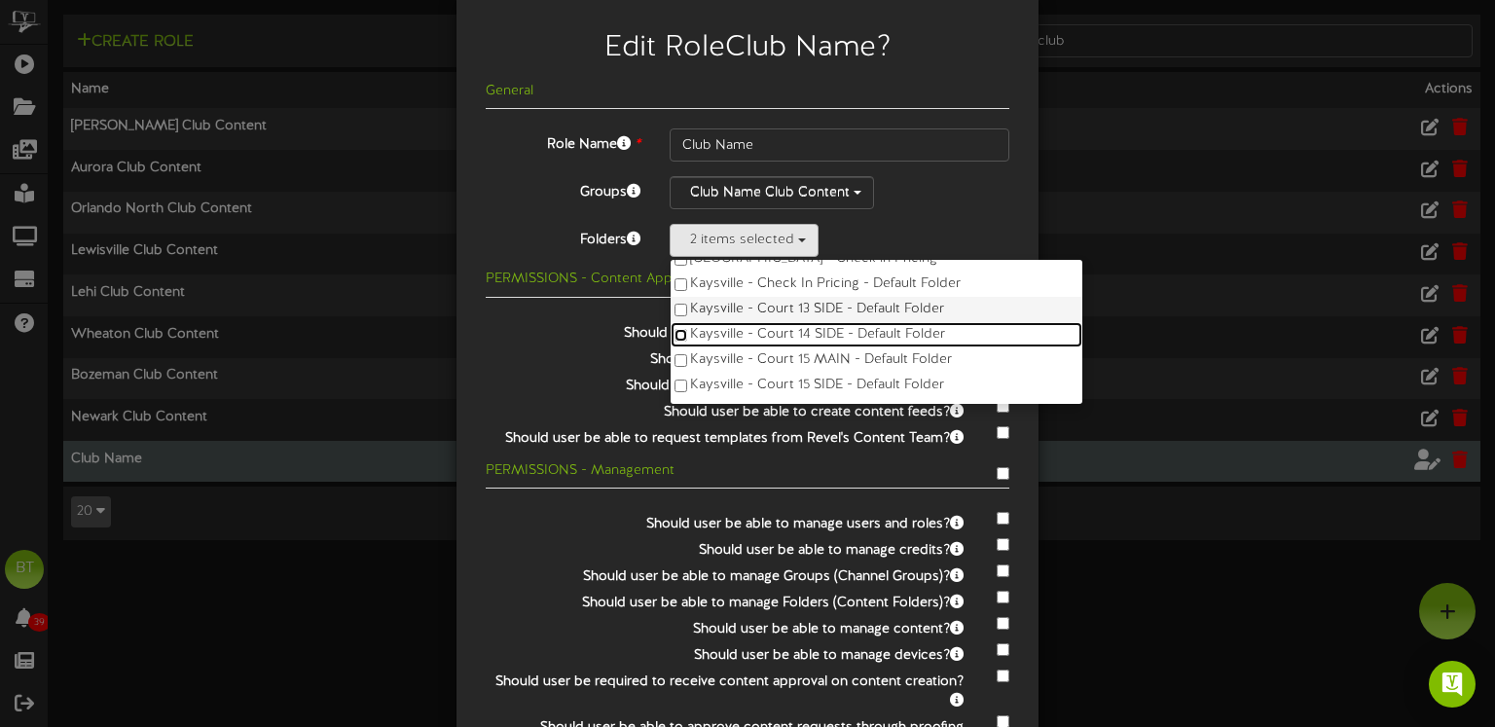
scroll to position [72, 0]
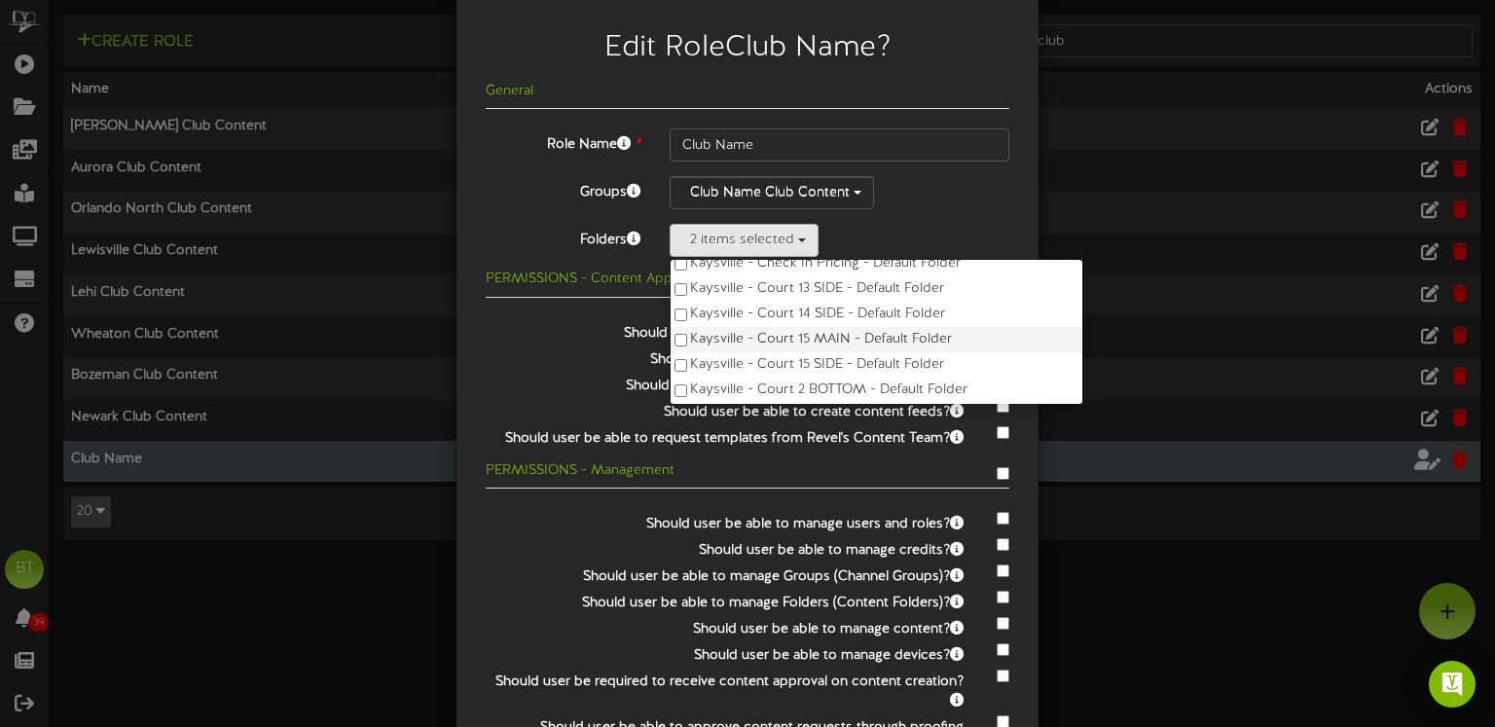
click at [706, 336] on label "Kaysville - Court 15 MAIN - Default Folder" at bounding box center [877, 339] width 412 height 25
click at [701, 361] on label "Kaysville - Court 15 SIDE - Default Folder" at bounding box center [877, 364] width 412 height 25
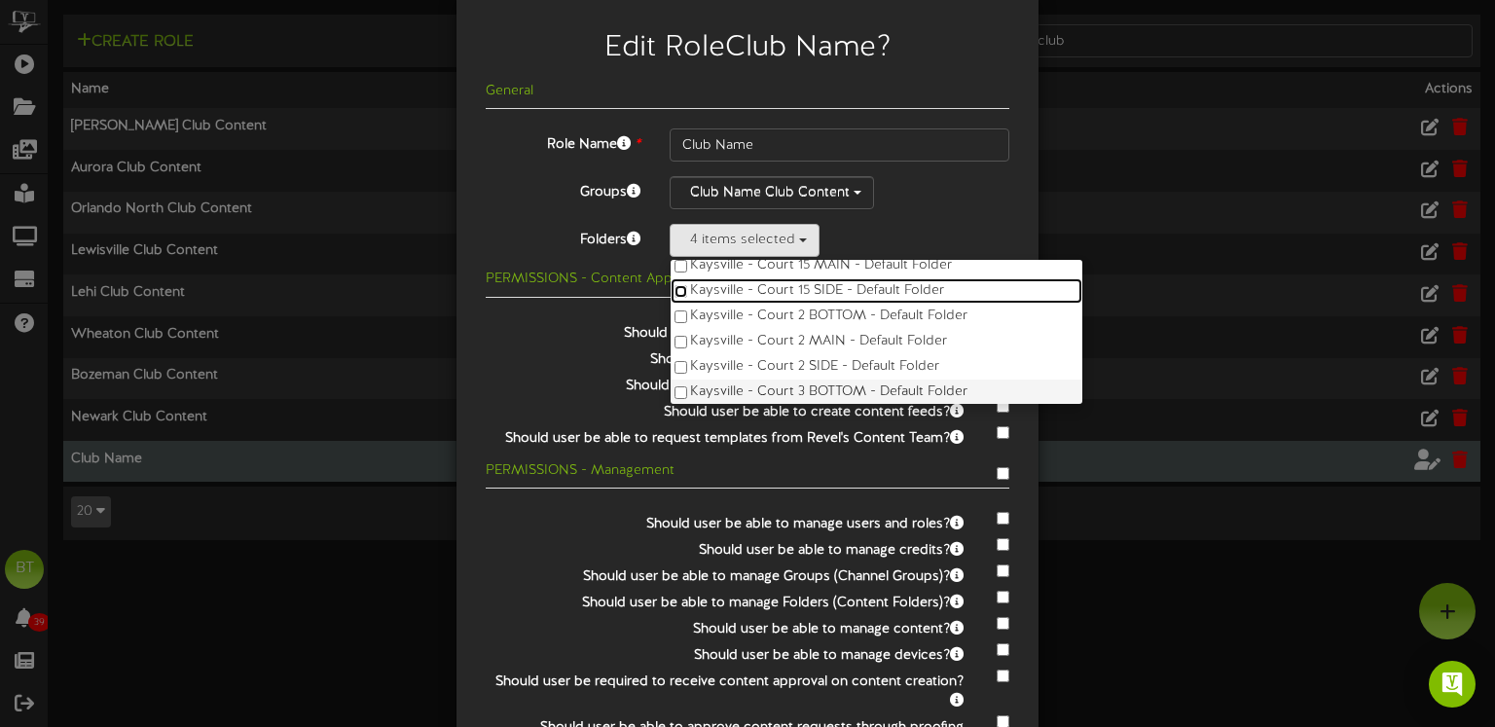
scroll to position [154, 0]
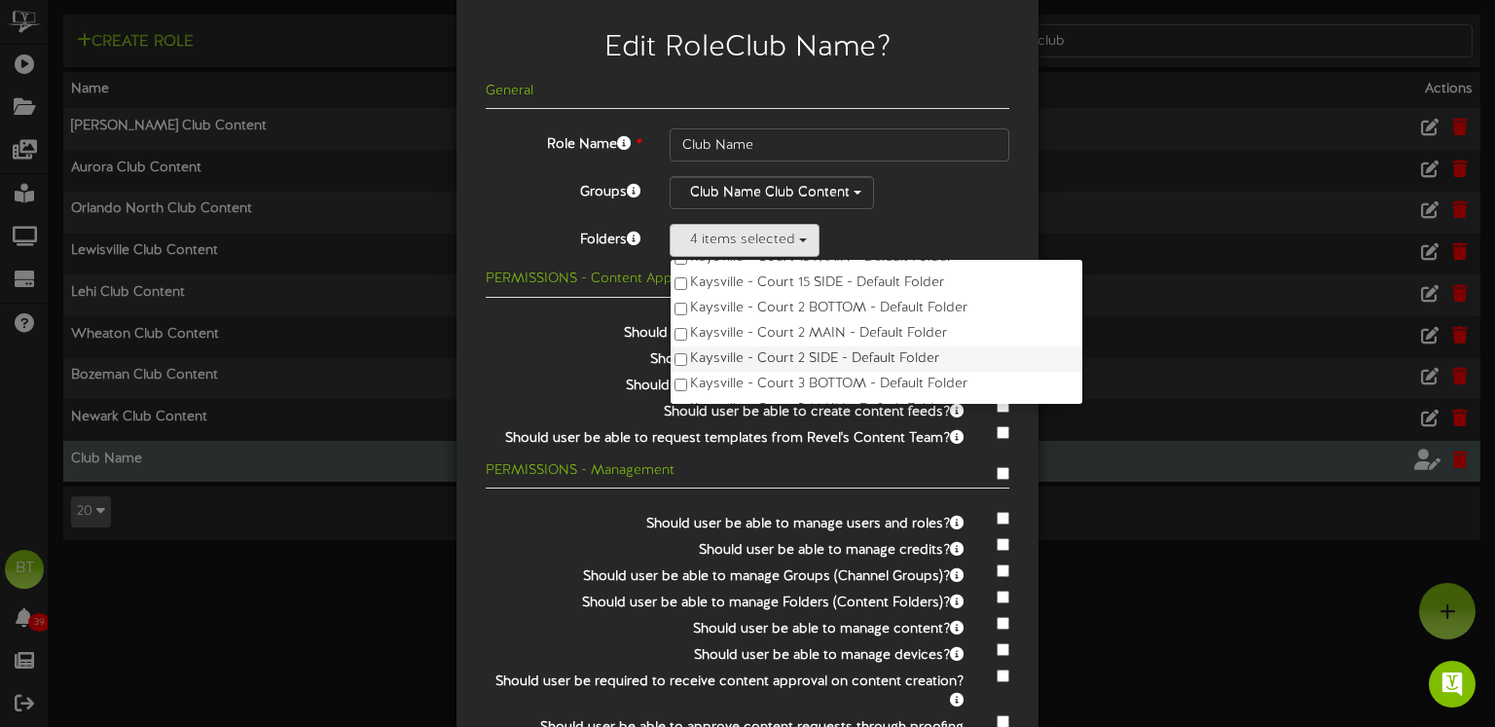
click at [707, 353] on label "Kaysville - Court 2 SIDE - Default Folder" at bounding box center [877, 359] width 412 height 25
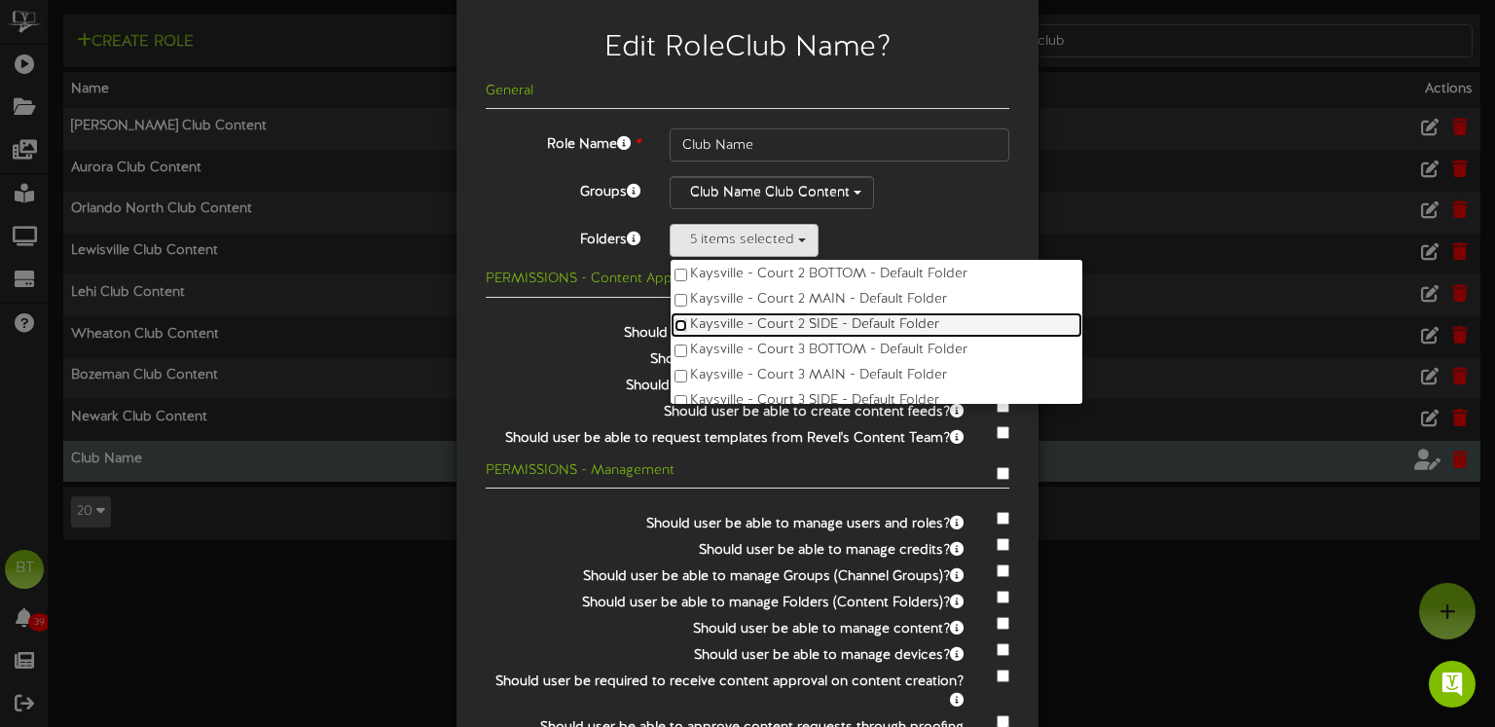
scroll to position [210, 0]
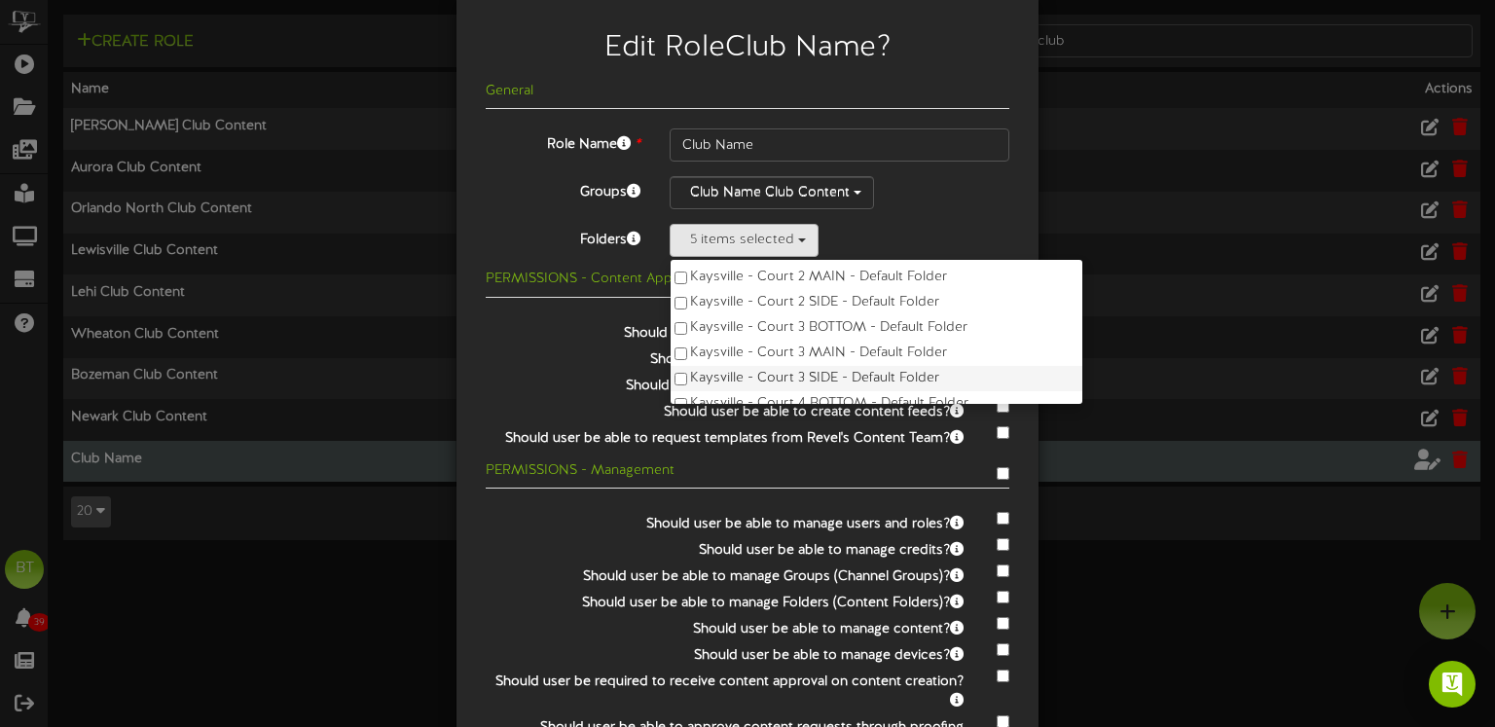
click at [706, 372] on label "Kaysville - Court 3 SIDE - Default Folder" at bounding box center [877, 378] width 412 height 25
click at [707, 365] on label "Kaysville - Court 4 SIDE - Default Folder" at bounding box center [877, 362] width 412 height 25
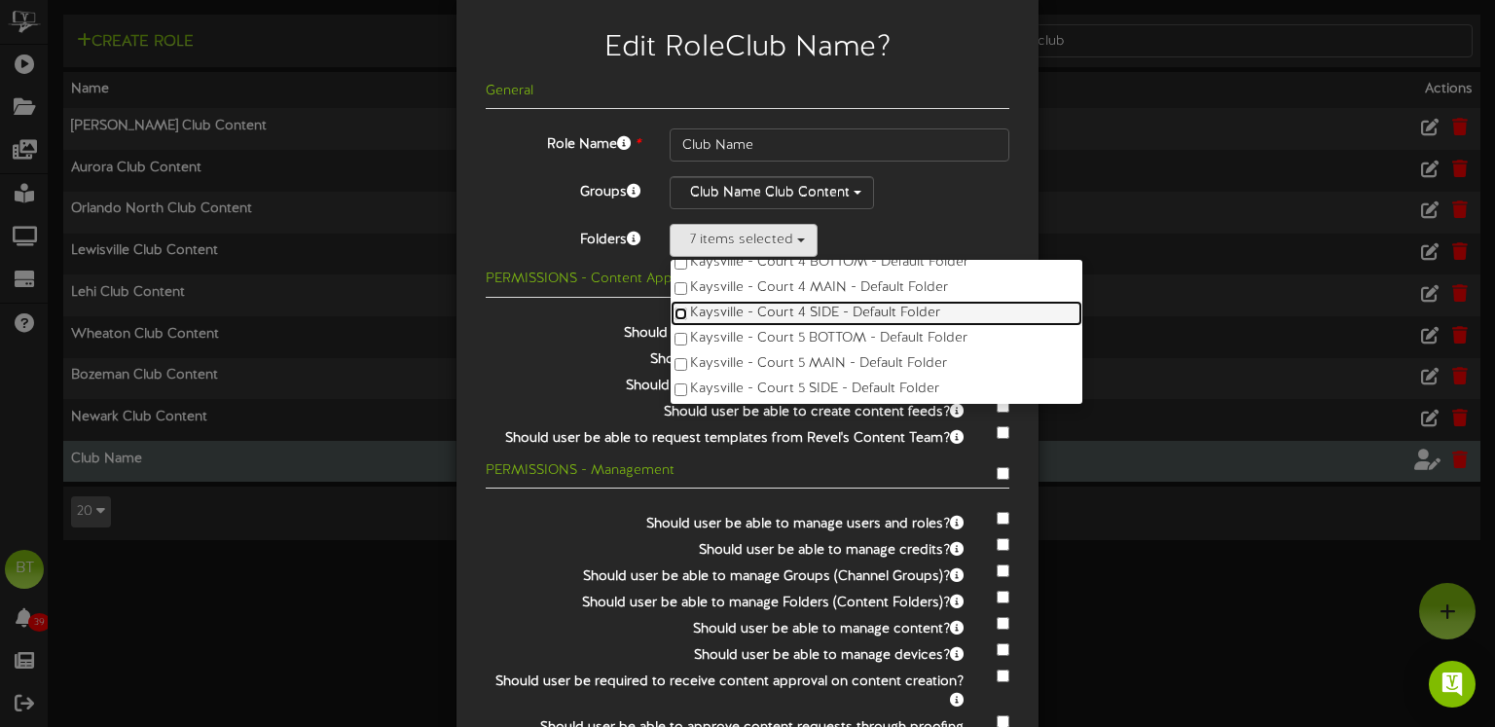
scroll to position [360, 0]
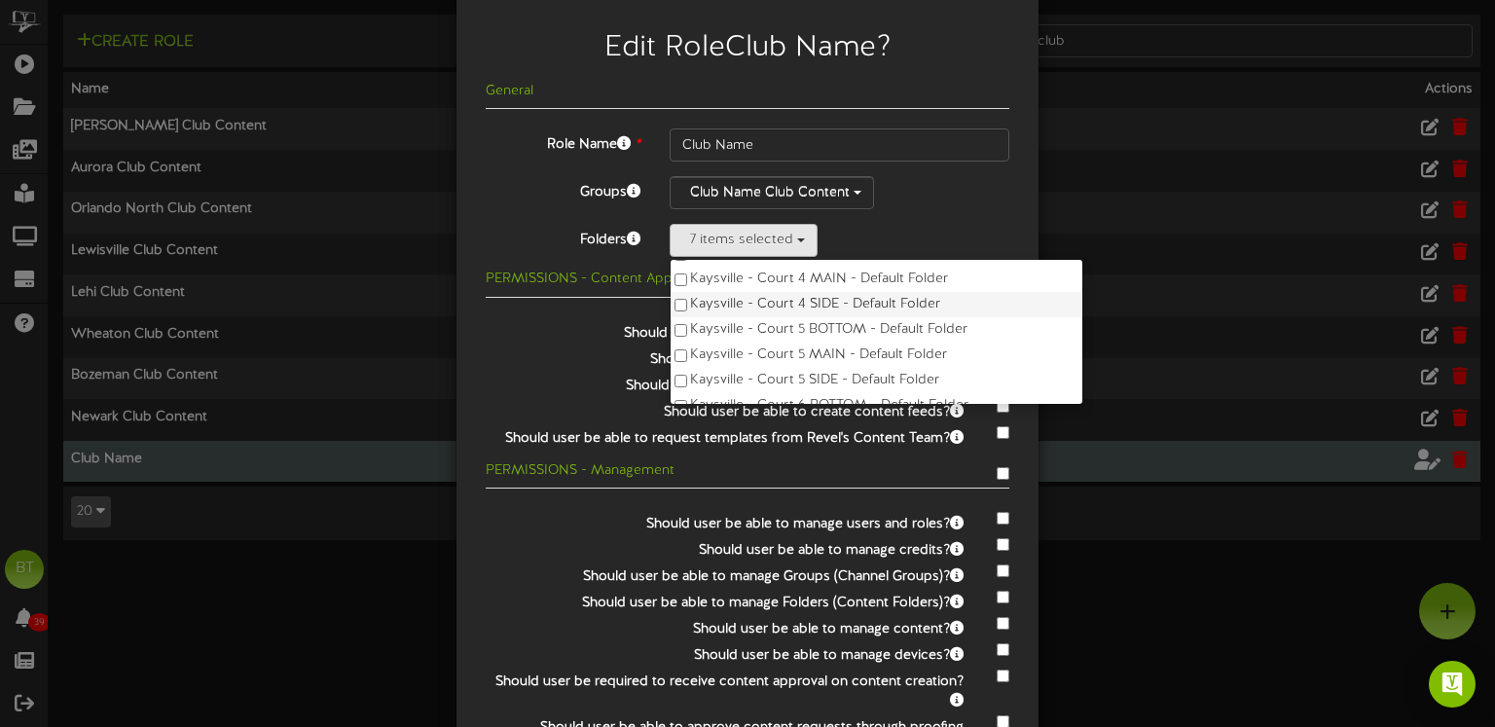
click at [707, 365] on label "Kaysville - Court 5 MAIN - Default Folder" at bounding box center [877, 355] width 412 height 25
click at [706, 382] on label "Kaysville - Court 5 SIDE - Default Folder" at bounding box center [877, 380] width 412 height 25
click at [713, 331] on label "Kaysville - Court 5 BOTTOM - Default Folder" at bounding box center [877, 329] width 412 height 25
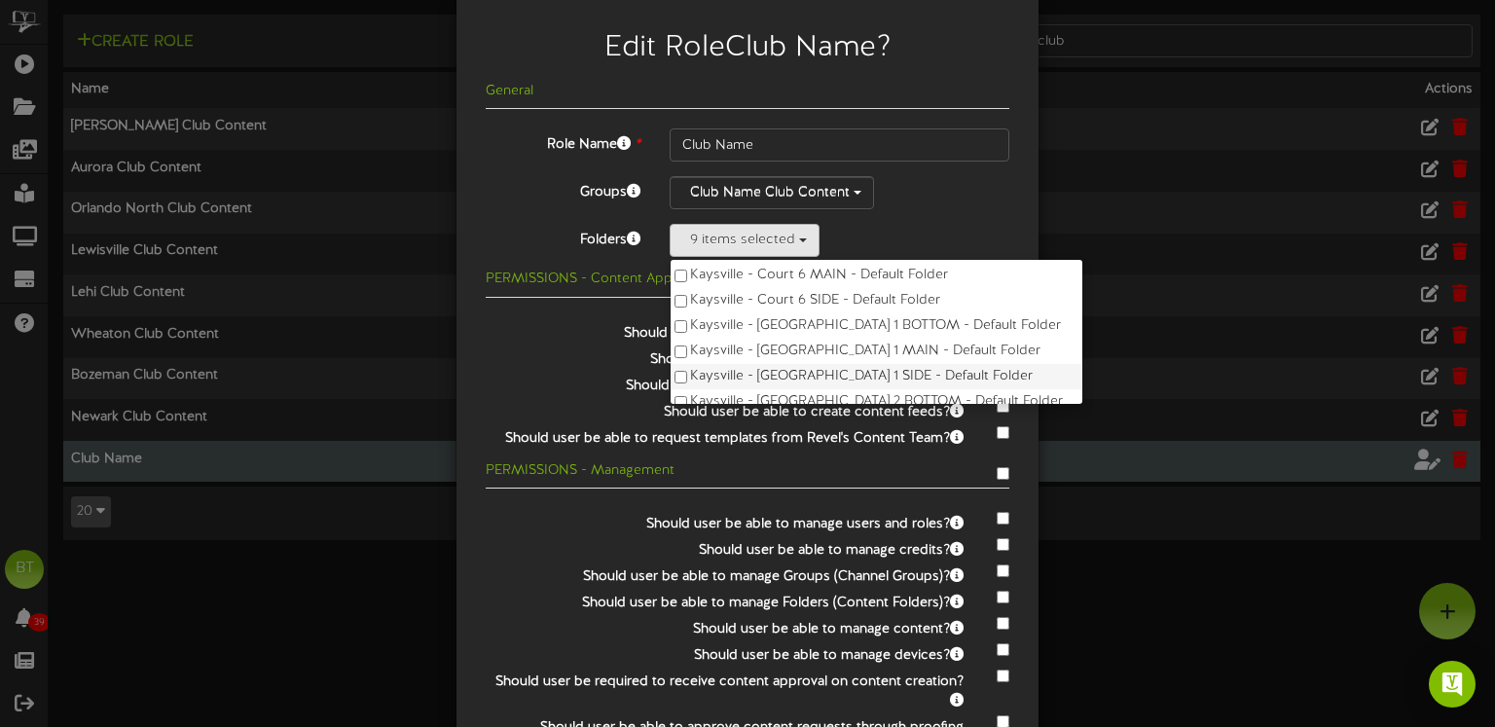
click at [726, 367] on label "Kaysville - [GEOGRAPHIC_DATA] 1 SIDE - Default Folder" at bounding box center [877, 376] width 412 height 25
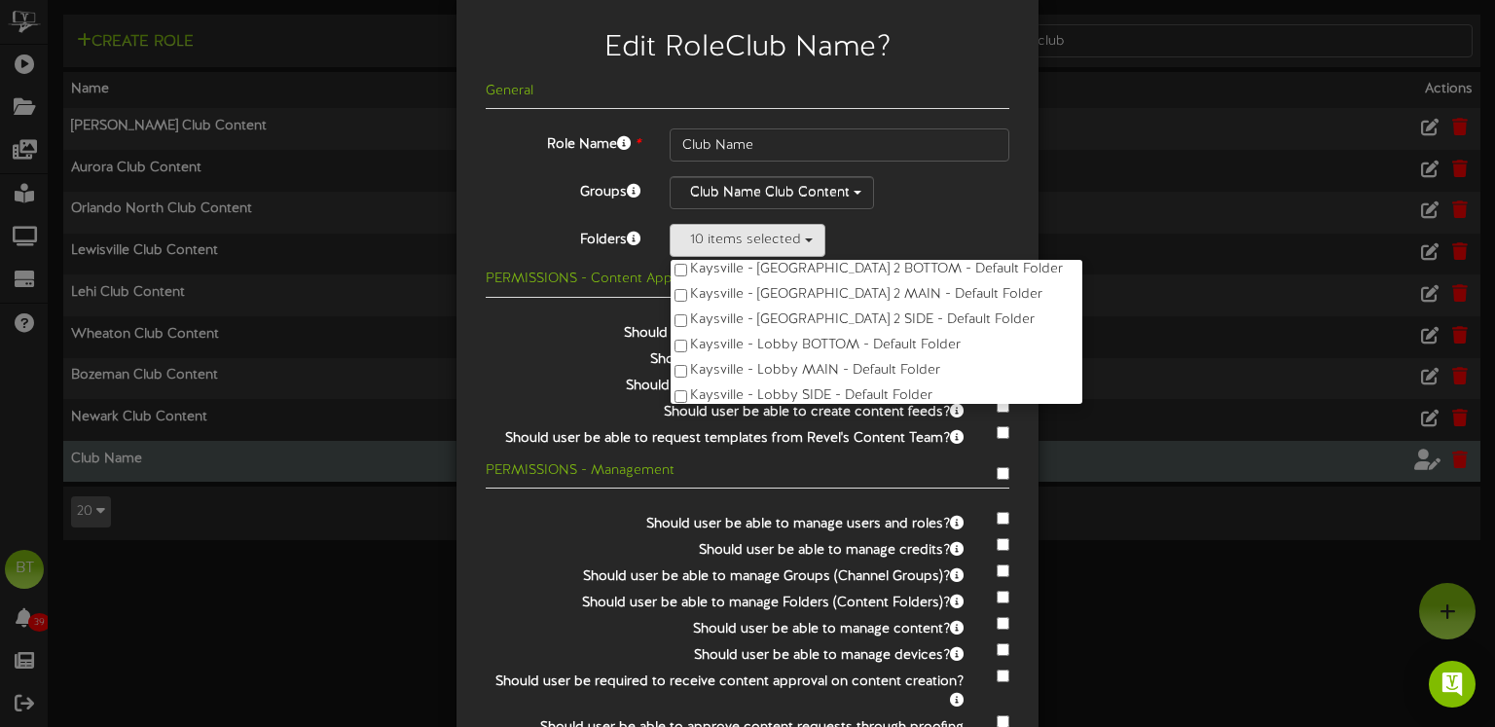
scroll to position [659, 0]
click at [971, 221] on div "General Role Name * Club Name Groups Club Name Club Content Folders 10 items se…" at bounding box center [748, 447] width 524 height 726
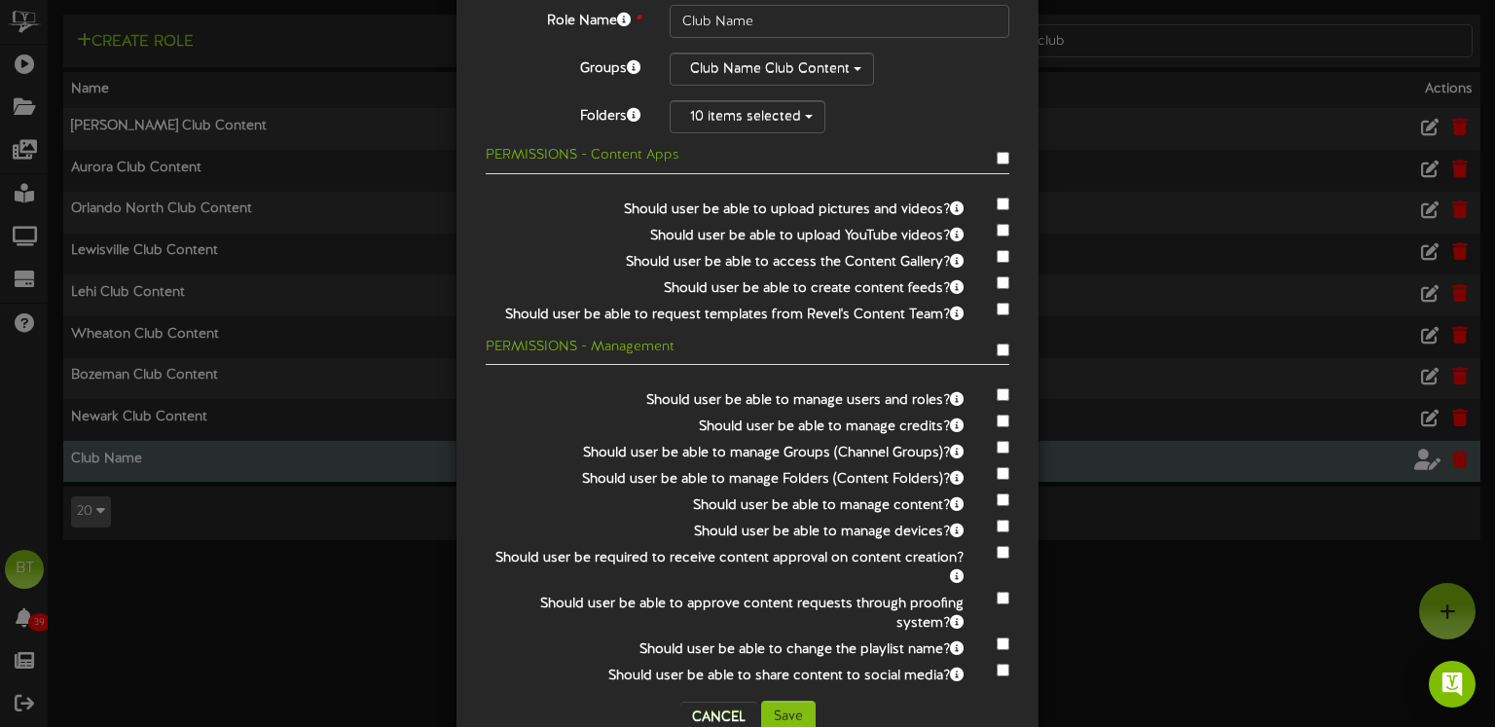
scroll to position [204, 0]
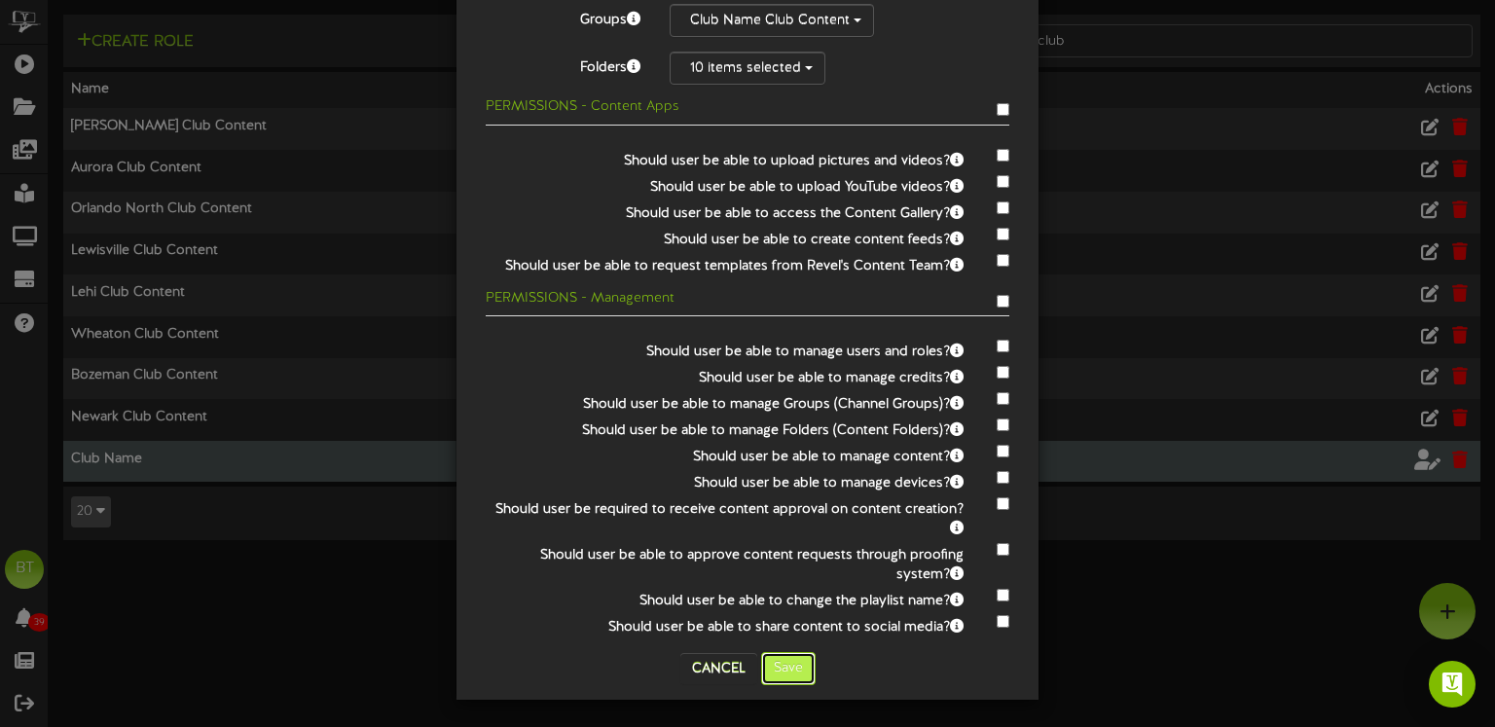
click at [794, 661] on button "Save" at bounding box center [788, 668] width 55 height 33
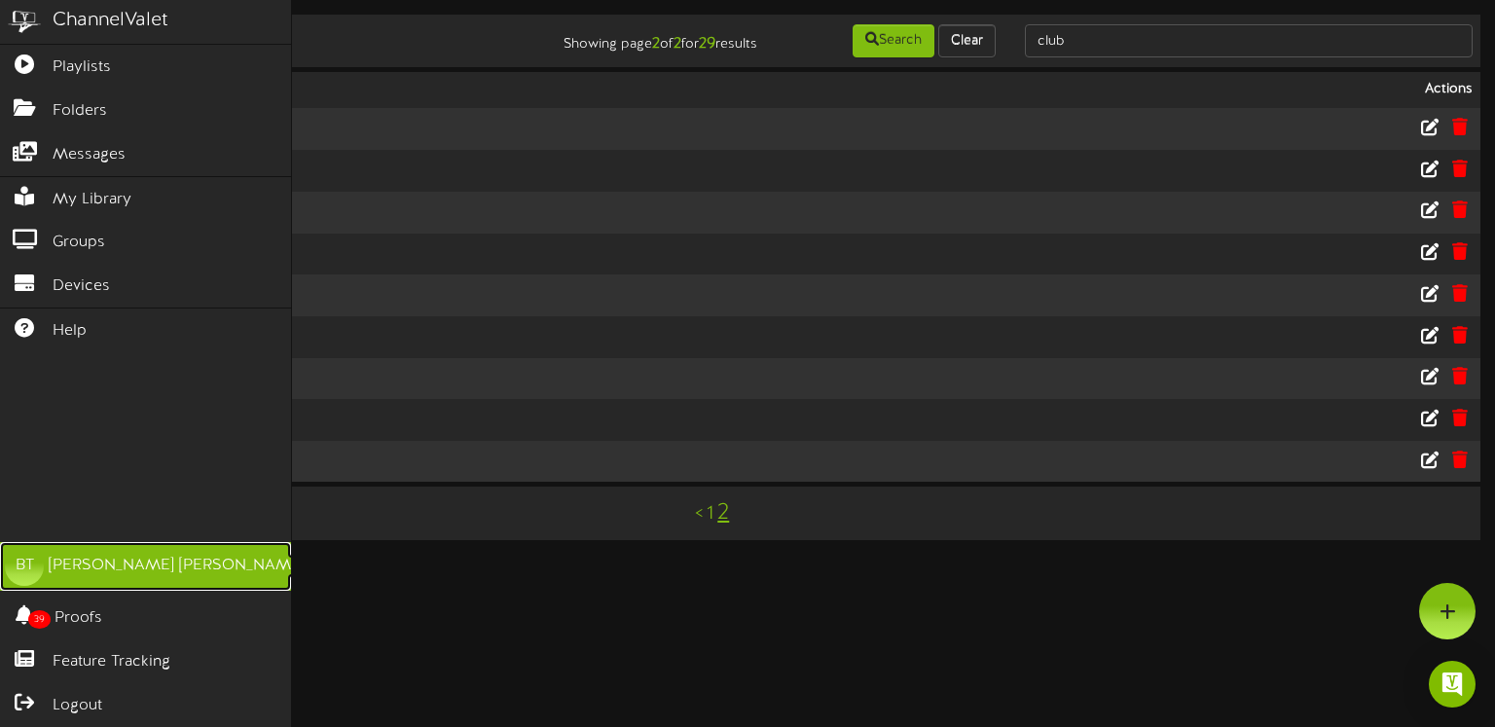
click at [129, 564] on div "[PERSON_NAME]" at bounding box center [177, 566] width 256 height 22
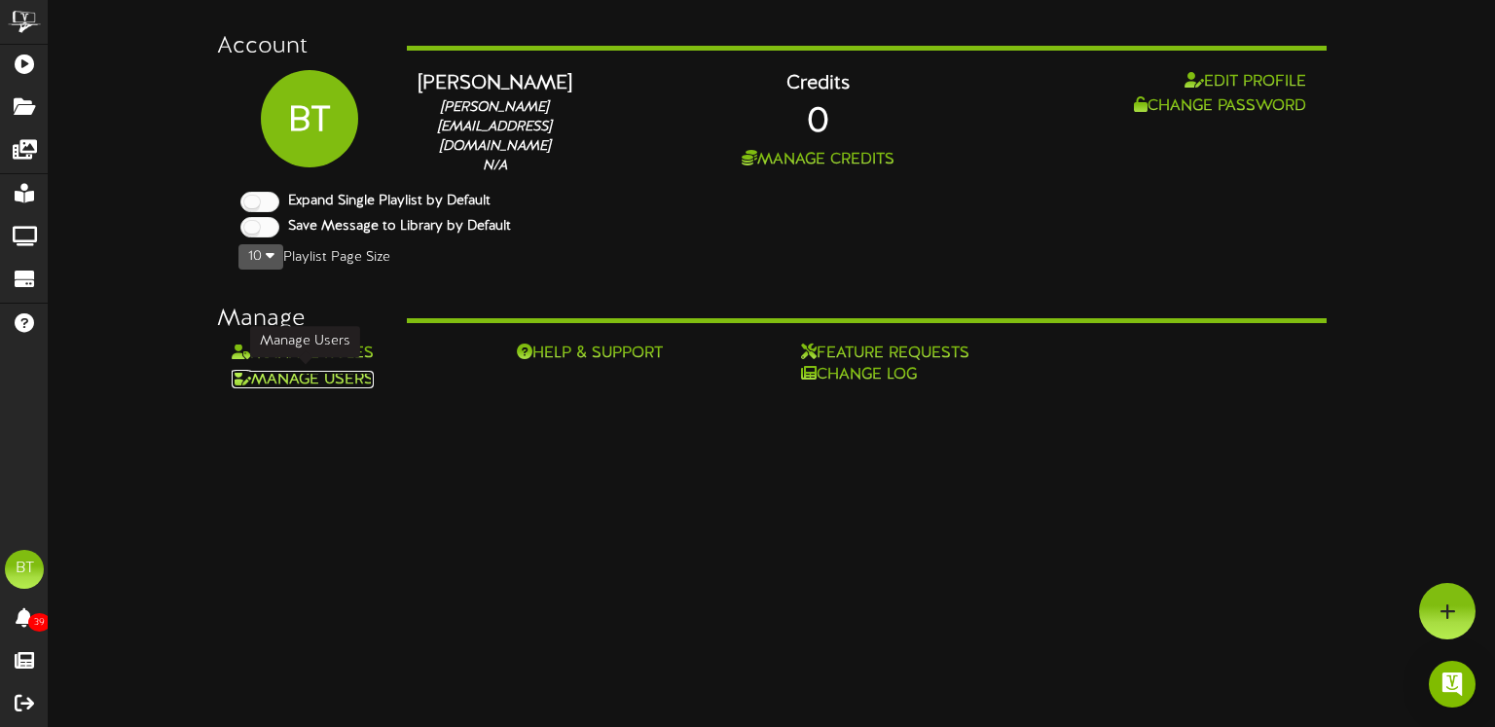
click at [307, 378] on link "Manage Users" at bounding box center [303, 380] width 142 height 18
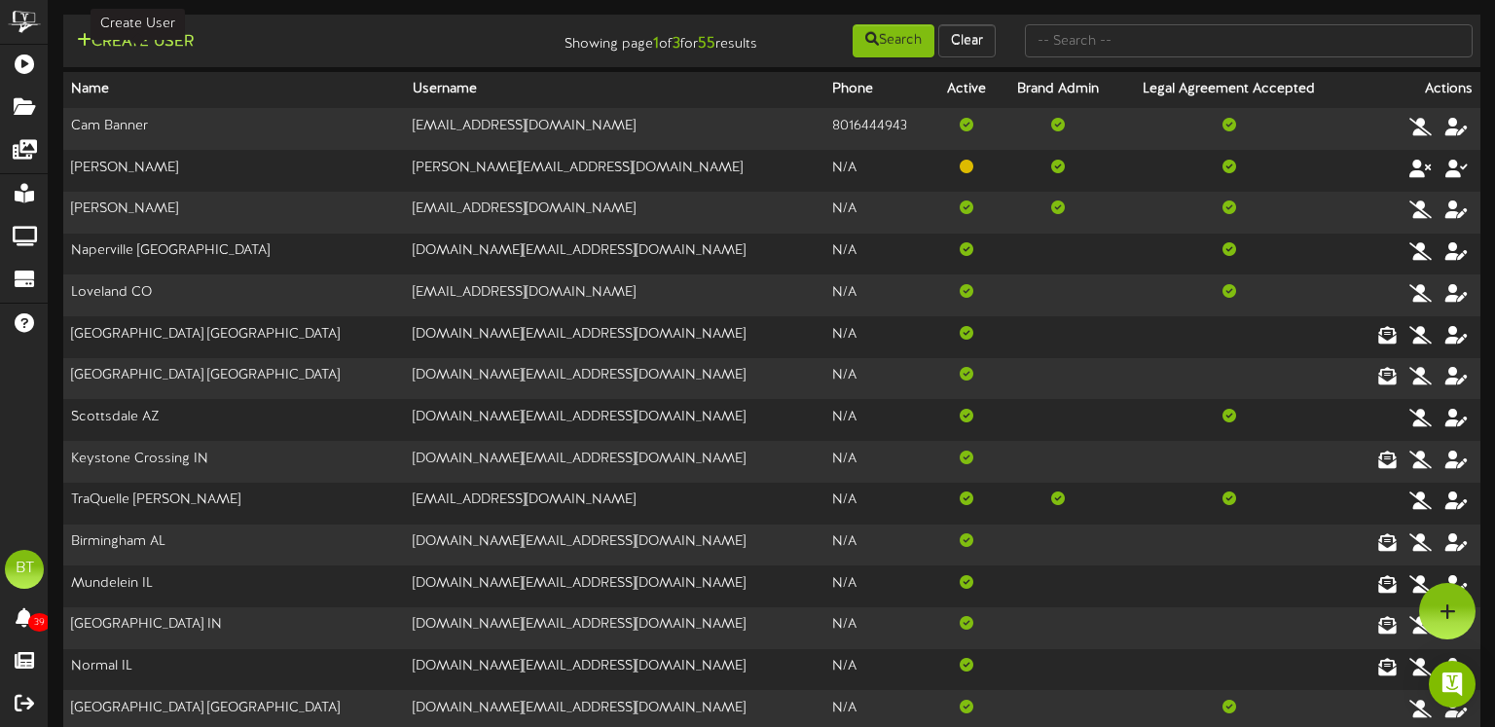
click at [151, 46] on button "Create User" at bounding box center [135, 42] width 129 height 24
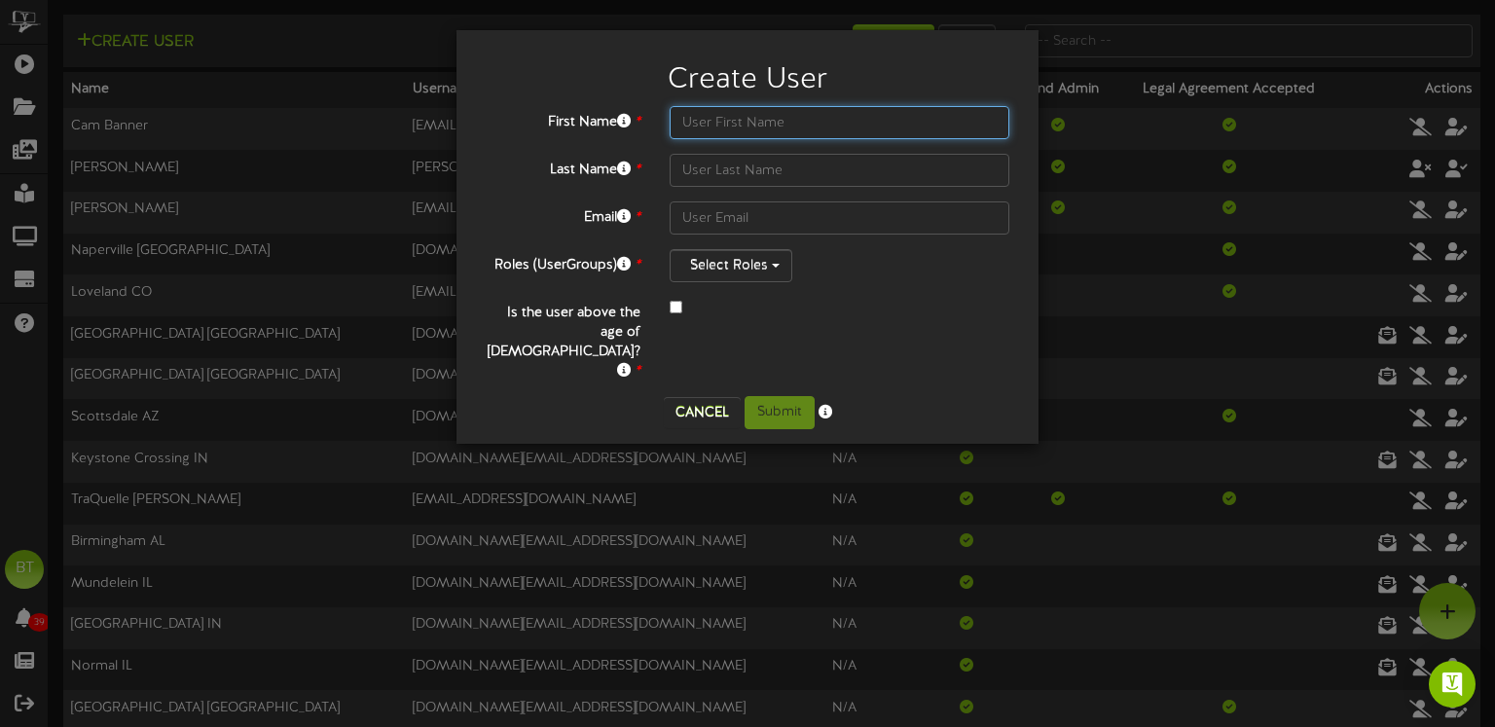
click at [721, 131] on input "text" at bounding box center [840, 122] width 340 height 33
type input "B"
type input "Club Name"
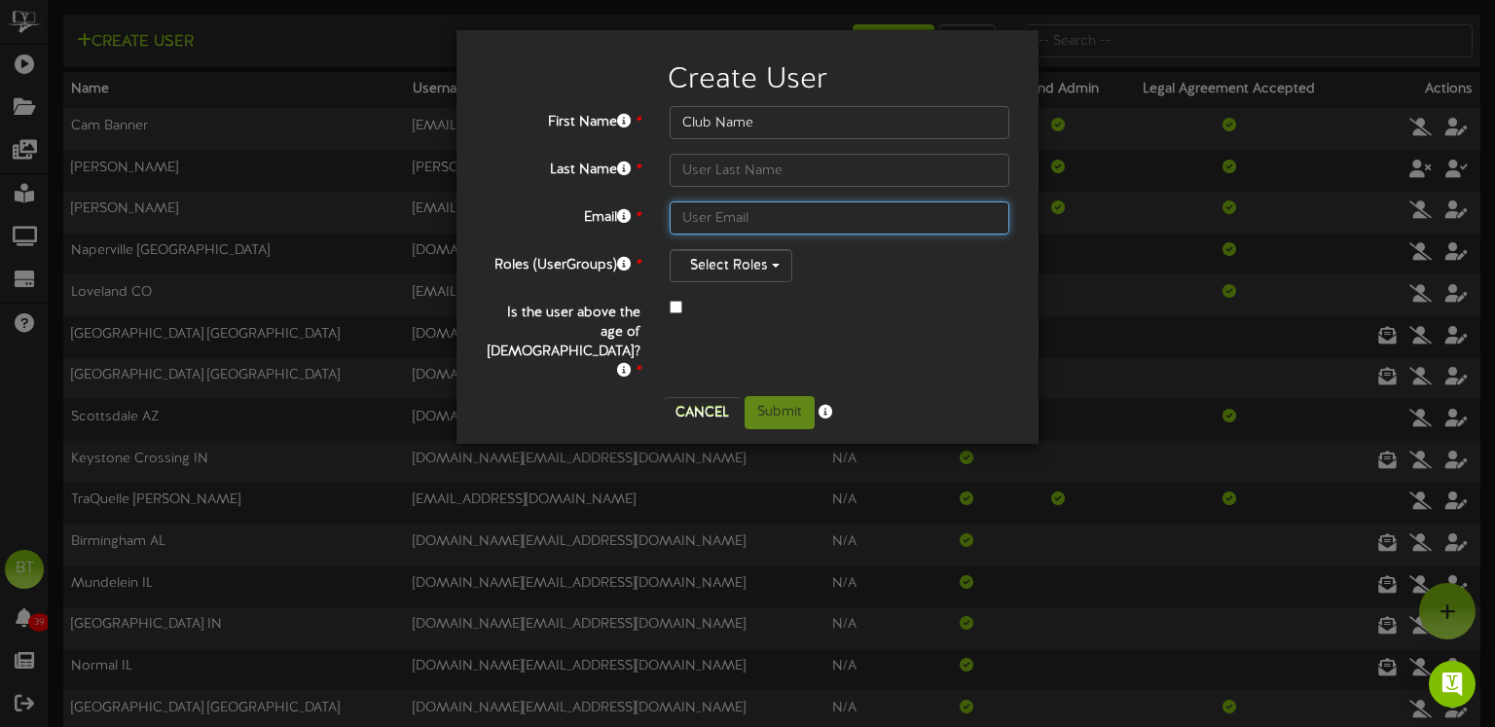
click at [716, 218] on input "text" at bounding box center [840, 218] width 340 height 33
type input "[DOMAIN_NAME]"
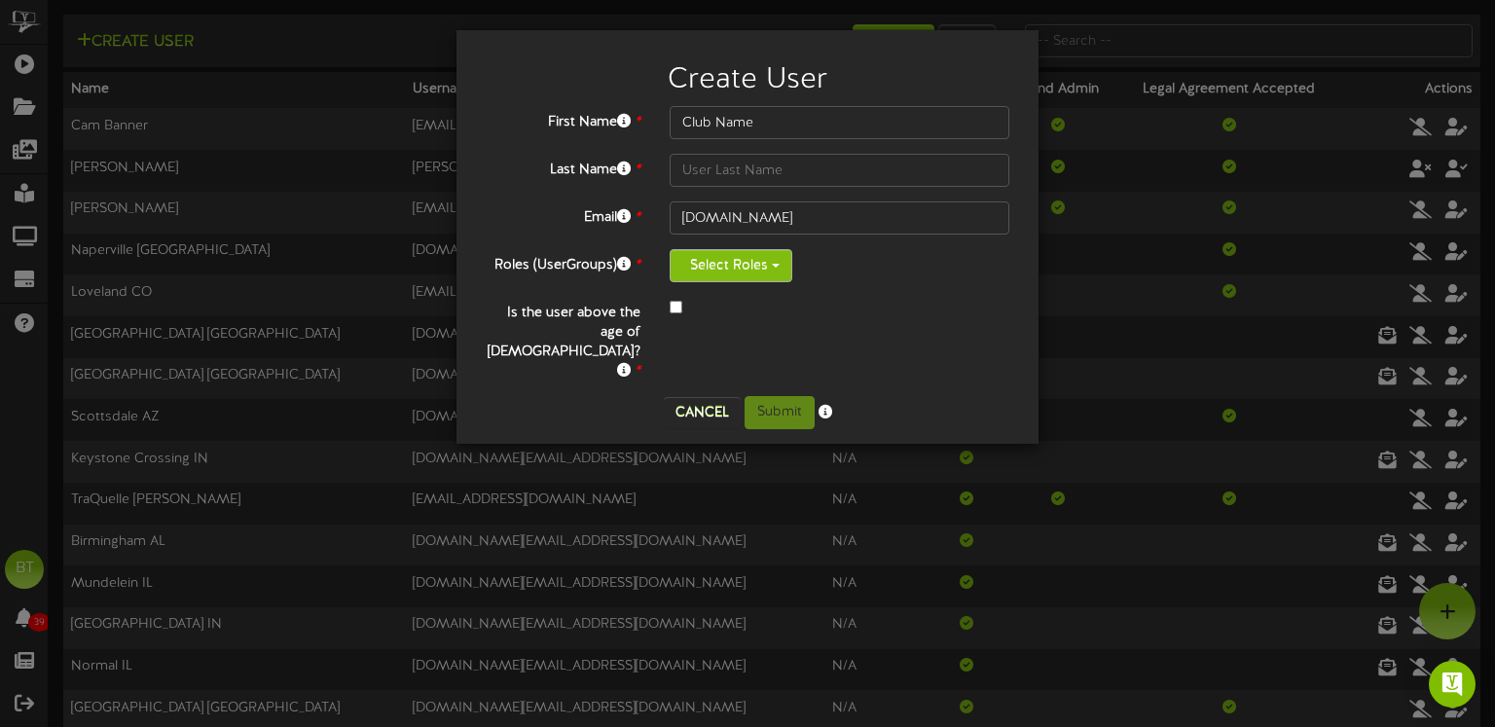
click at [713, 280] on button "Select Roles" at bounding box center [731, 265] width 123 height 33
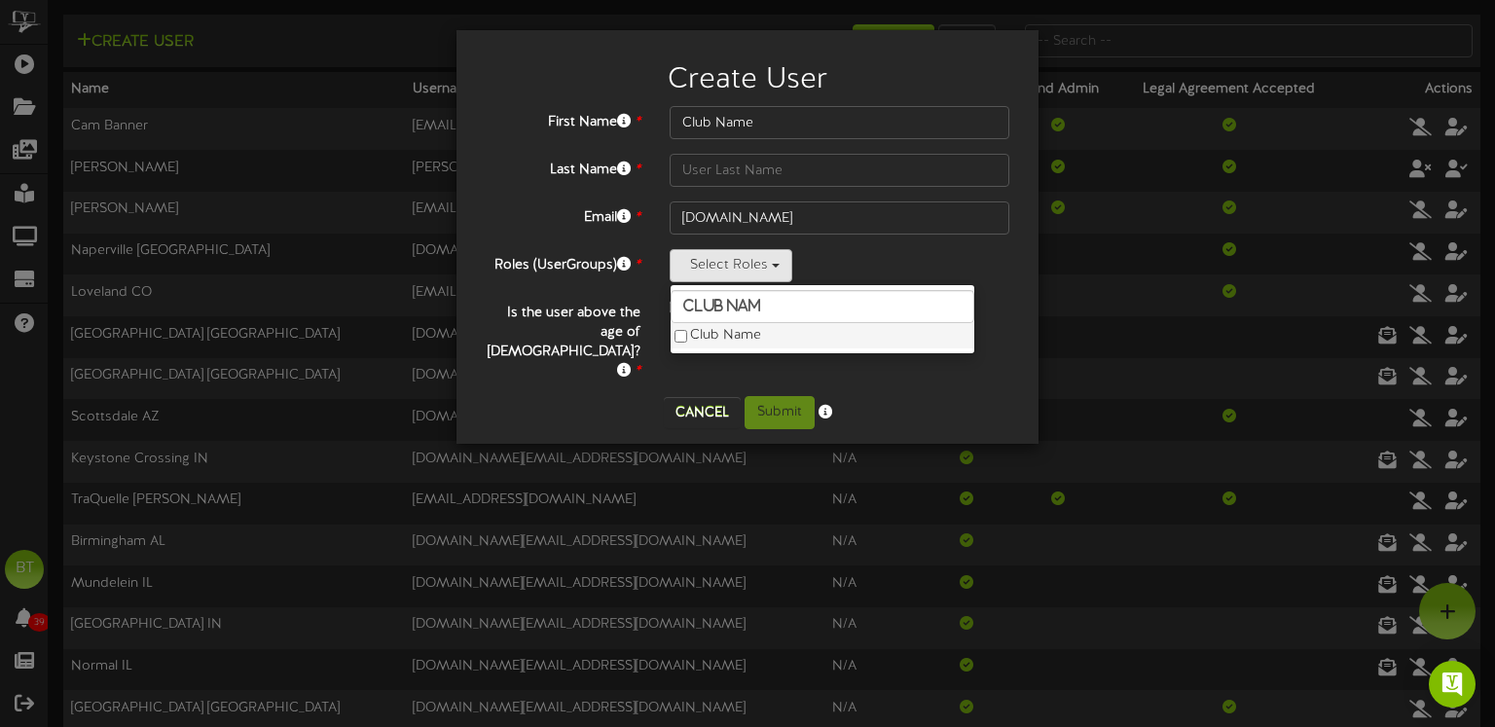
scroll to position [2, 0]
type input "club nam"
click at [737, 346] on label "Club Name" at bounding box center [823, 335] width 304 height 25
click at [732, 333] on label "Club Name" at bounding box center [823, 335] width 304 height 25
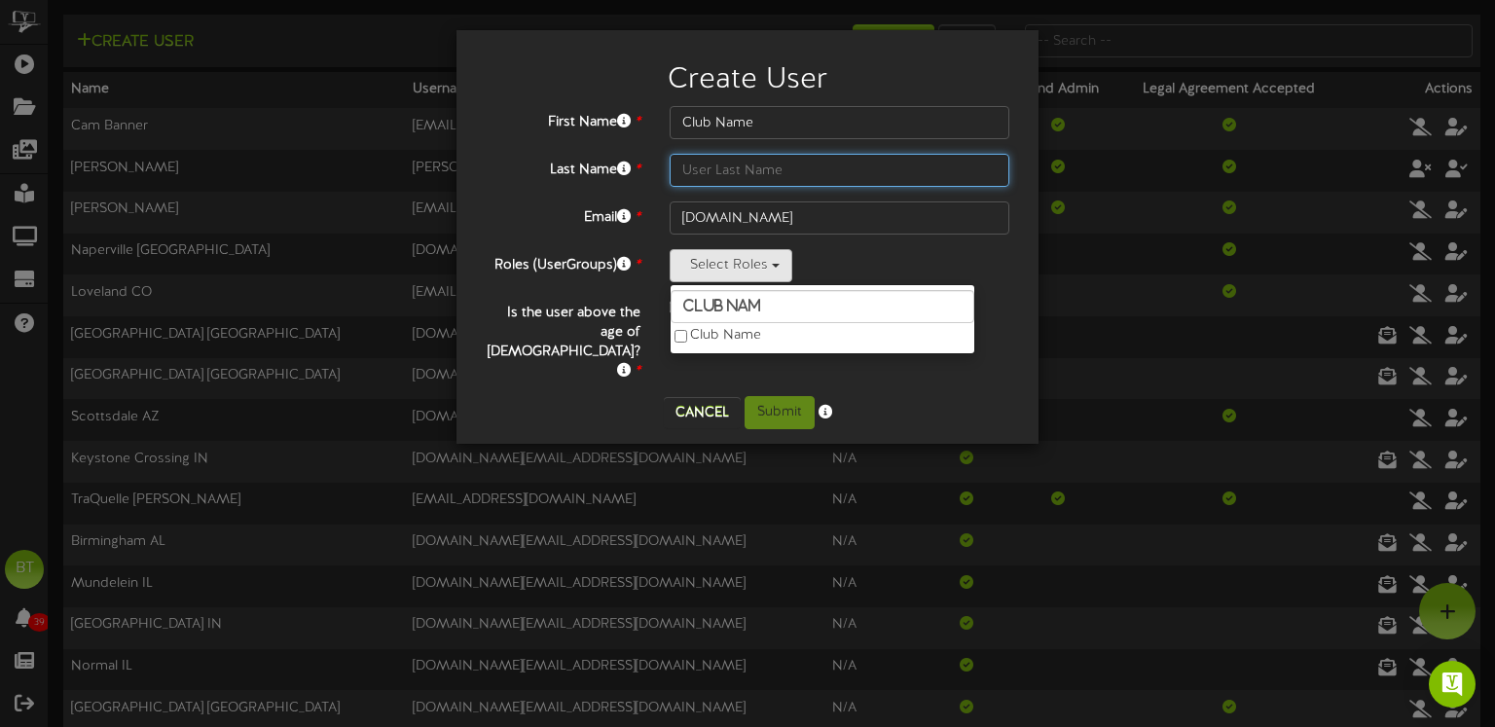
click at [736, 166] on input "text" at bounding box center [840, 170] width 340 height 33
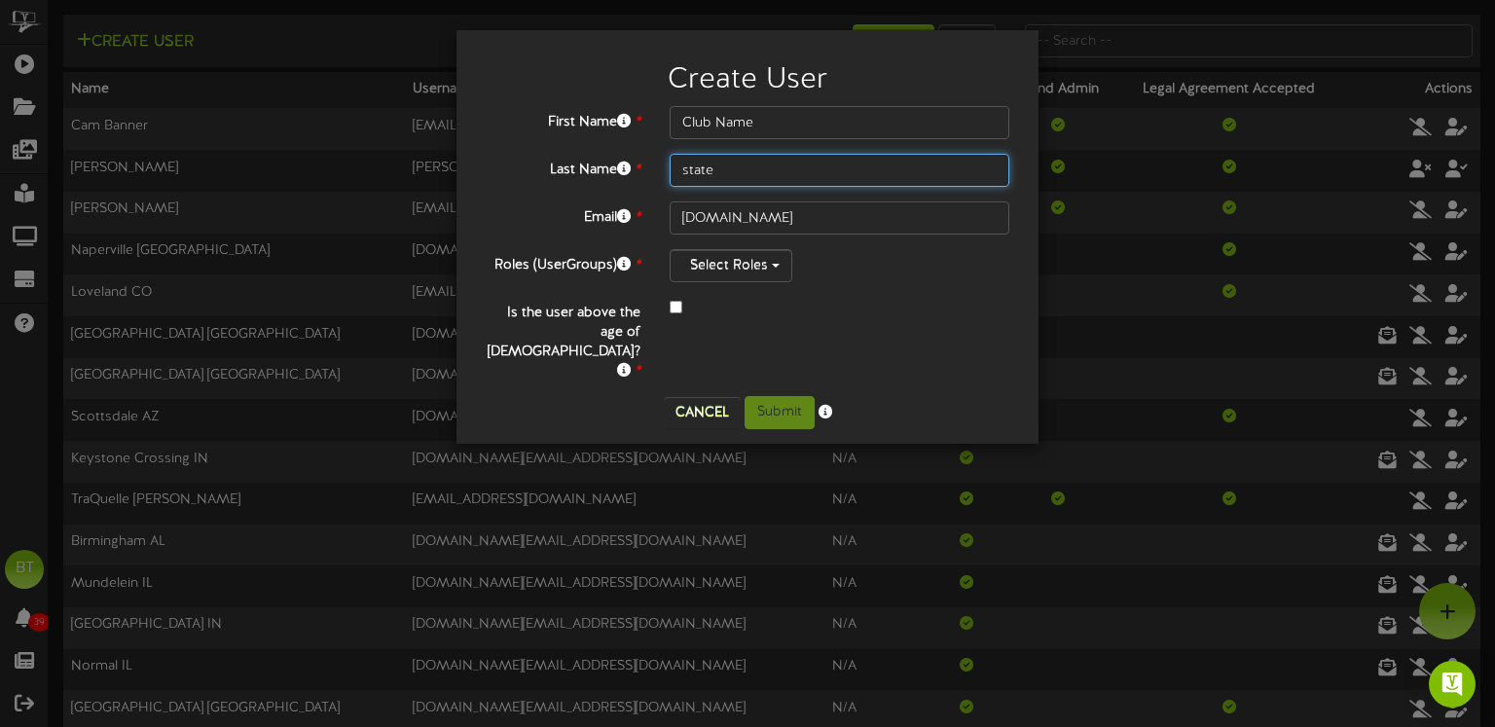
type input "state"
click at [724, 175] on input "state" at bounding box center [840, 170] width 340 height 33
type input "ST"
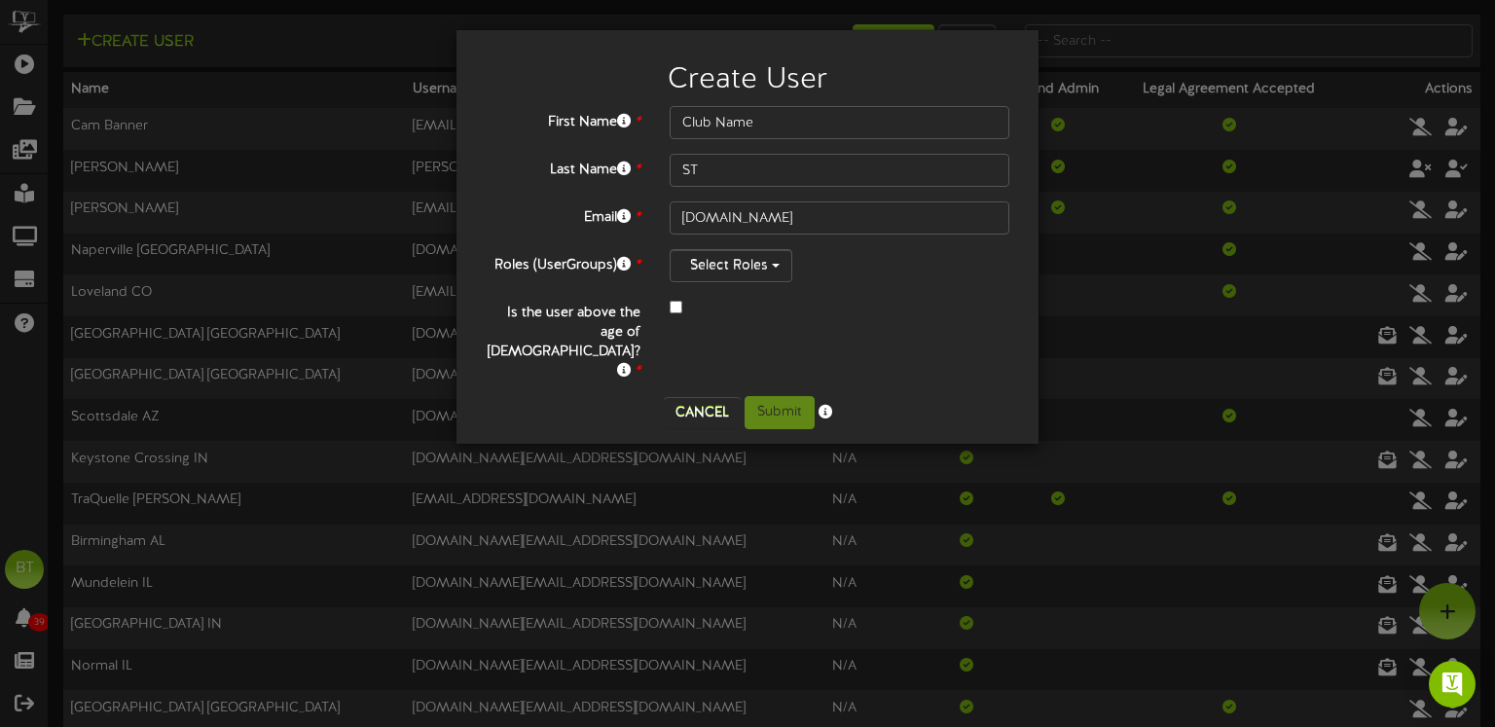
click at [830, 297] on div at bounding box center [840, 308] width 340 height 23
click at [832, 293] on div "First Name * Club Name Last Name * ST Email * [DOMAIN_NAME] Roles (UserGroups) …" at bounding box center [748, 244] width 524 height 276
click at [765, 263] on button "Select Roles" at bounding box center [731, 265] width 123 height 33
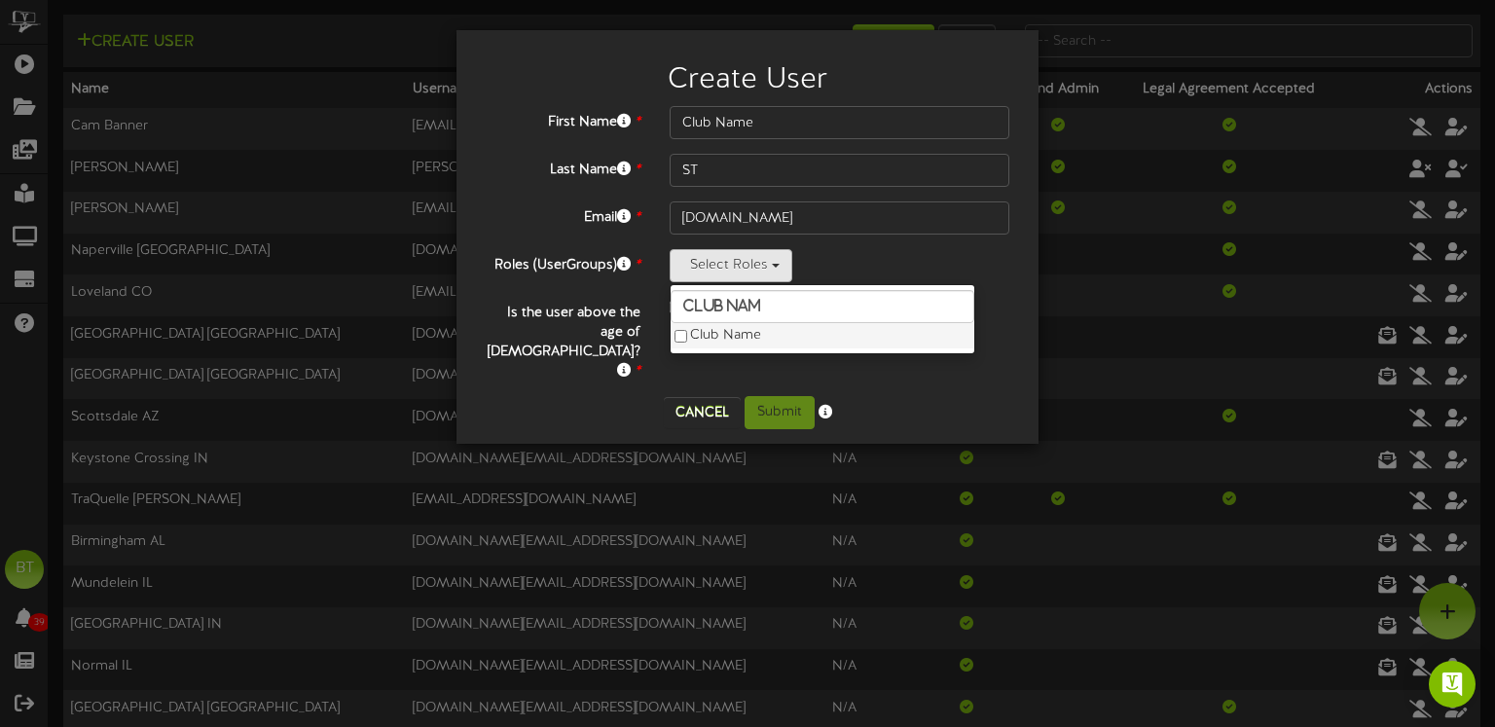
click at [703, 330] on label "Club Name" at bounding box center [823, 335] width 304 height 25
click at [871, 258] on div "Select Roles club nam Club Name" at bounding box center [840, 265] width 340 height 33
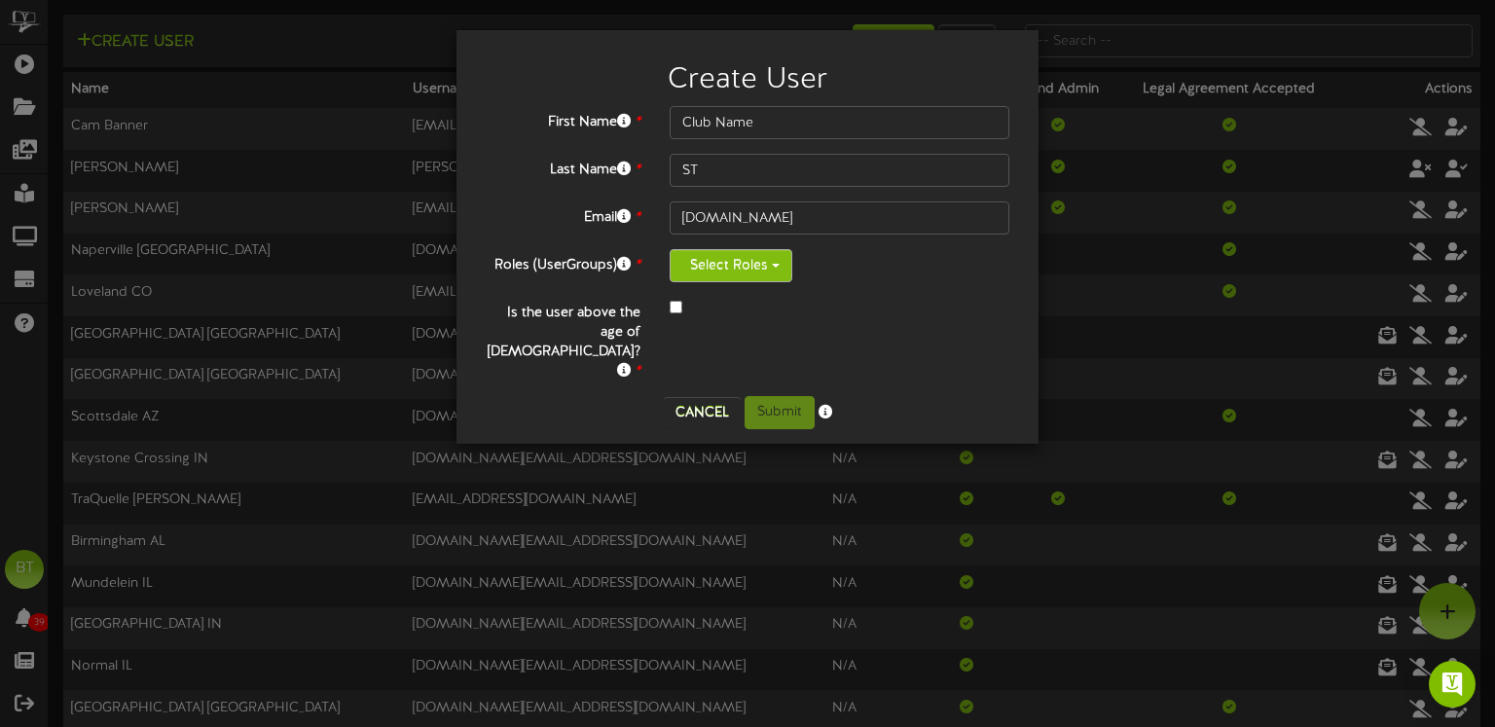
click at [724, 262] on button "Select Roles" at bounding box center [731, 265] width 123 height 33
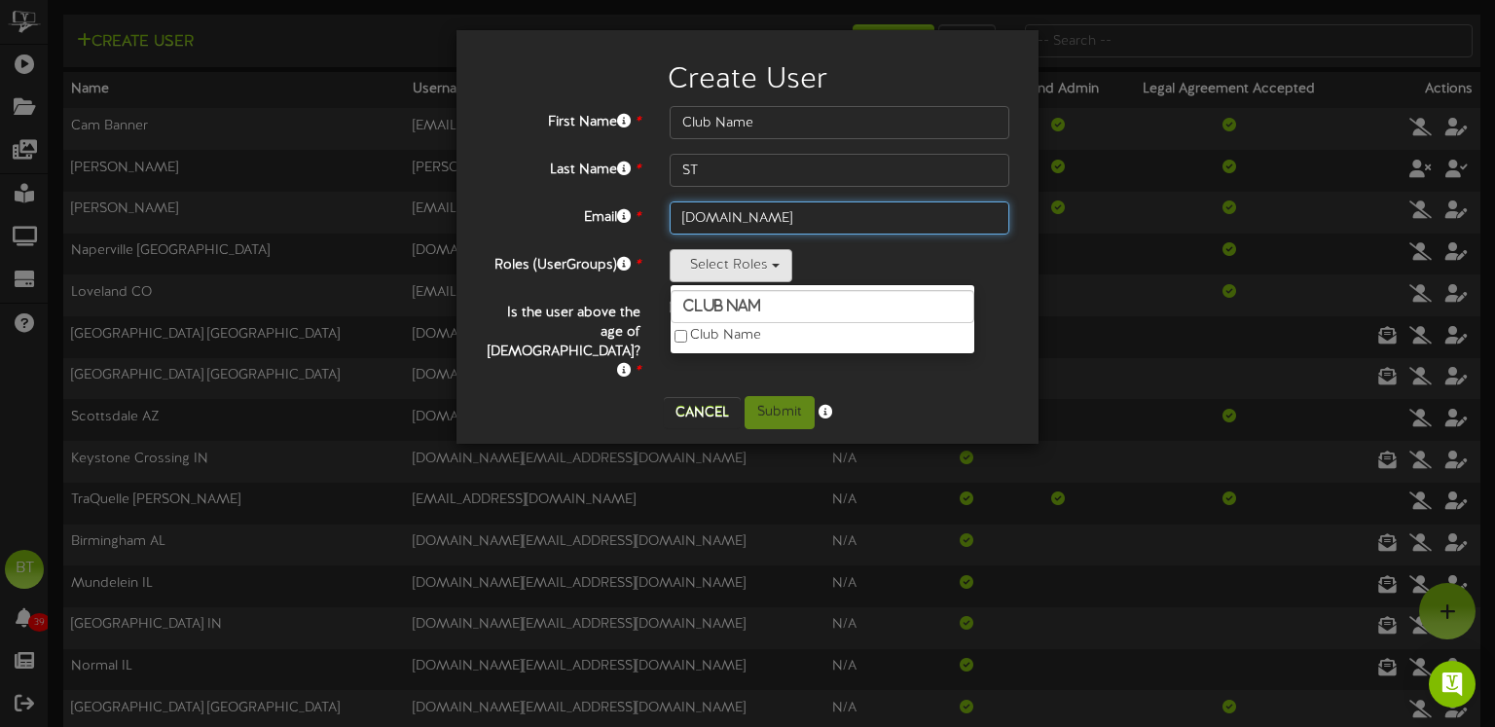
click at [758, 228] on input "[DOMAIN_NAME]" at bounding box center [840, 218] width 340 height 33
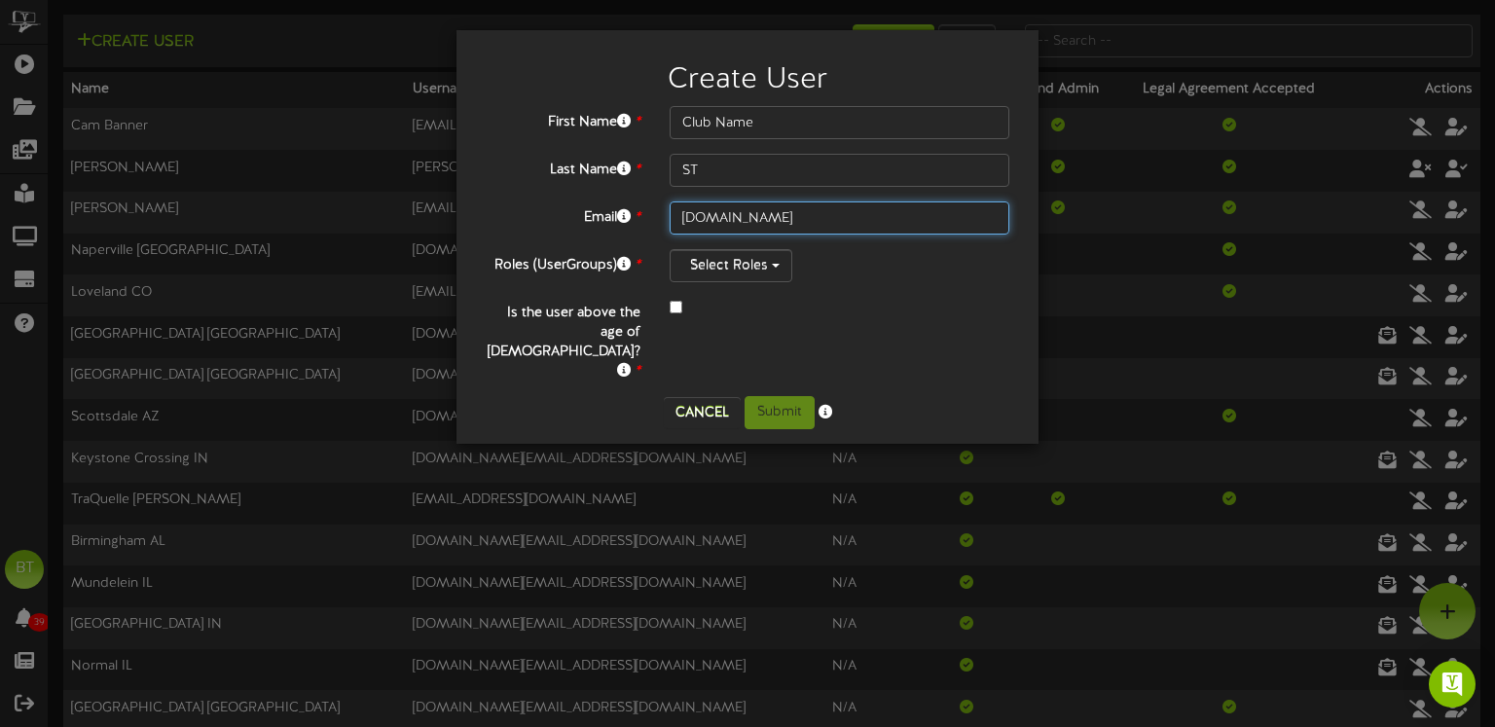
click at [752, 222] on input "[DOMAIN_NAME]" at bounding box center [840, 218] width 340 height 33
type input "w"
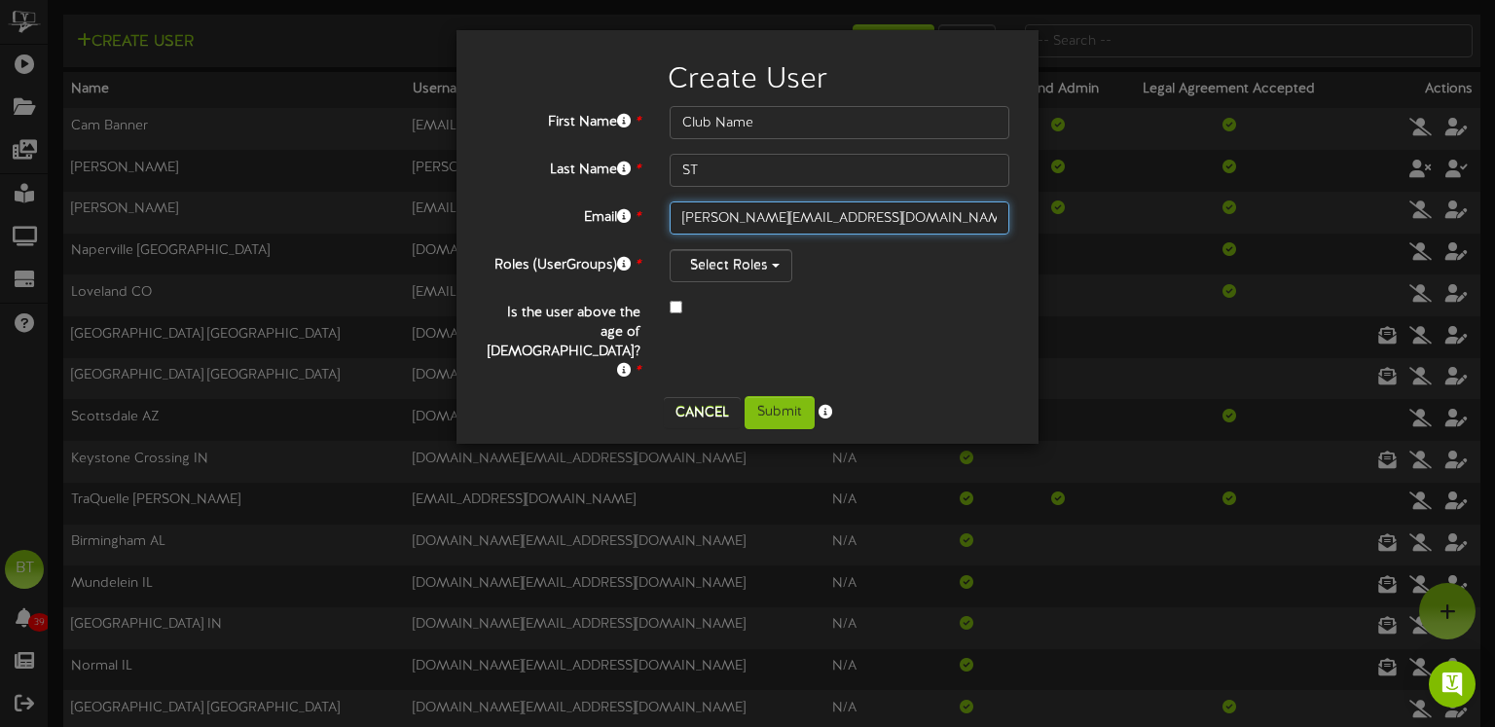
type input "[PERSON_NAME][EMAIL_ADDRESS][DOMAIN_NAME]"
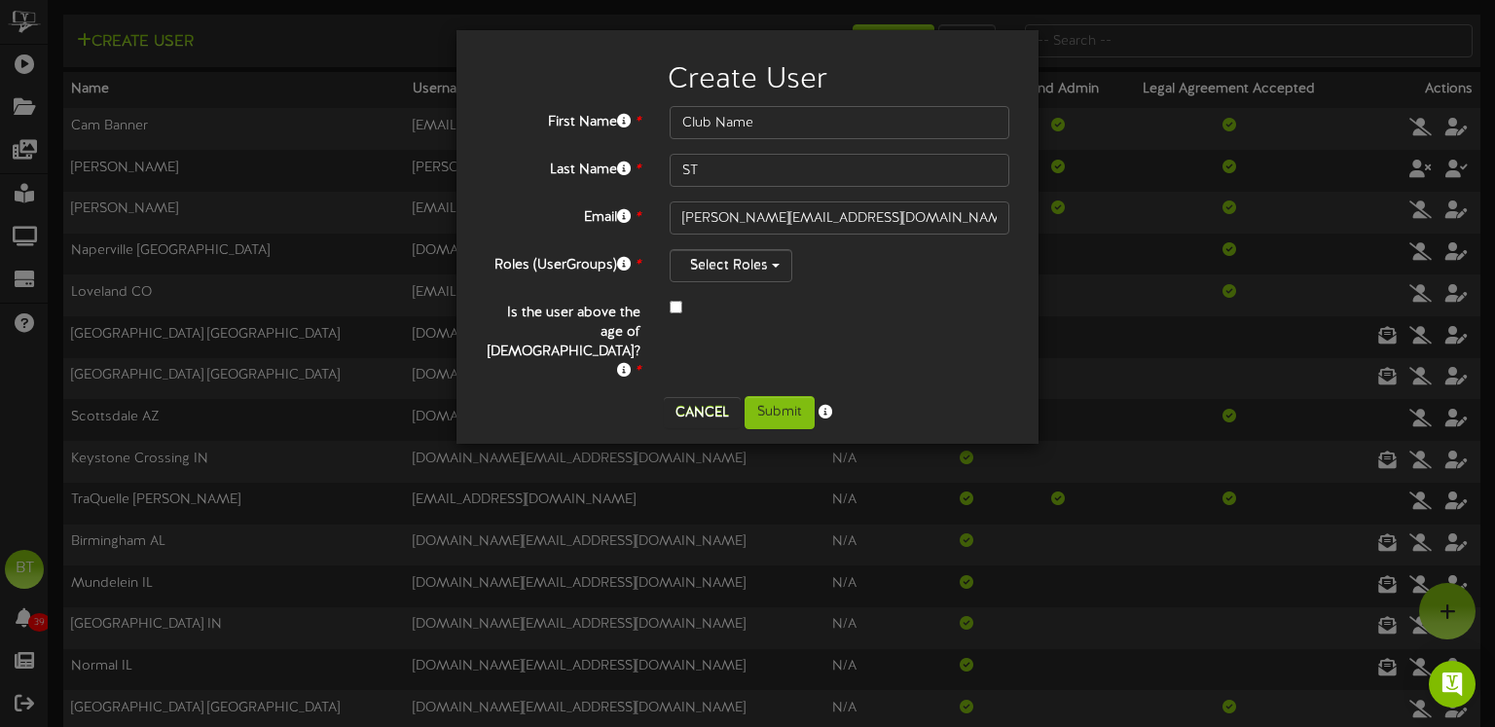
click at [837, 333] on div "Is the user above the age of [DEMOGRAPHIC_DATA]? *" at bounding box center [747, 339] width 553 height 85
click at [767, 271] on button "Select Roles" at bounding box center [731, 265] width 123 height 33
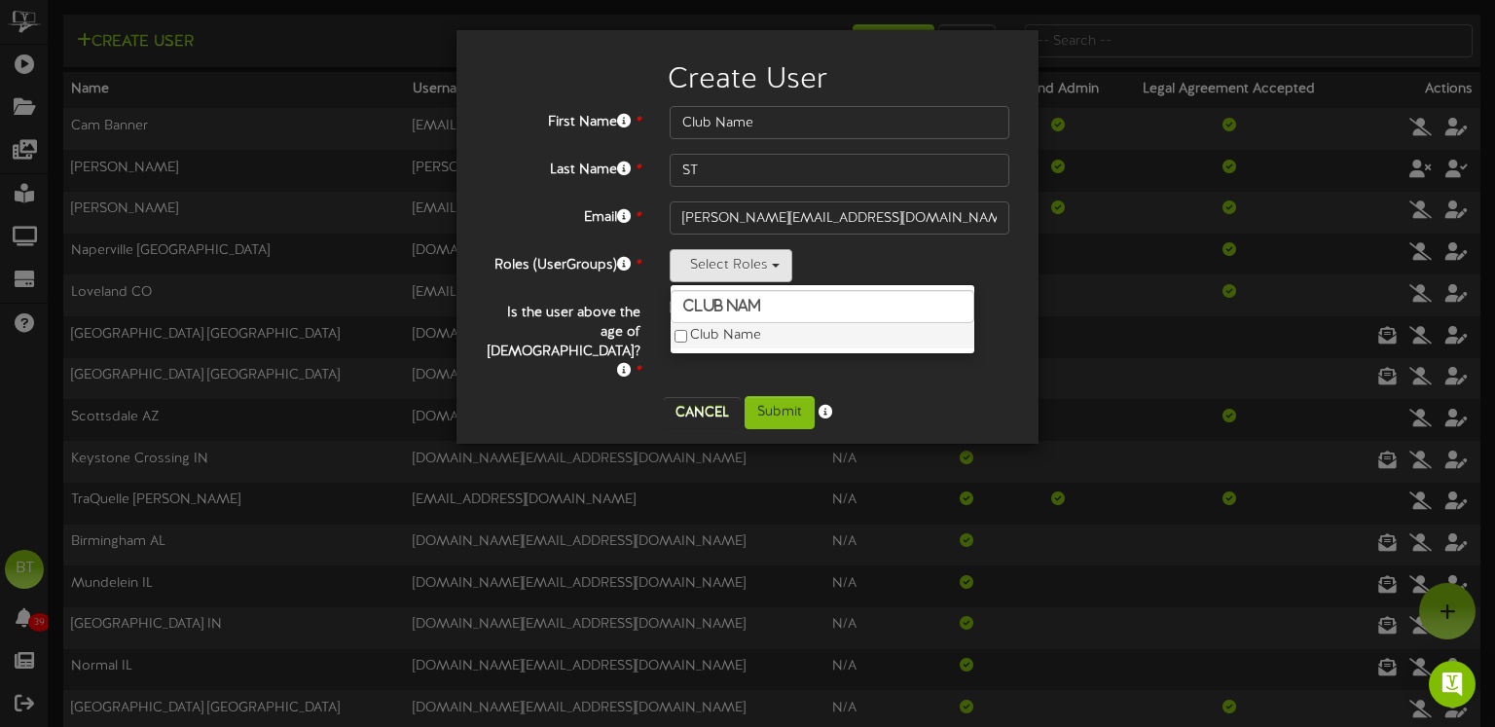
click at [760, 341] on label "Club Name" at bounding box center [823, 335] width 304 height 25
click at [855, 255] on div "Select Roles club nam Club Name" at bounding box center [840, 265] width 340 height 33
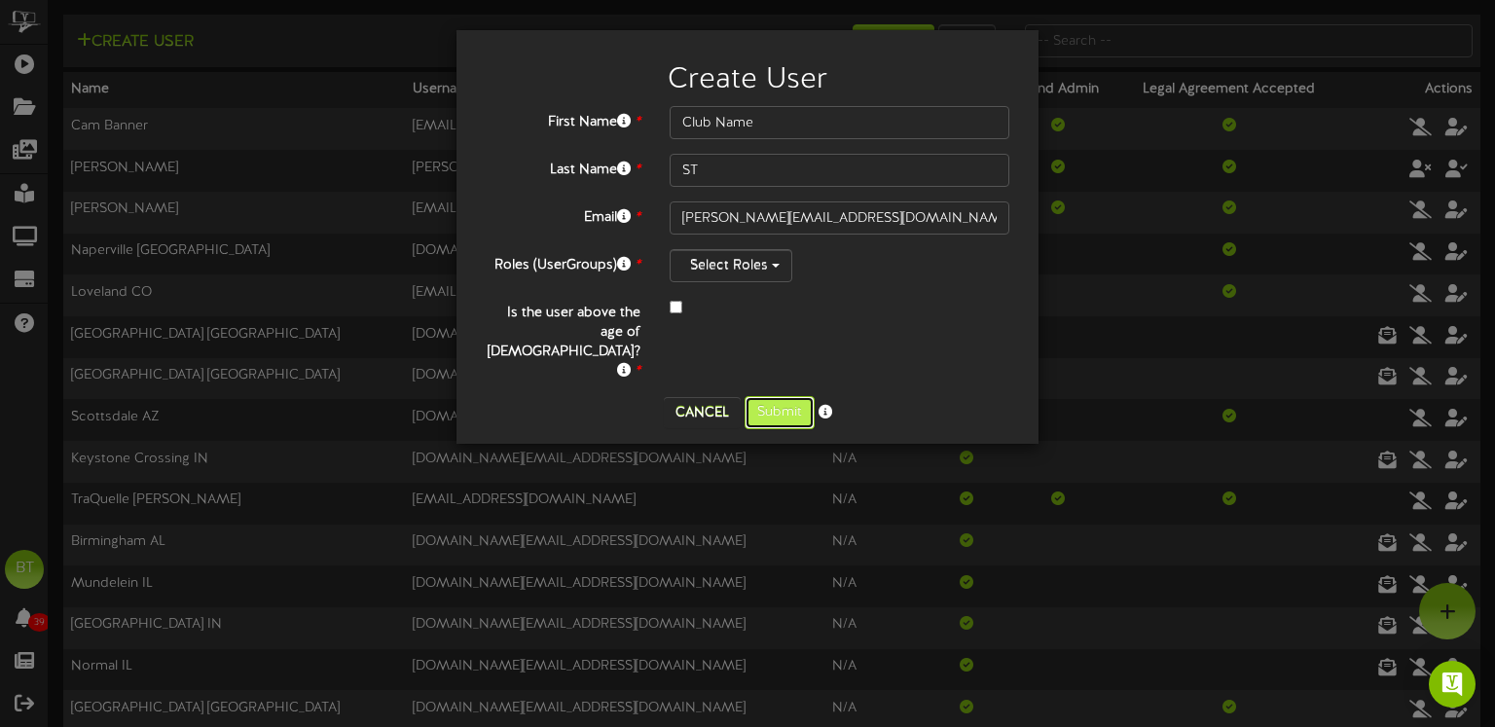
click at [788, 396] on button "Submit" at bounding box center [780, 412] width 70 height 33
click at [768, 396] on button "Submit" at bounding box center [780, 412] width 70 height 33
click at [370, 38] on div "Create User First Name * Club Name Last Name * ST Email * [PERSON_NAME][EMAIL_A…" at bounding box center [747, 363] width 1495 height 727
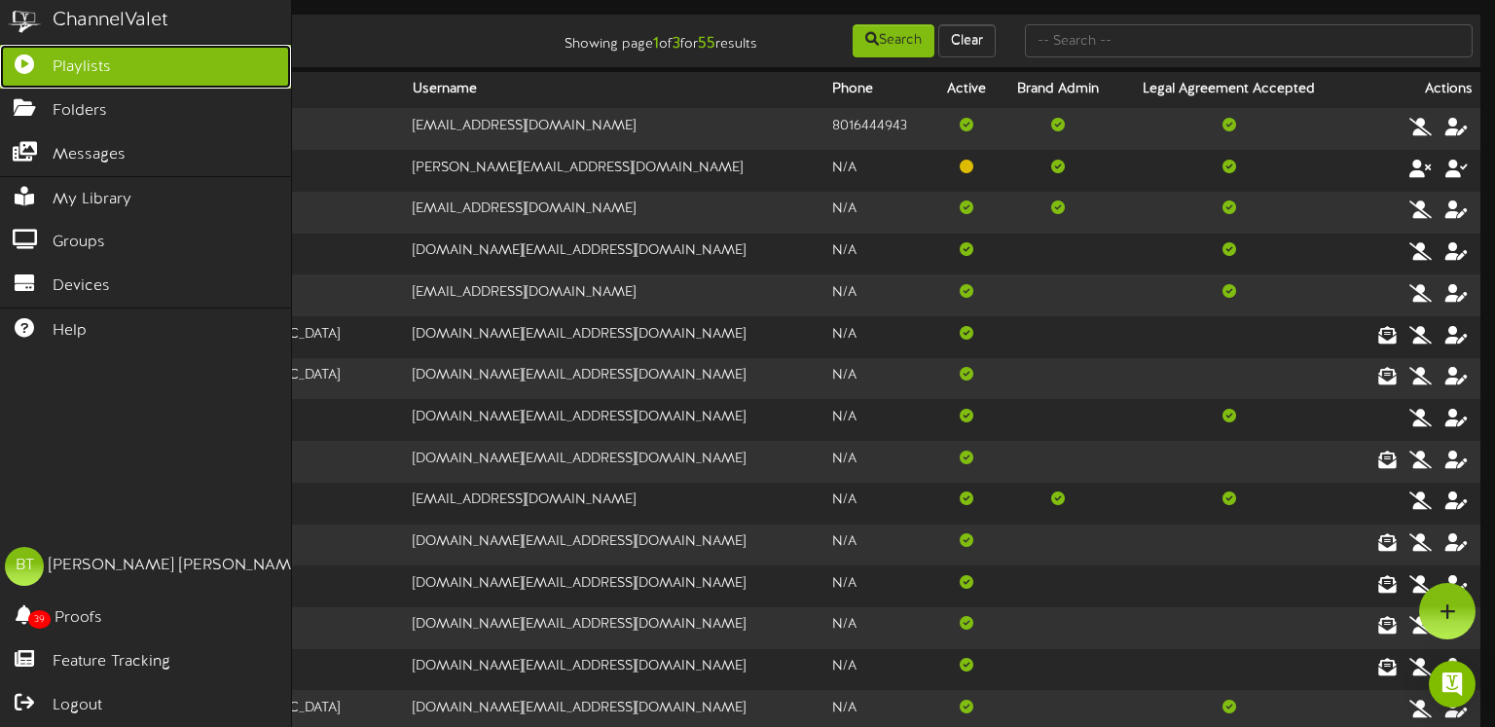
click at [32, 61] on icon at bounding box center [24, 62] width 49 height 15
click at [20, 63] on icon at bounding box center [24, 62] width 49 height 15
click at [85, 22] on div "ChannelValet" at bounding box center [111, 21] width 116 height 28
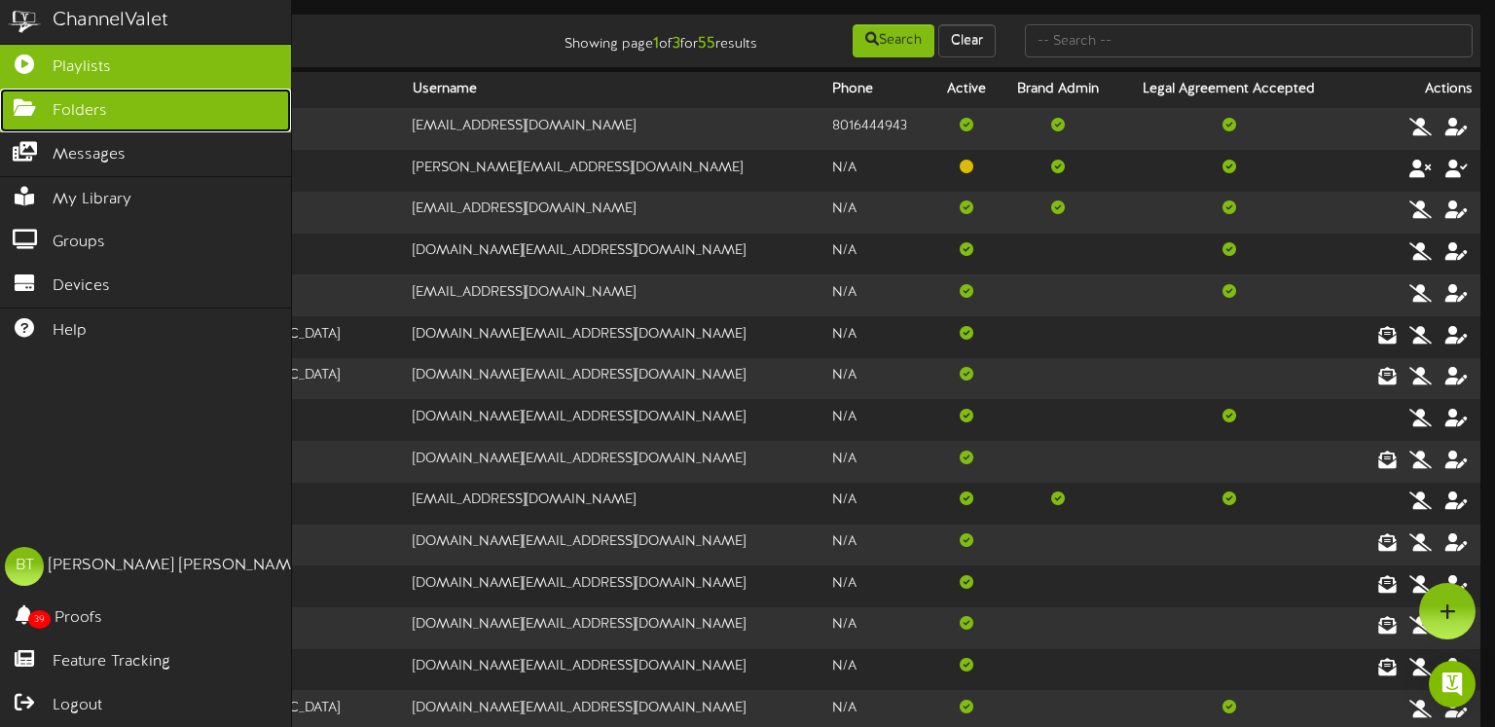
click at [29, 107] on icon at bounding box center [24, 105] width 49 height 15
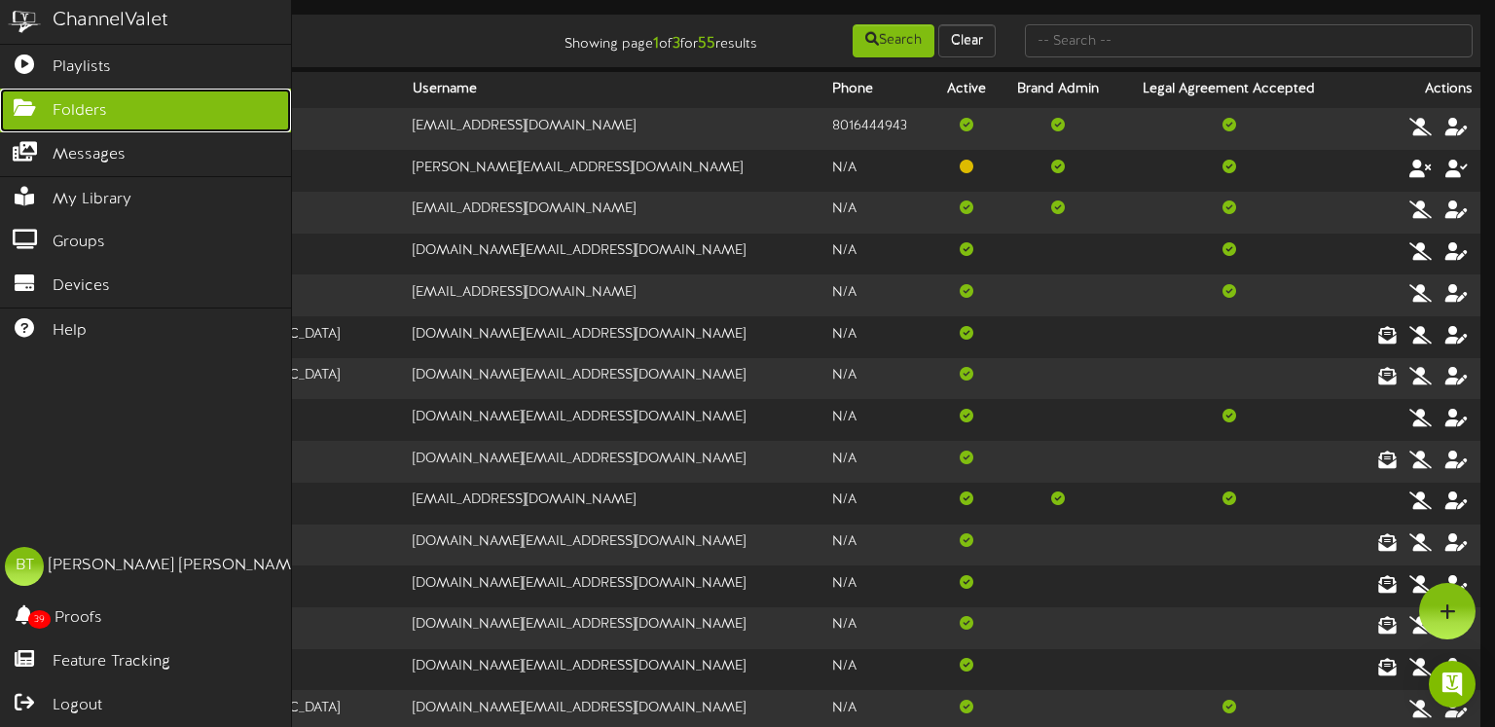
click at [29, 107] on icon at bounding box center [24, 105] width 49 height 15
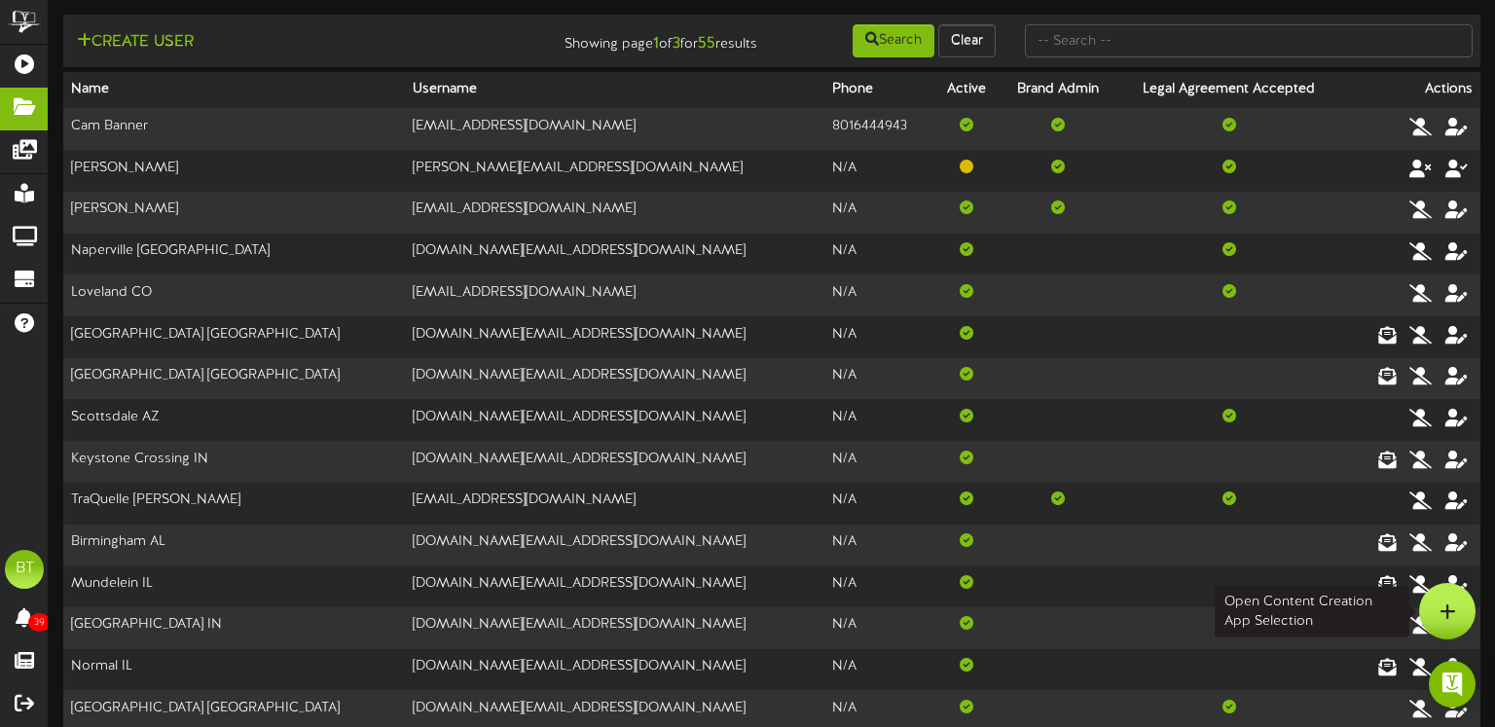
click at [1462, 615] on div at bounding box center [1448, 611] width 56 height 56
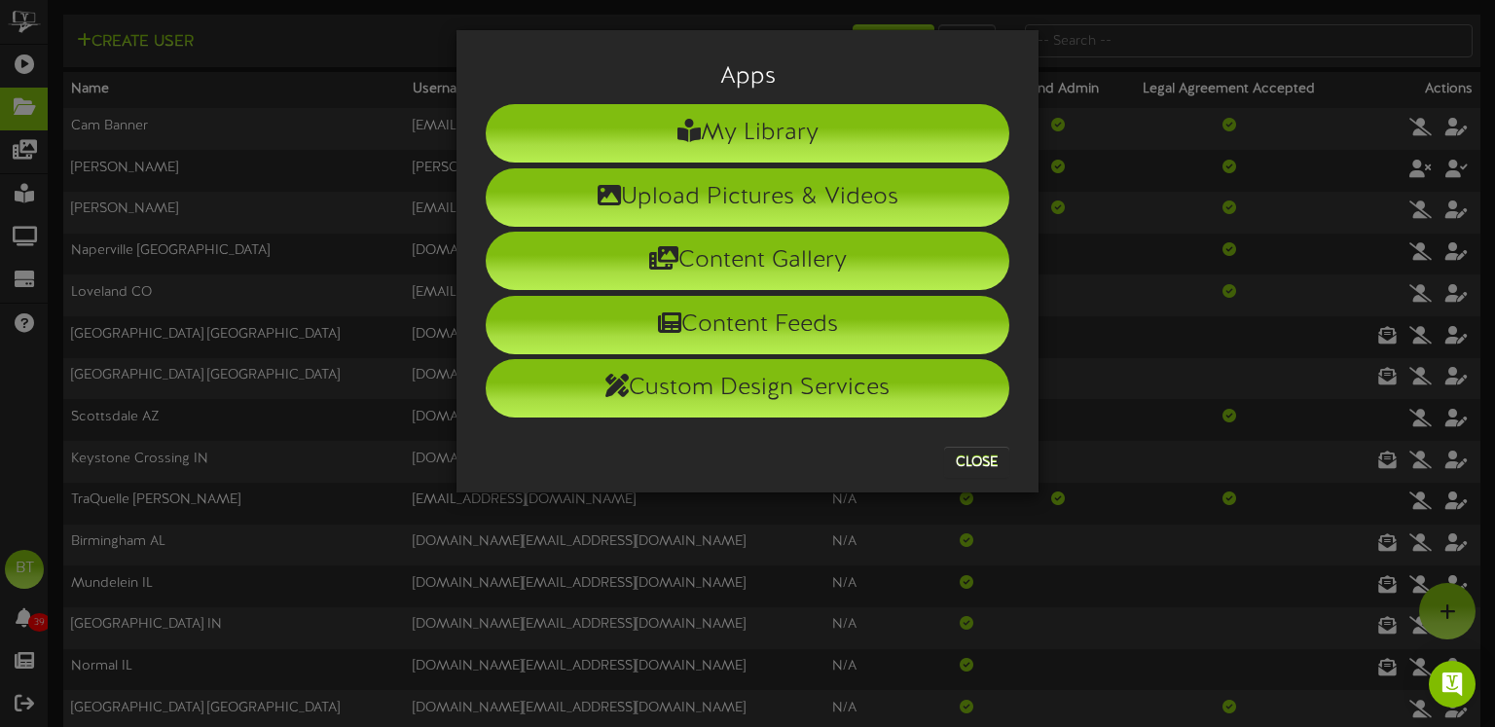
click at [837, 79] on h3 "Apps" at bounding box center [748, 76] width 524 height 25
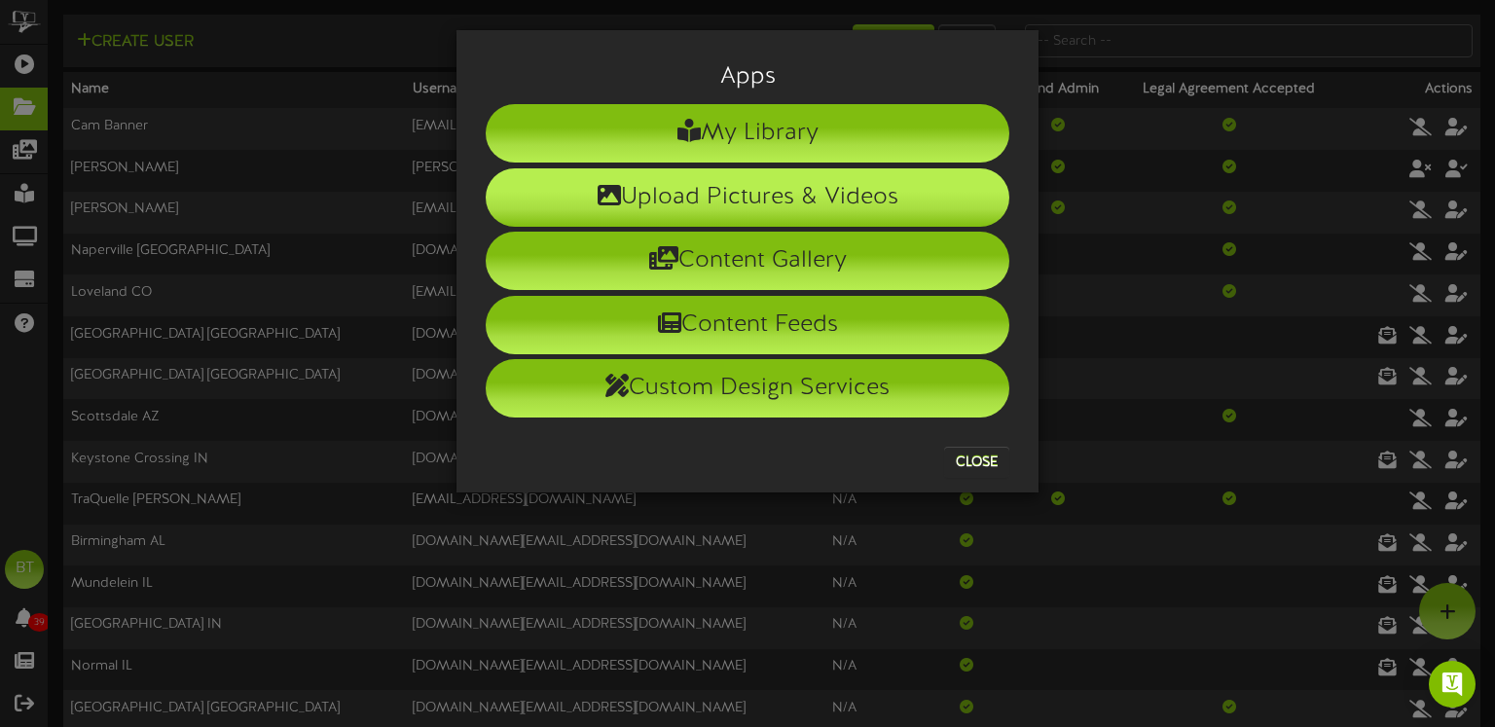
click at [817, 194] on li "Upload Pictures & Videos" at bounding box center [748, 197] width 524 height 58
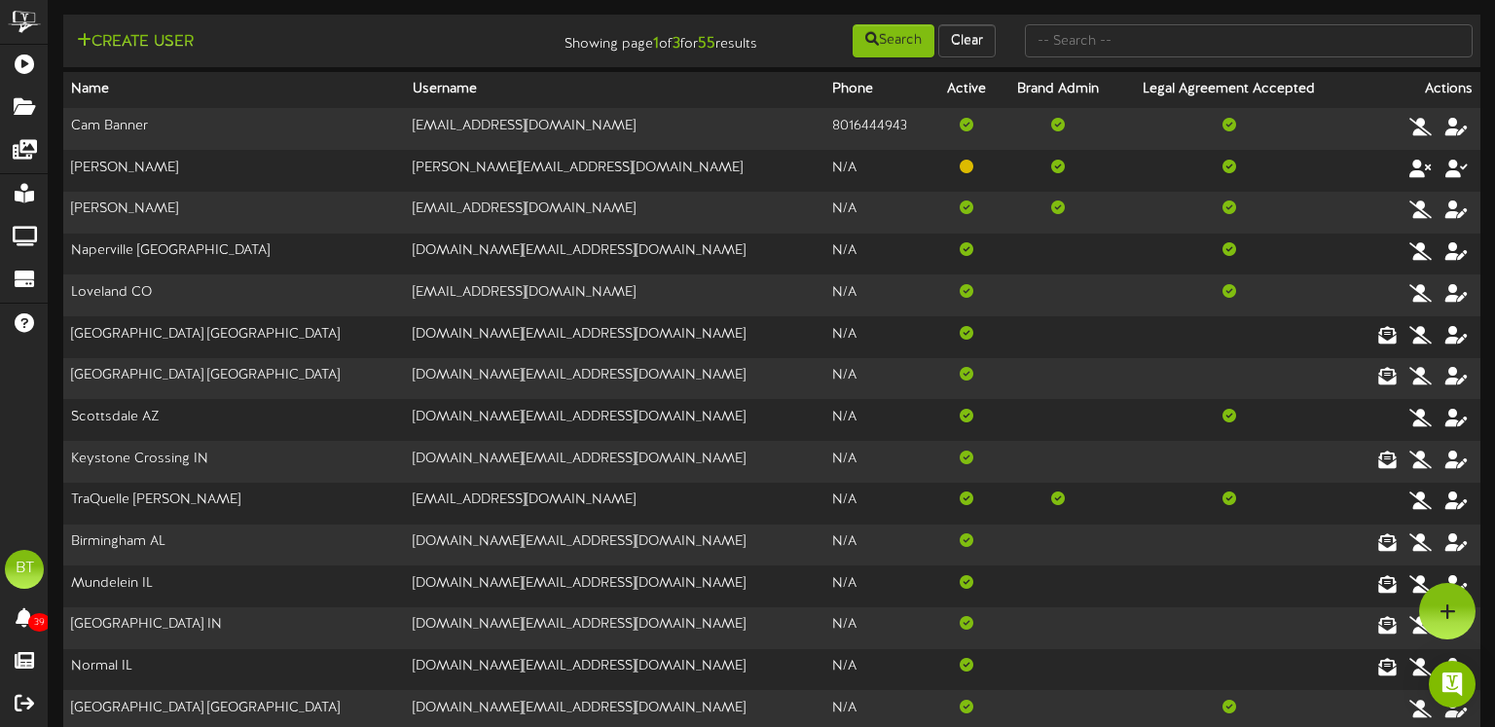
click at [257, 35] on div "Create User" at bounding box center [295, 42] width 448 height 24
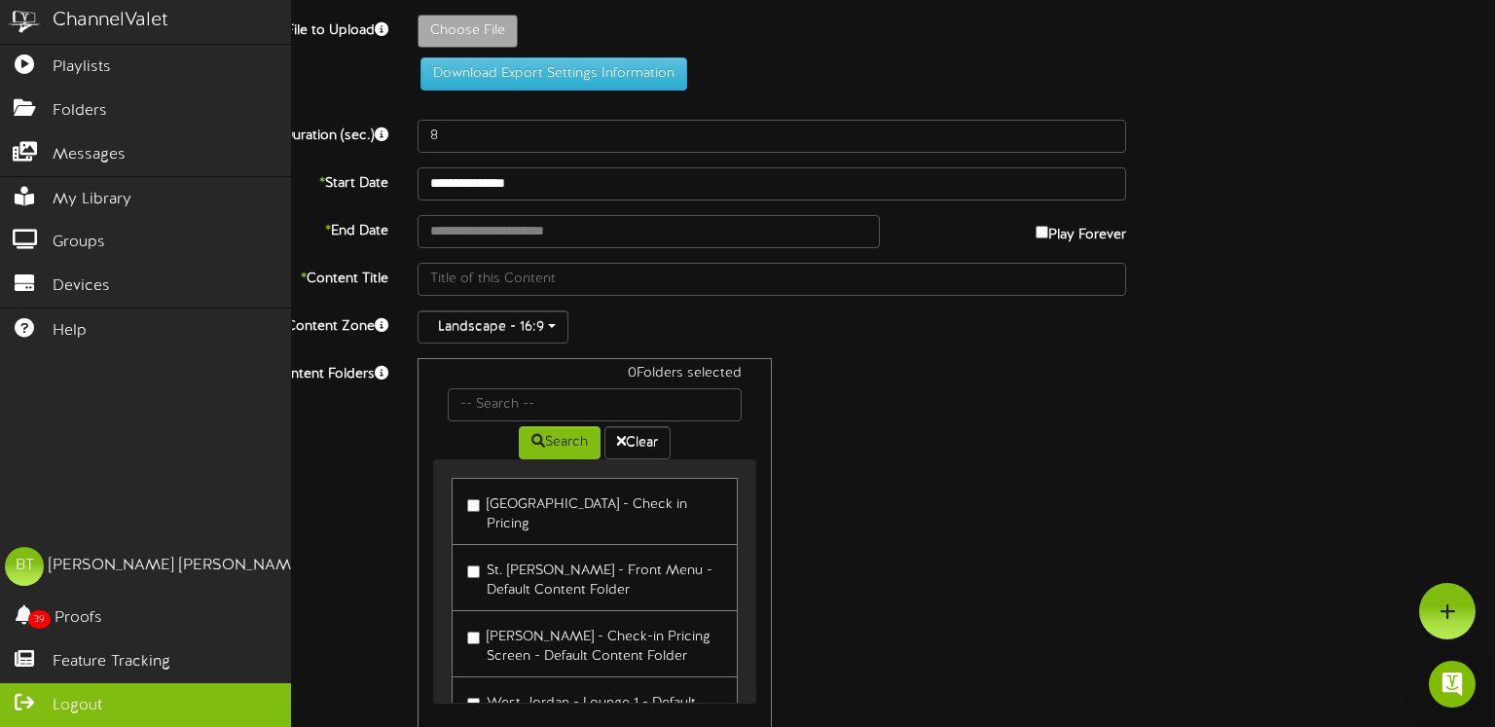
click at [54, 703] on span "Logout" at bounding box center [78, 706] width 50 height 22
